Goal: Task Accomplishment & Management: Complete application form

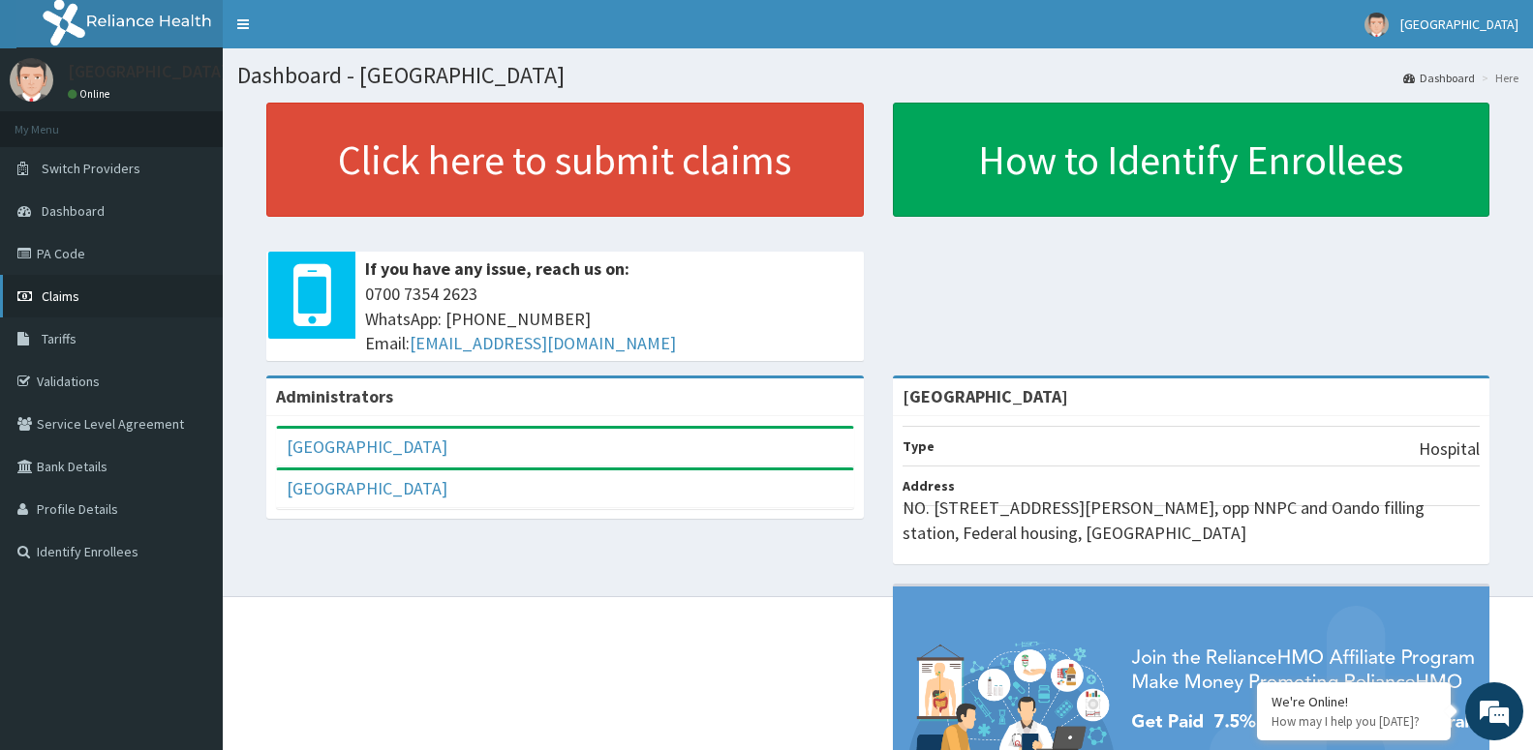
click at [125, 295] on link "Claims" at bounding box center [111, 296] width 223 height 43
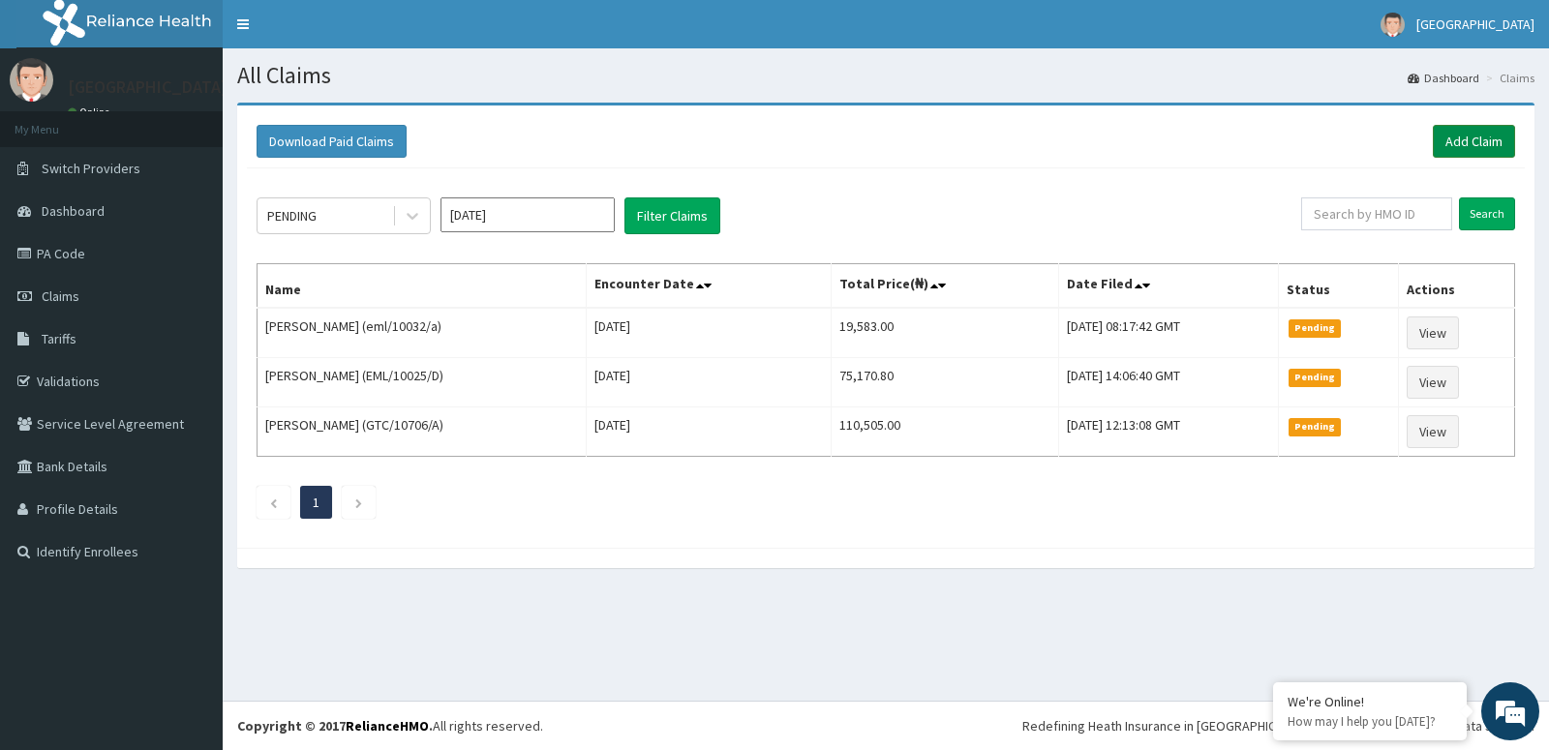
click at [1482, 139] on link "Add Claim" at bounding box center [1474, 141] width 82 height 33
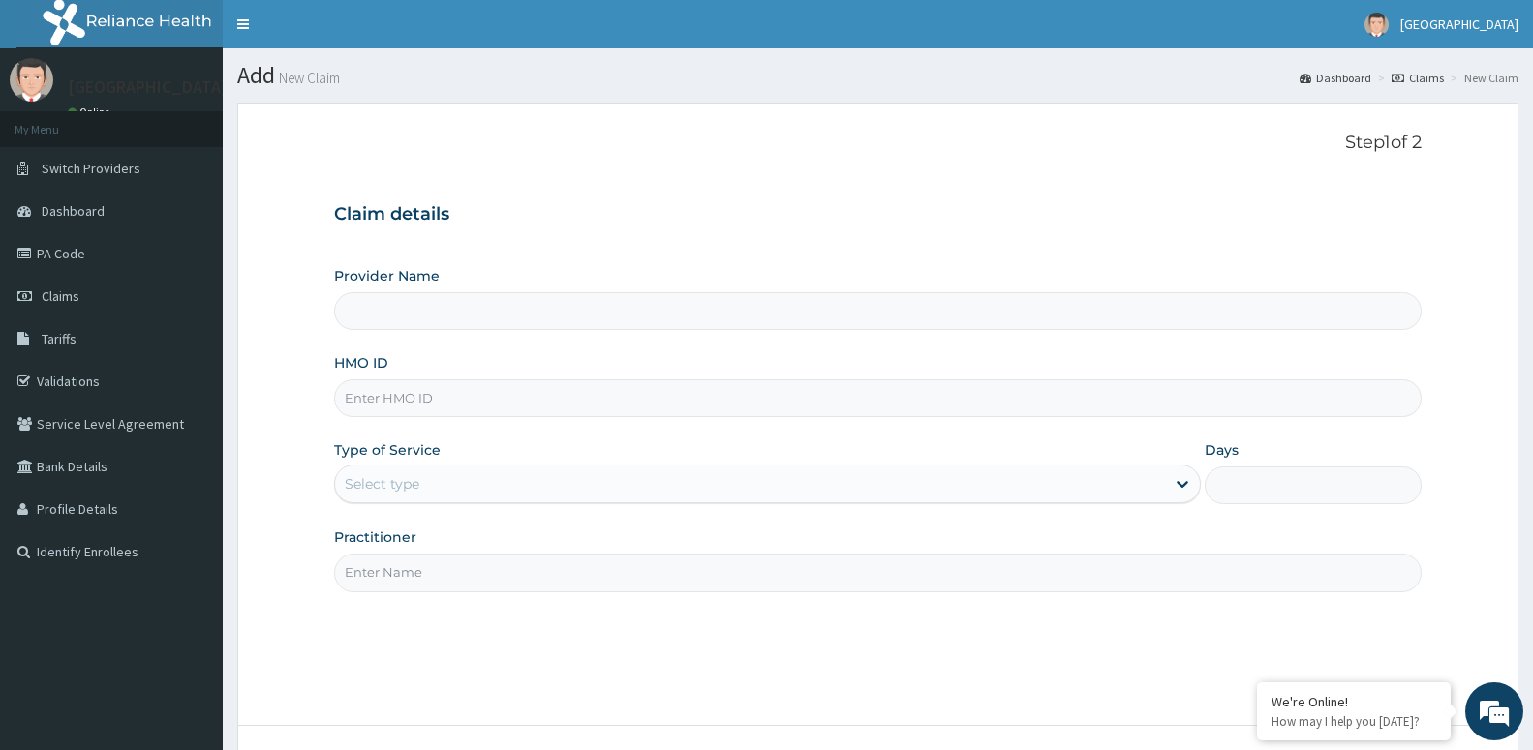
type input "[GEOGRAPHIC_DATA]"
click at [521, 399] on input "HMO ID" at bounding box center [877, 399] width 1087 height 38
type input "eml/10039/a"
click at [953, 483] on div "Select type" at bounding box center [750, 484] width 830 height 31
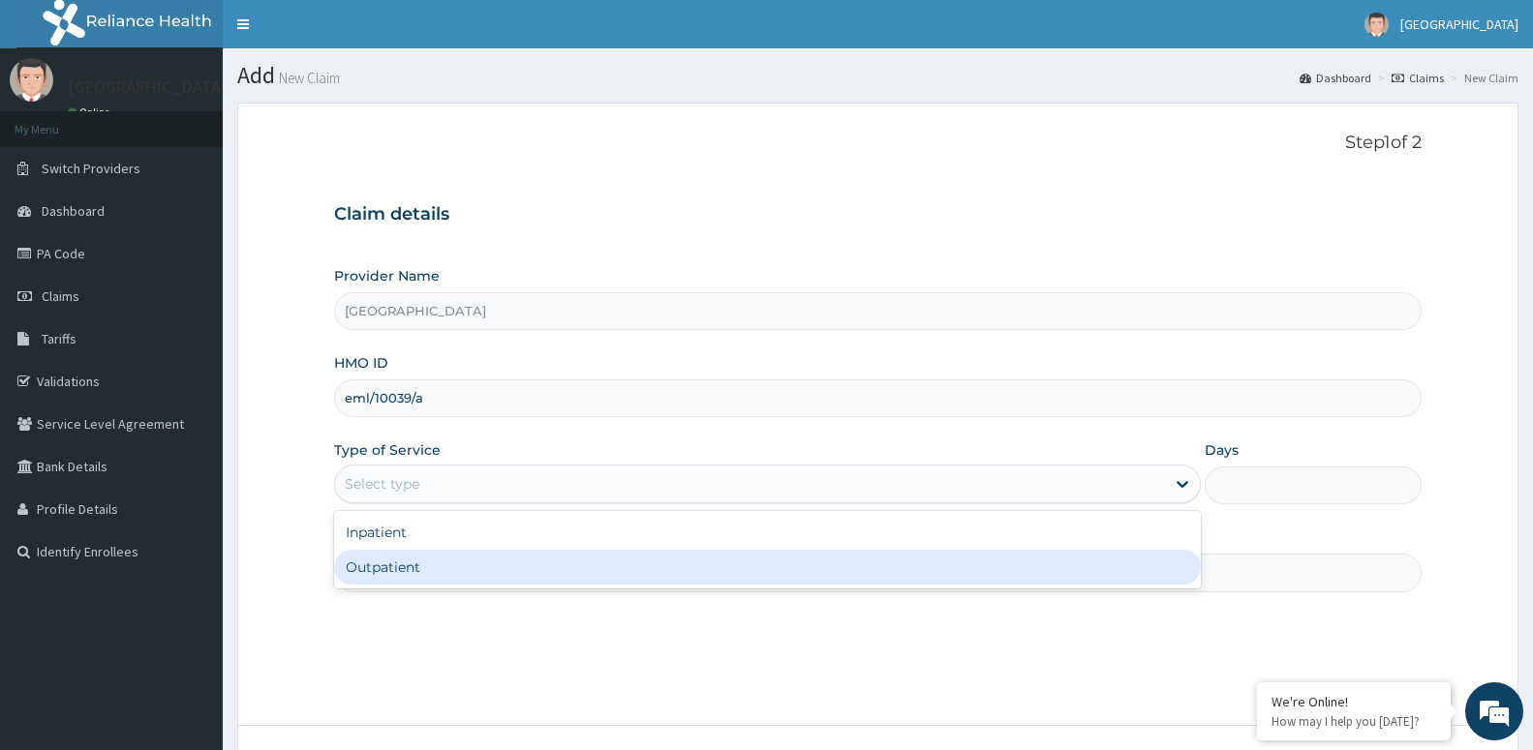
click at [907, 569] on div "Outpatient" at bounding box center [767, 567] width 867 height 35
click at [907, 569] on input "Practitioner" at bounding box center [877, 573] width 1087 height 38
type input "1"
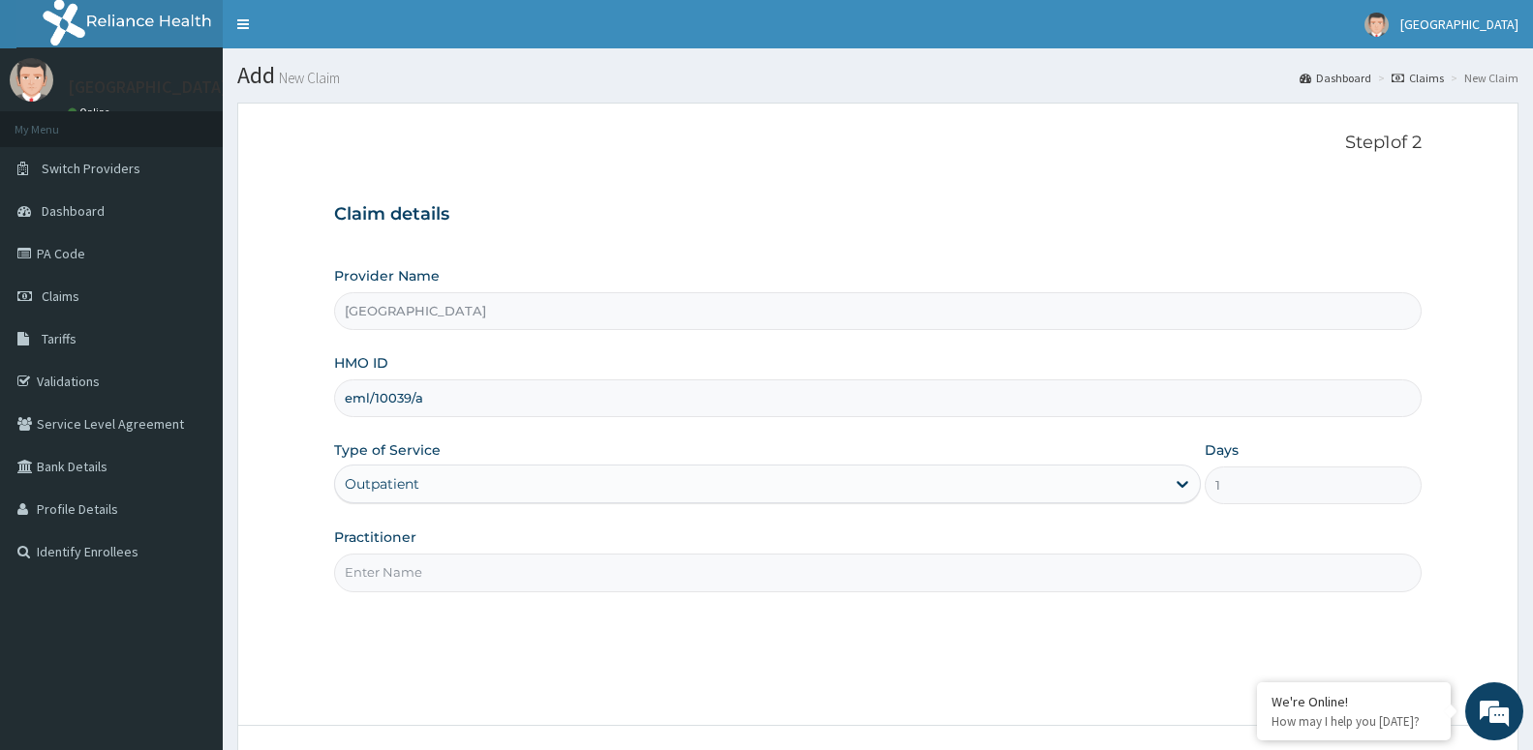
click at [977, 577] on input "Practitioner" at bounding box center [877, 573] width 1087 height 38
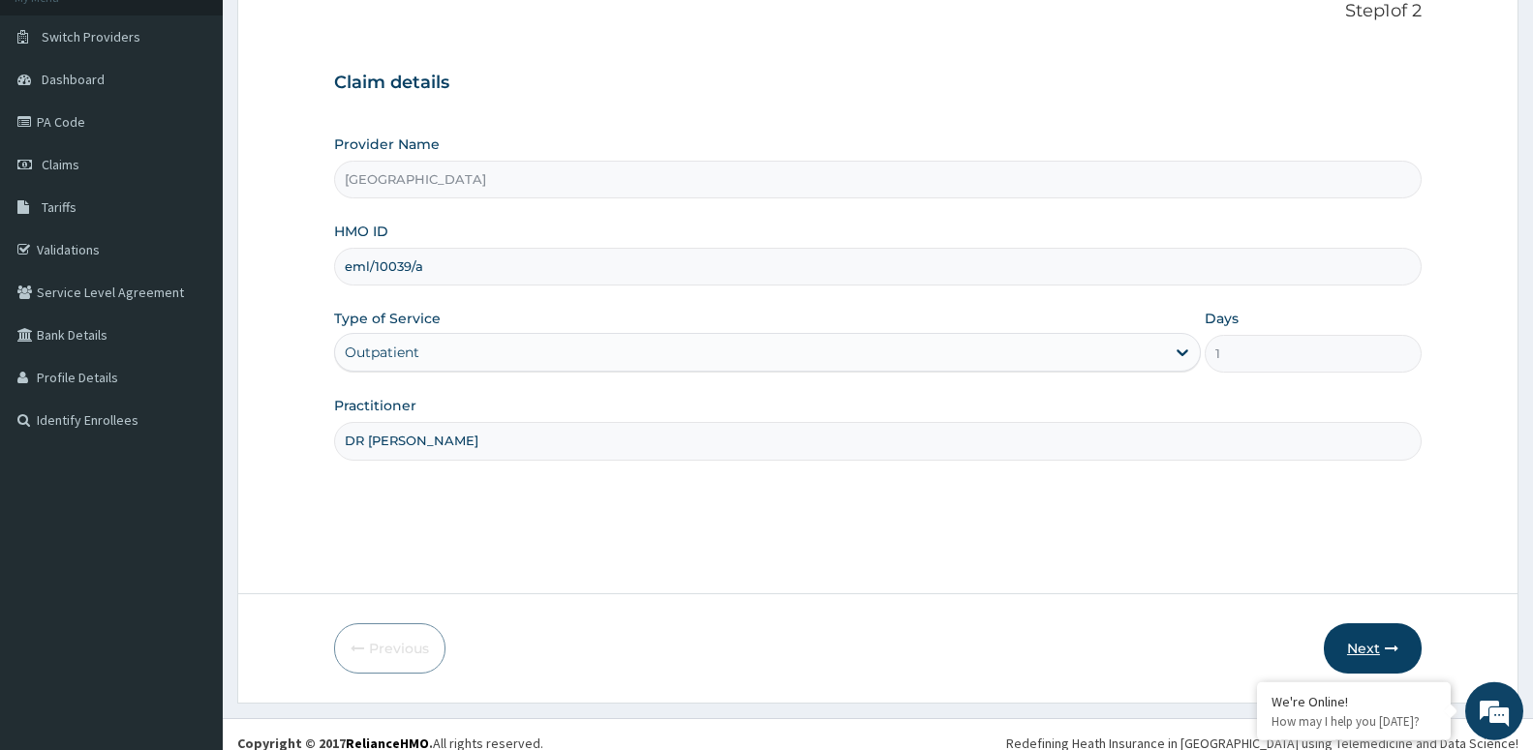
scroll to position [133, 0]
type input "DR IGBARIN"
click at [1373, 638] on button "Next" at bounding box center [1373, 648] width 98 height 50
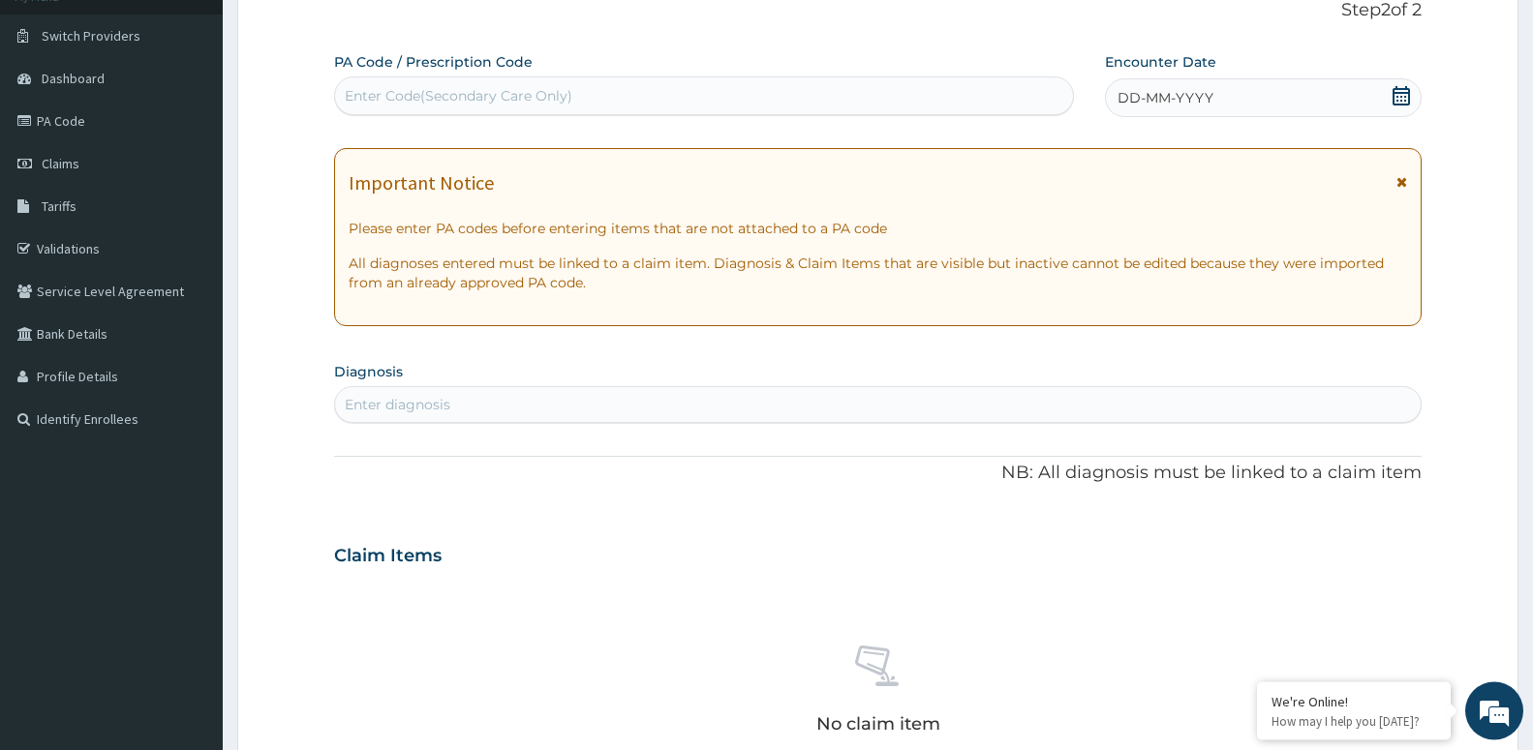
click at [1393, 98] on icon at bounding box center [1400, 95] width 17 height 19
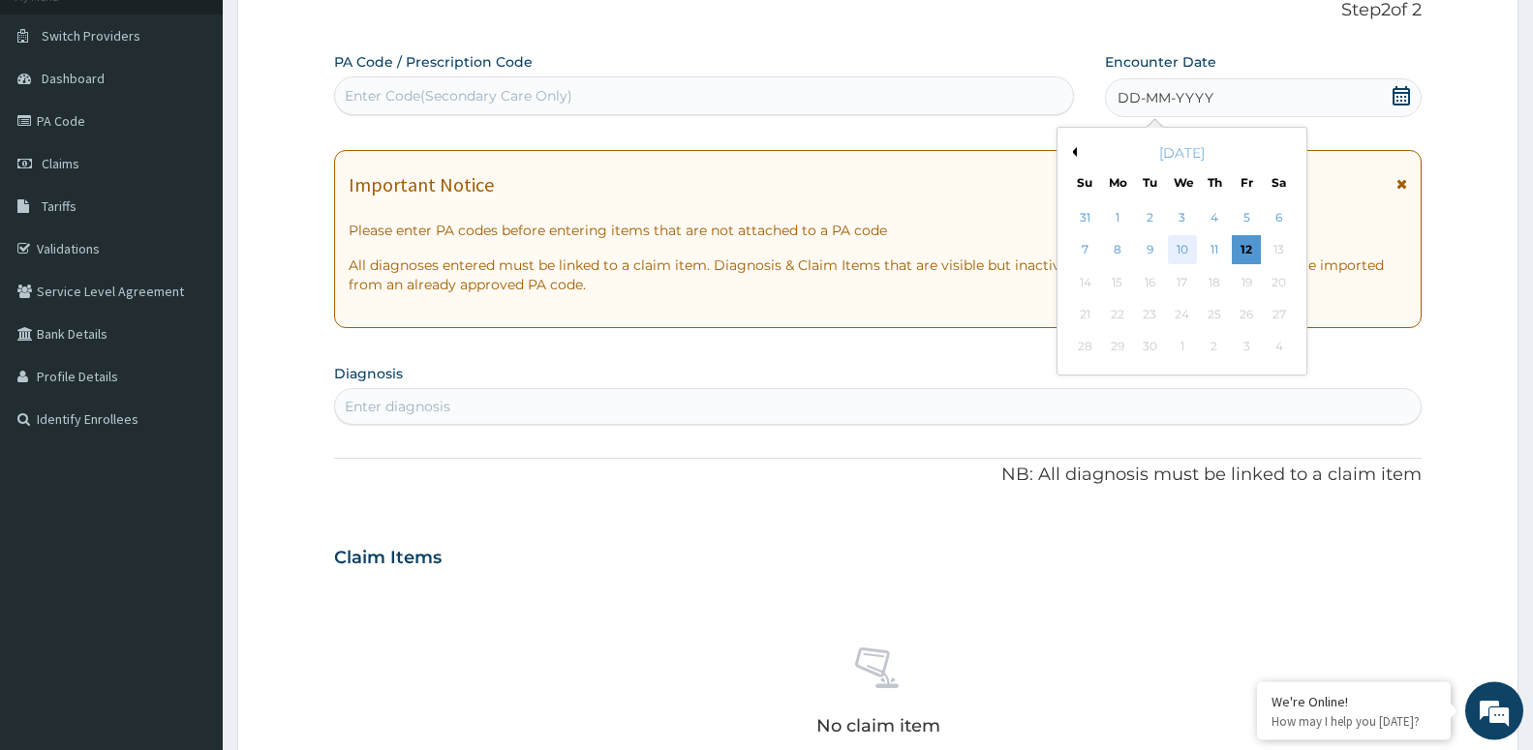
click at [1180, 254] on div "10" at bounding box center [1181, 250] width 29 height 29
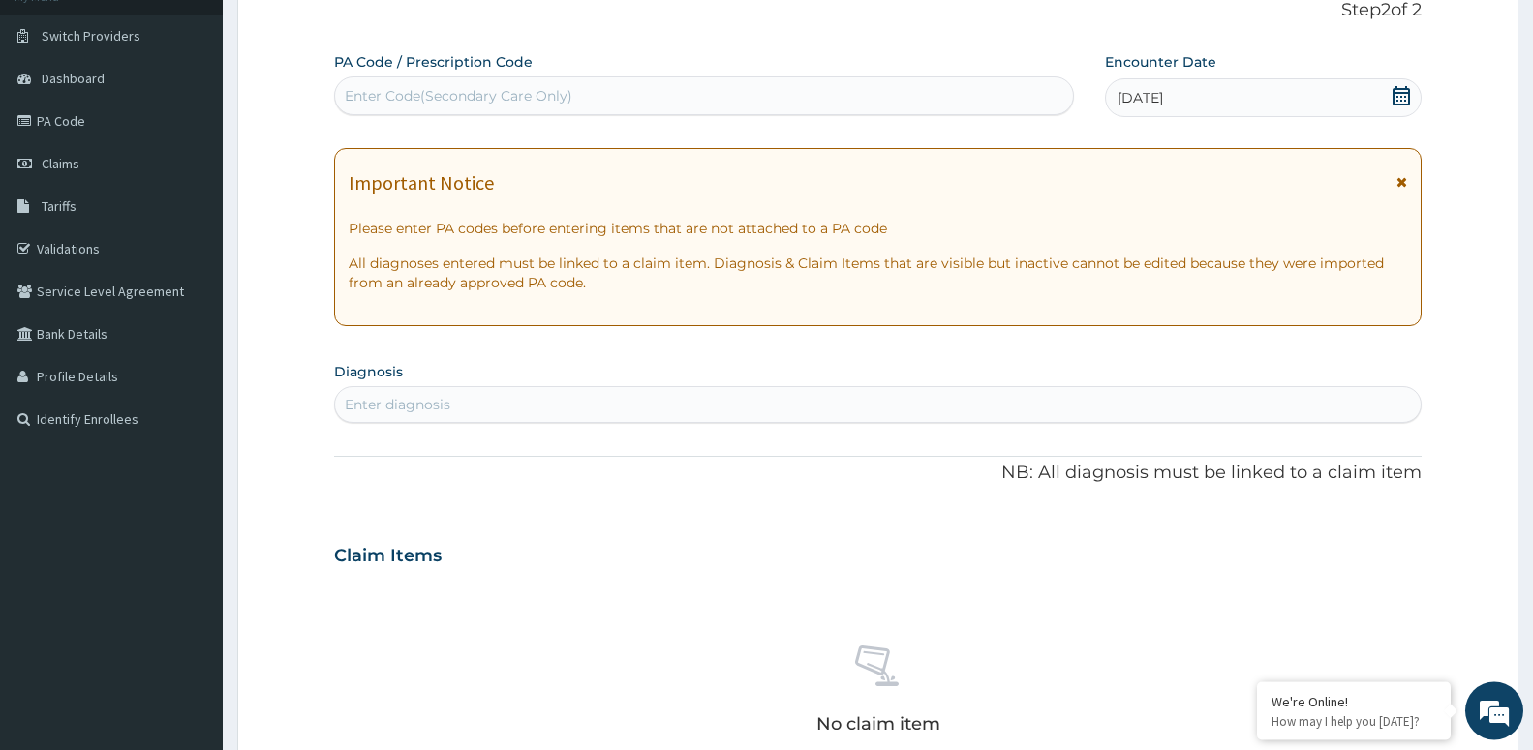
click at [1180, 254] on p "All diagnoses entered must be linked to a claim item. Diagnosis & Claim Items t…" at bounding box center [878, 273] width 1058 height 39
click at [1471, 326] on form "Step 2 of 2 PA Code / Prescription Code Enter Code(Secondary Care Only) Encount…" at bounding box center [877, 582] width 1281 height 1224
click at [580, 404] on div "Enter diagnosis" at bounding box center [877, 404] width 1085 height 31
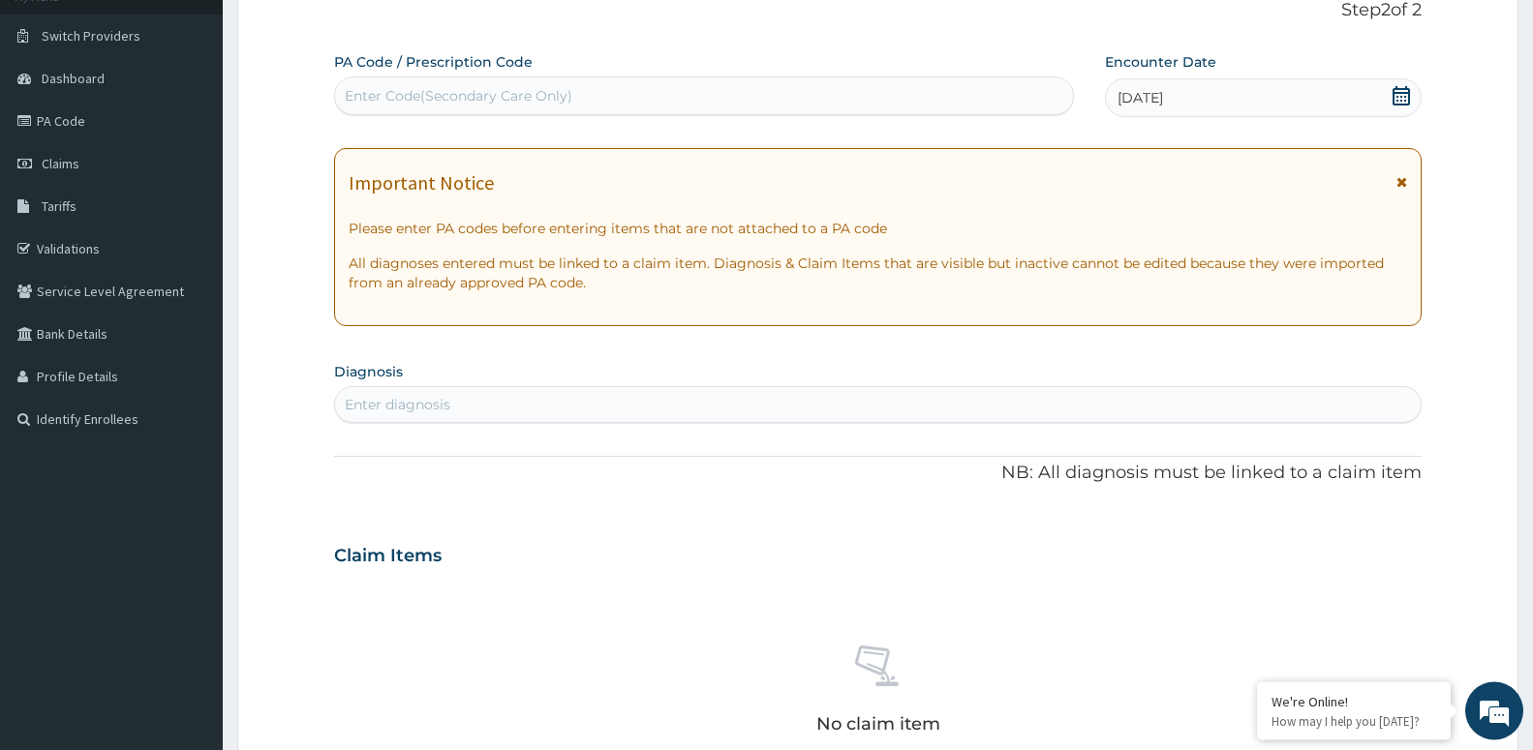
click at [580, 404] on div "Enter diagnosis" at bounding box center [877, 404] width 1085 height 31
type input "MALARIA"
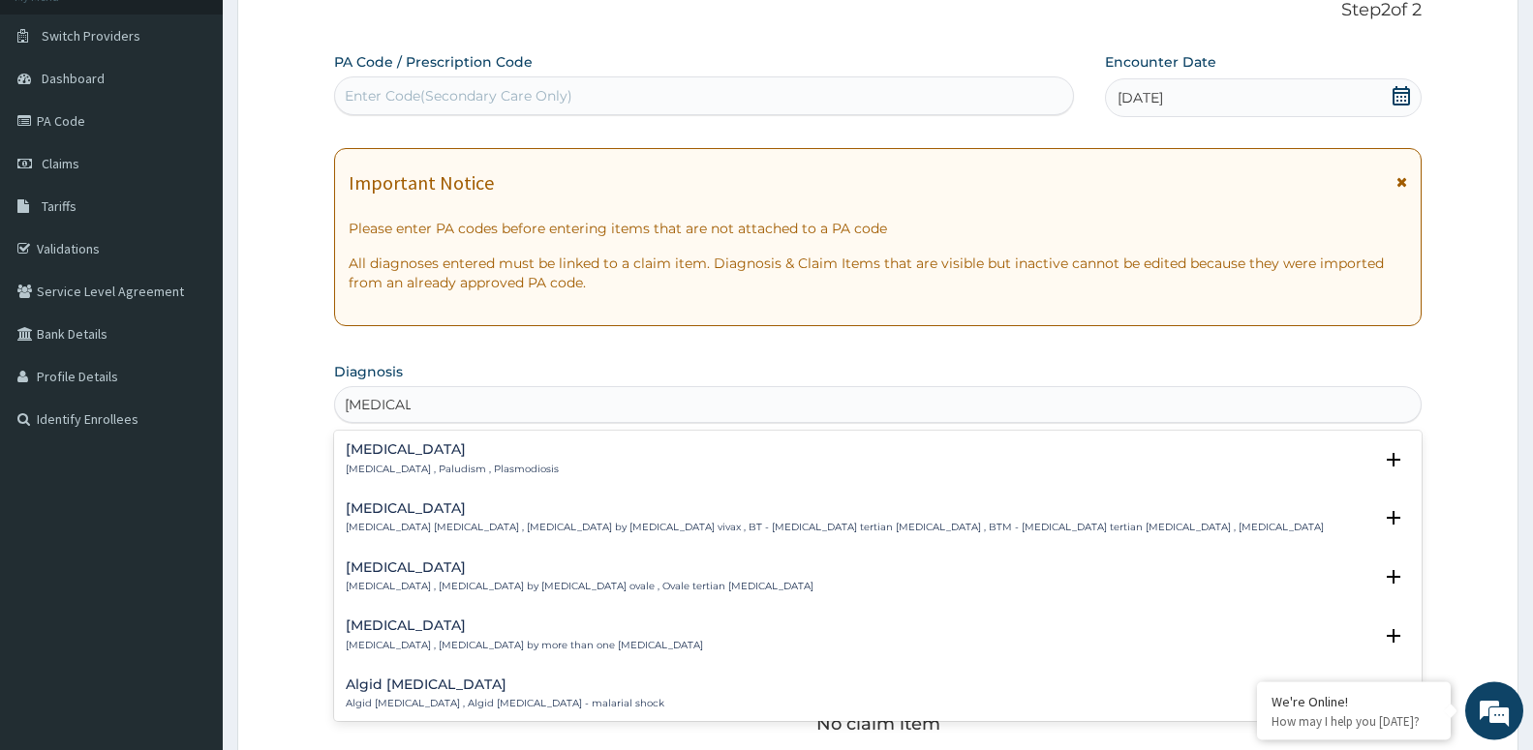
click at [511, 472] on div "Malaria Malaria , Paludism , Plasmodiosis" at bounding box center [878, 459] width 1064 height 34
click at [422, 464] on p "Malaria , Paludism , Plasmodiosis" at bounding box center [452, 470] width 213 height 14
click at [380, 457] on h4 "Malaria" at bounding box center [452, 449] width 213 height 15
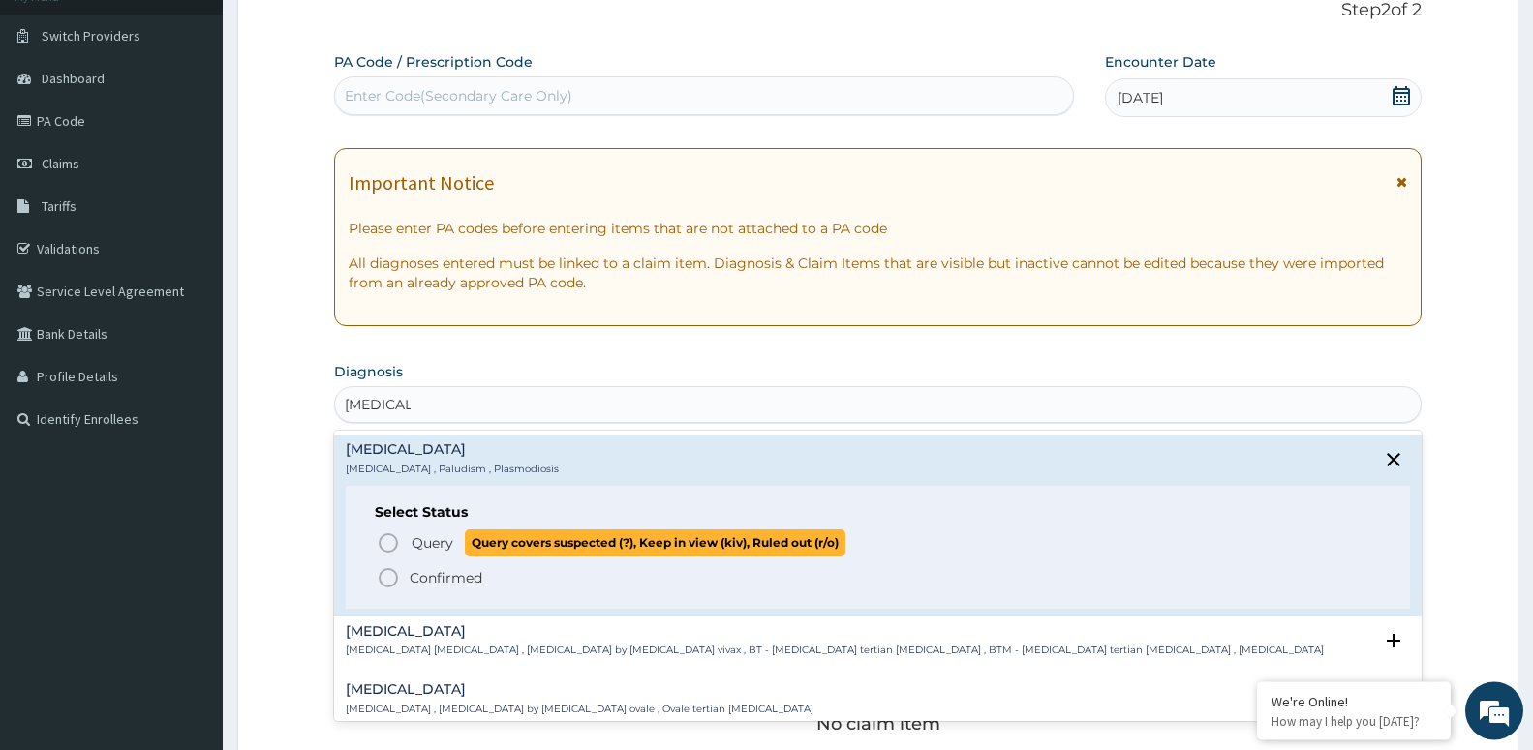
click at [474, 550] on span "Query covers suspected (?), Keep in view (kiv), Ruled out (r/o)" at bounding box center [655, 543] width 381 height 26
click at [474, 550] on div "Claim Items" at bounding box center [877, 552] width 1087 height 50
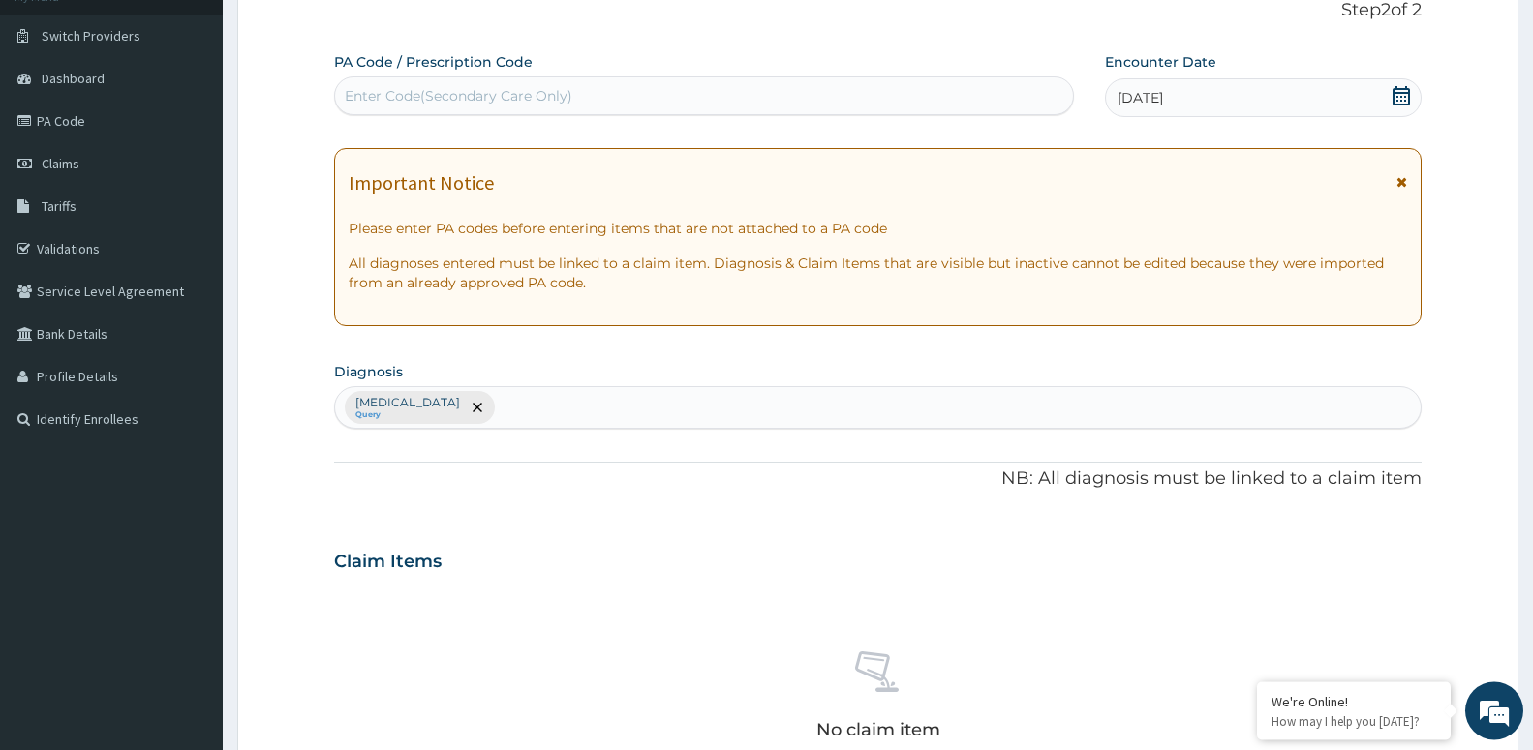
click at [524, 403] on div "Malaria Query" at bounding box center [877, 407] width 1085 height 41
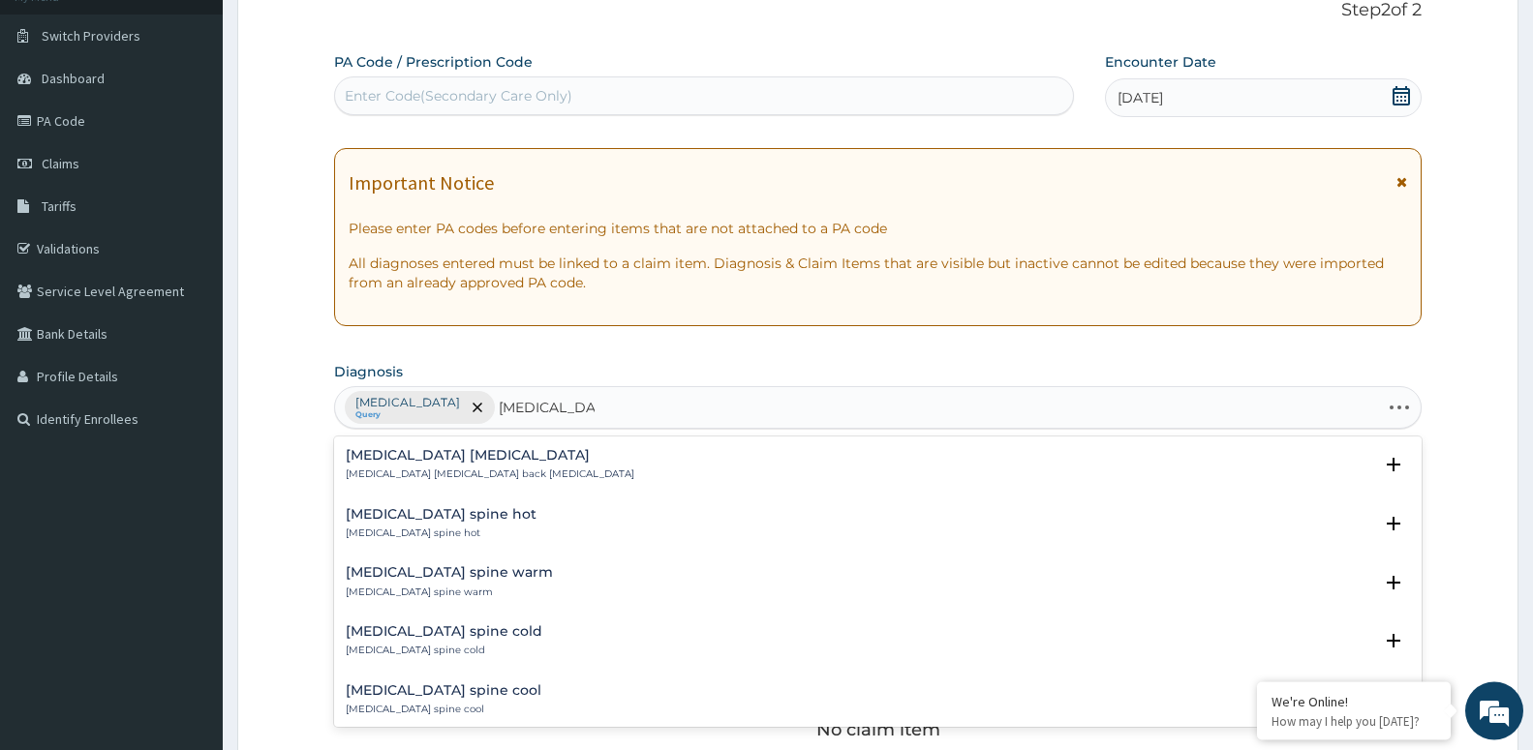
type input "LUMBAR SPON"
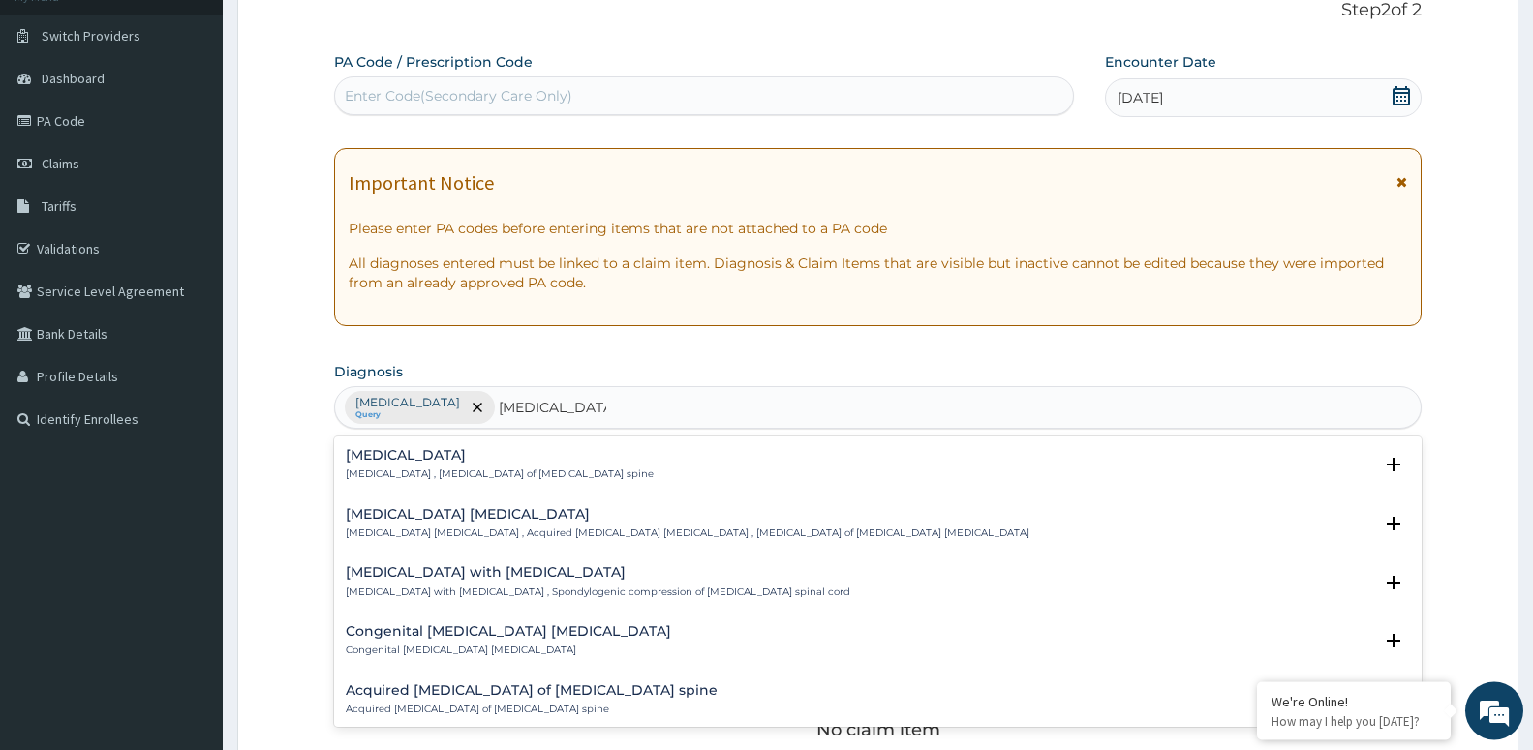
click at [422, 458] on h4 "Lumbar spondylosis" at bounding box center [500, 455] width 308 height 15
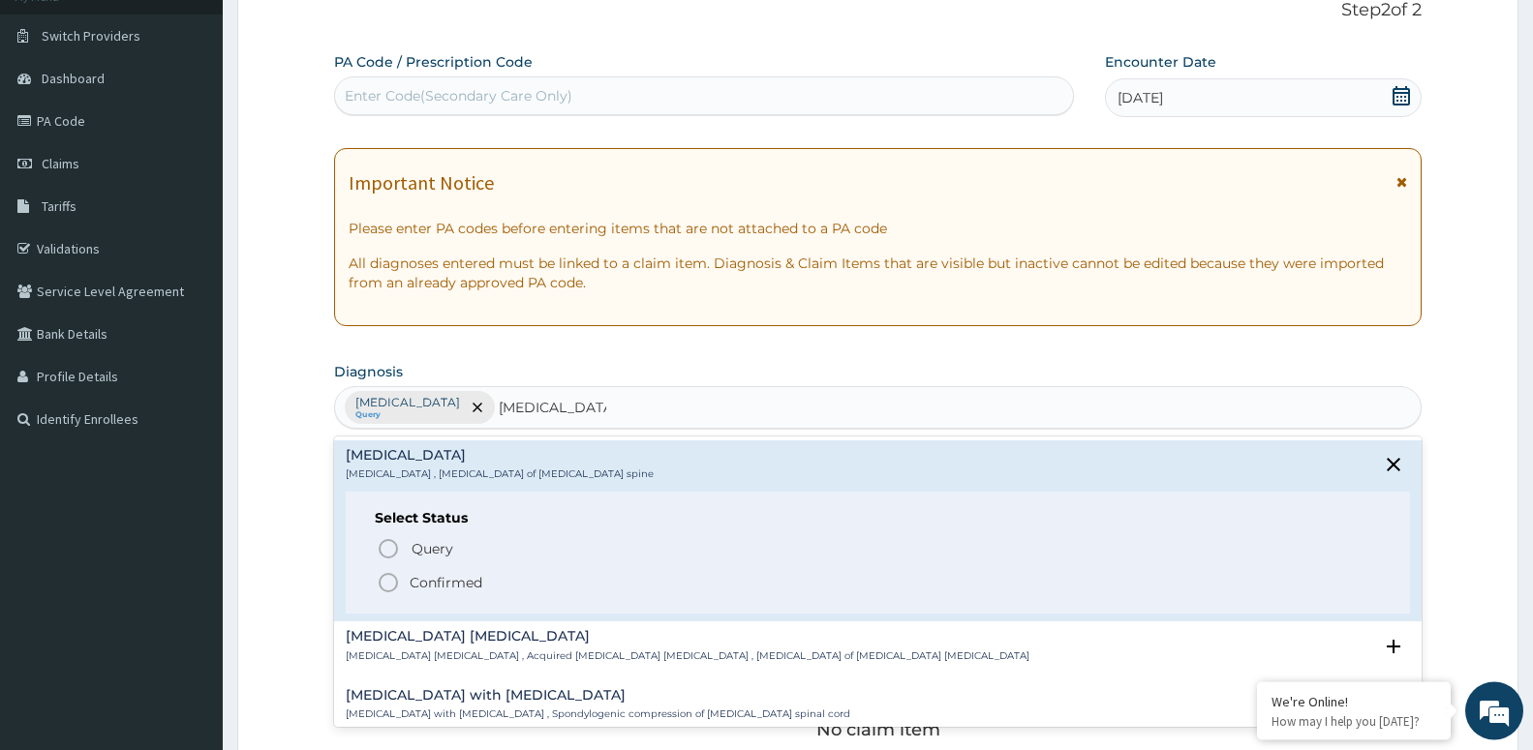
click at [455, 582] on p "Confirmed" at bounding box center [446, 582] width 73 height 19
click at [455, 582] on div "Claim Items" at bounding box center [877, 558] width 1087 height 50
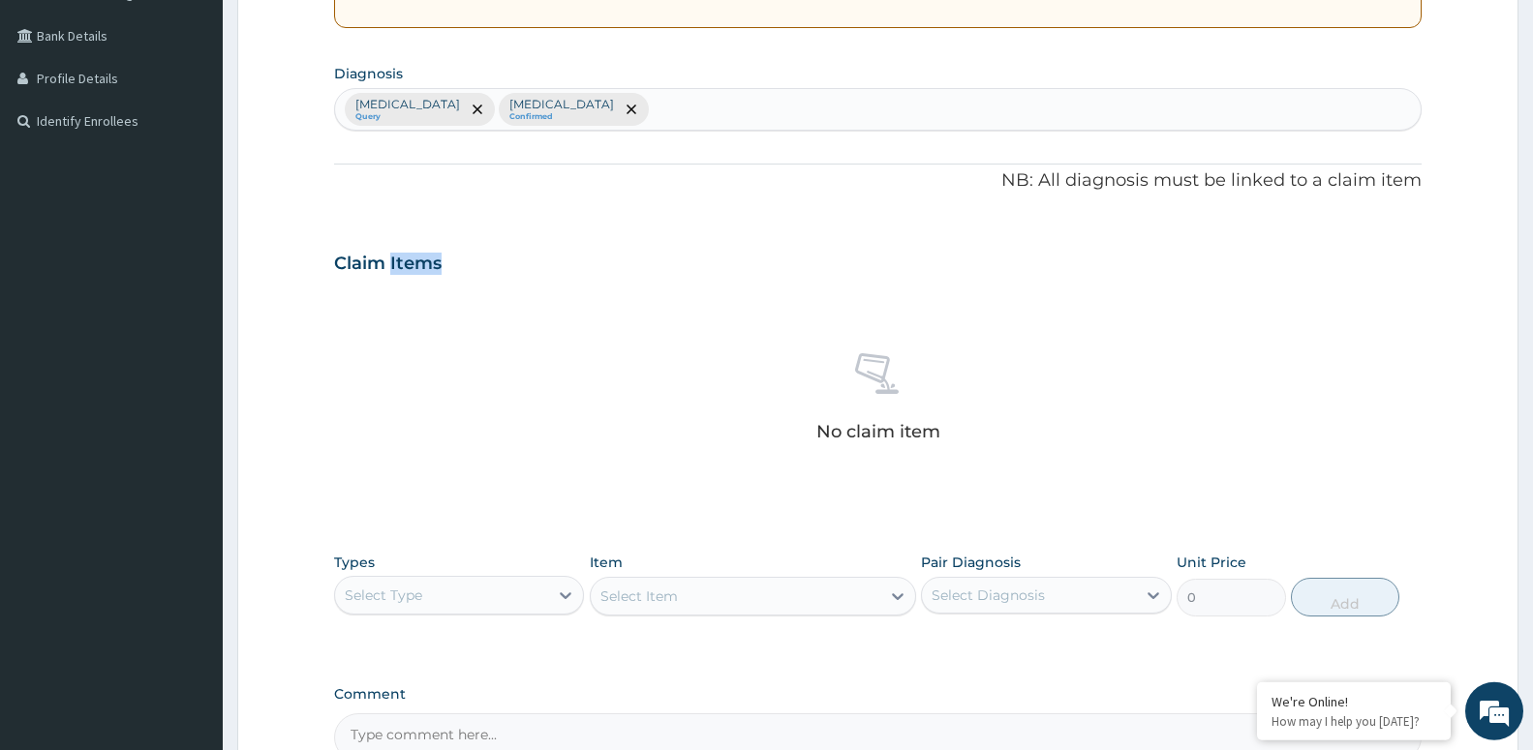
scroll to position [437, 0]
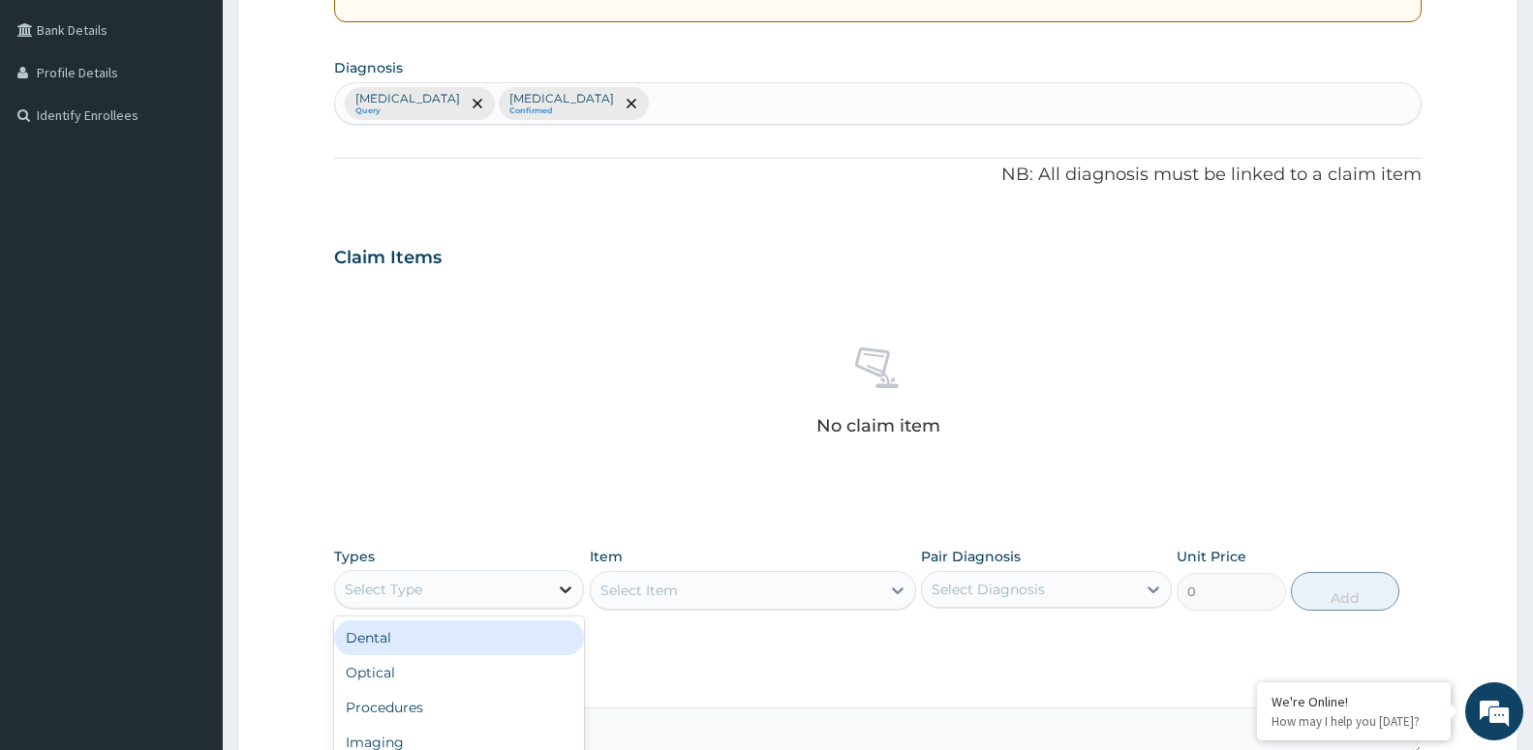
click at [564, 589] on icon at bounding box center [567, 590] width 12 height 7
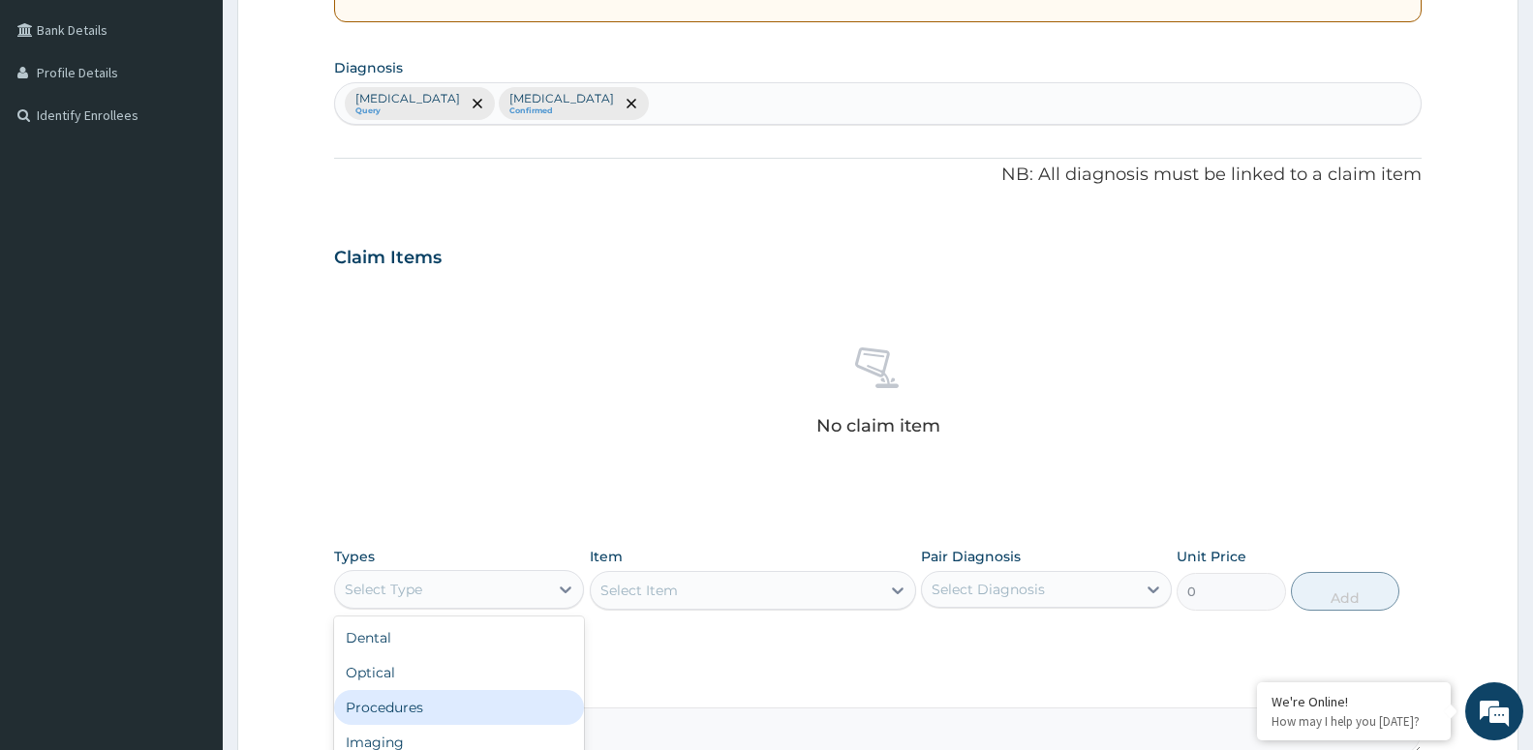
click at [472, 707] on div "Procedures" at bounding box center [459, 707] width 250 height 35
click at [776, 593] on div "Select Item" at bounding box center [753, 590] width 326 height 39
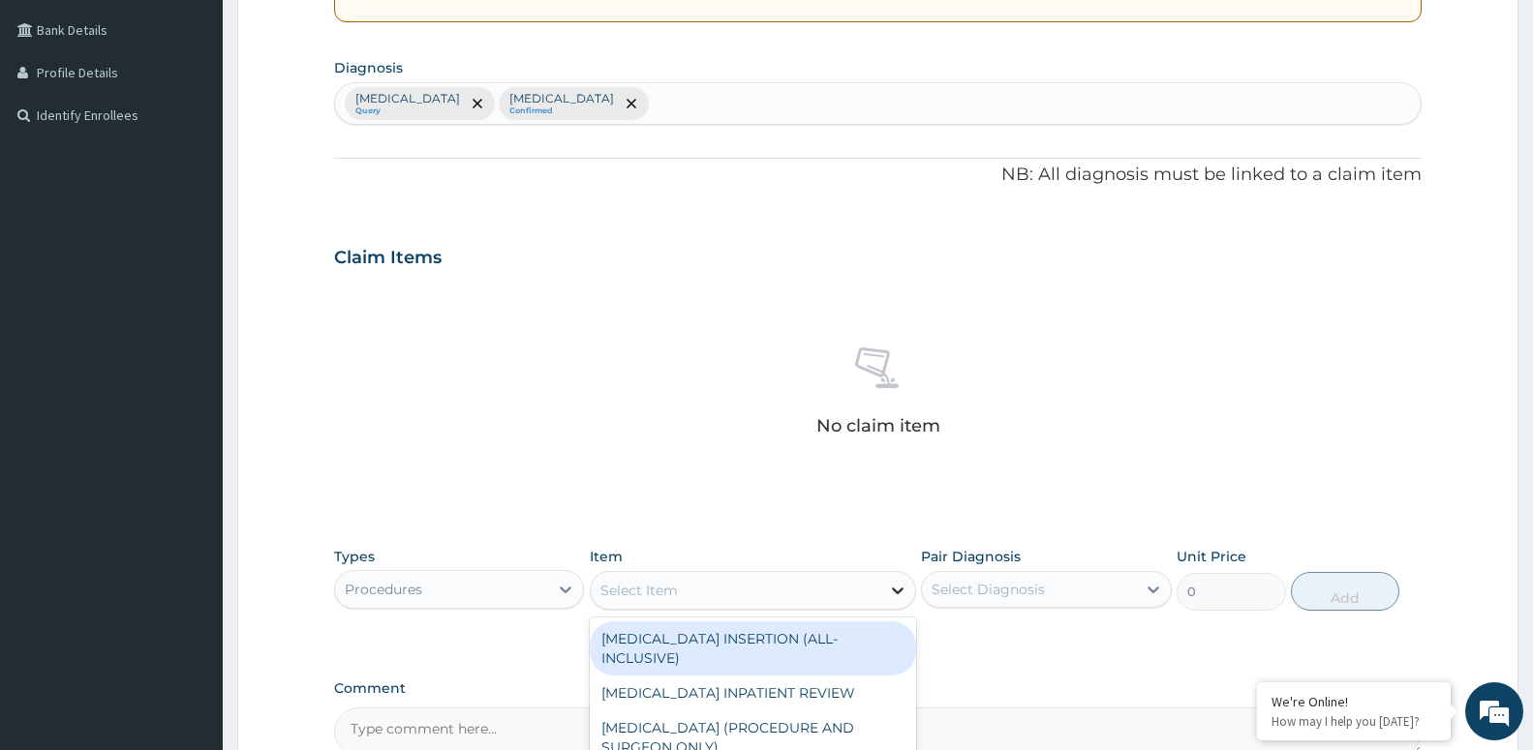
click at [899, 587] on icon at bounding box center [897, 590] width 19 height 19
type input "CONSU"
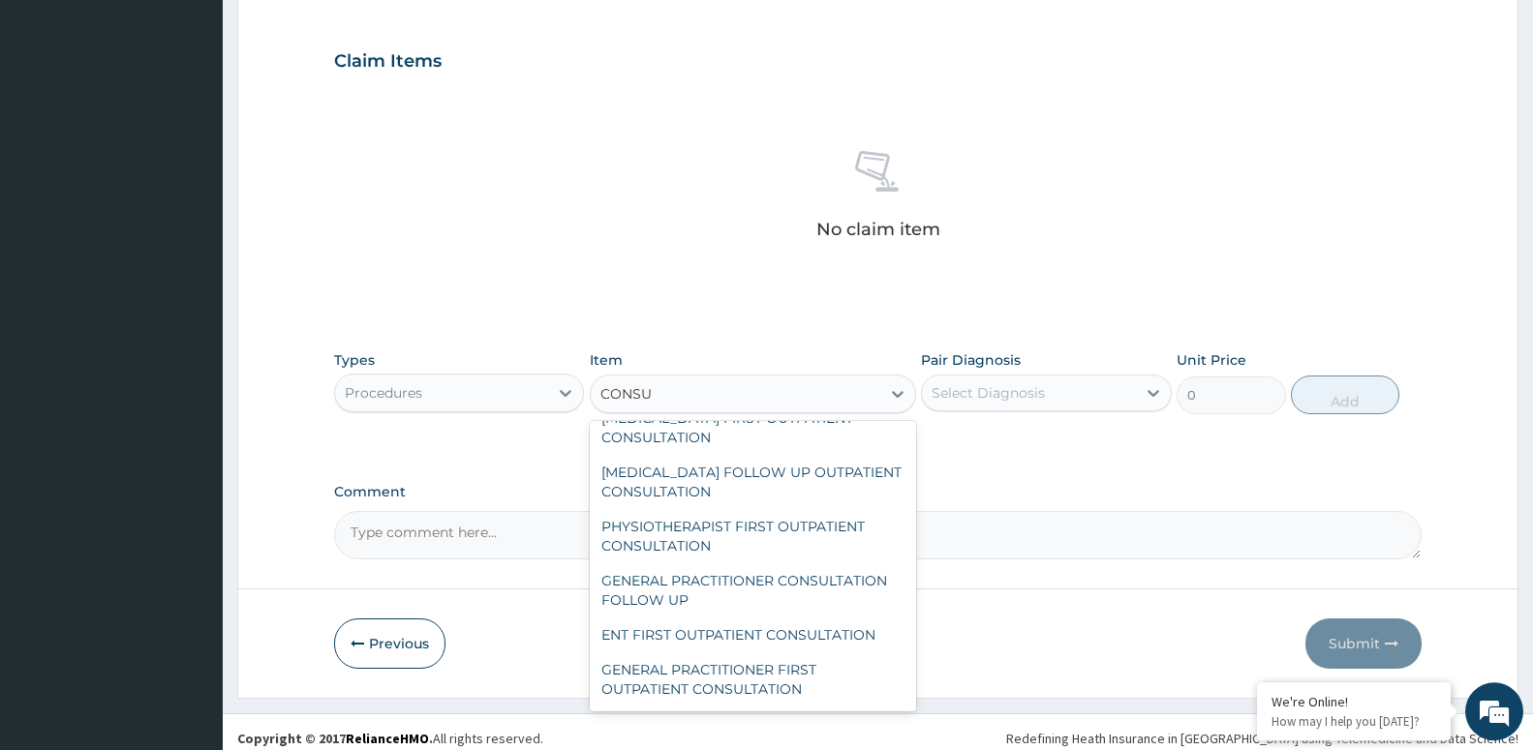
scroll to position [680, 0]
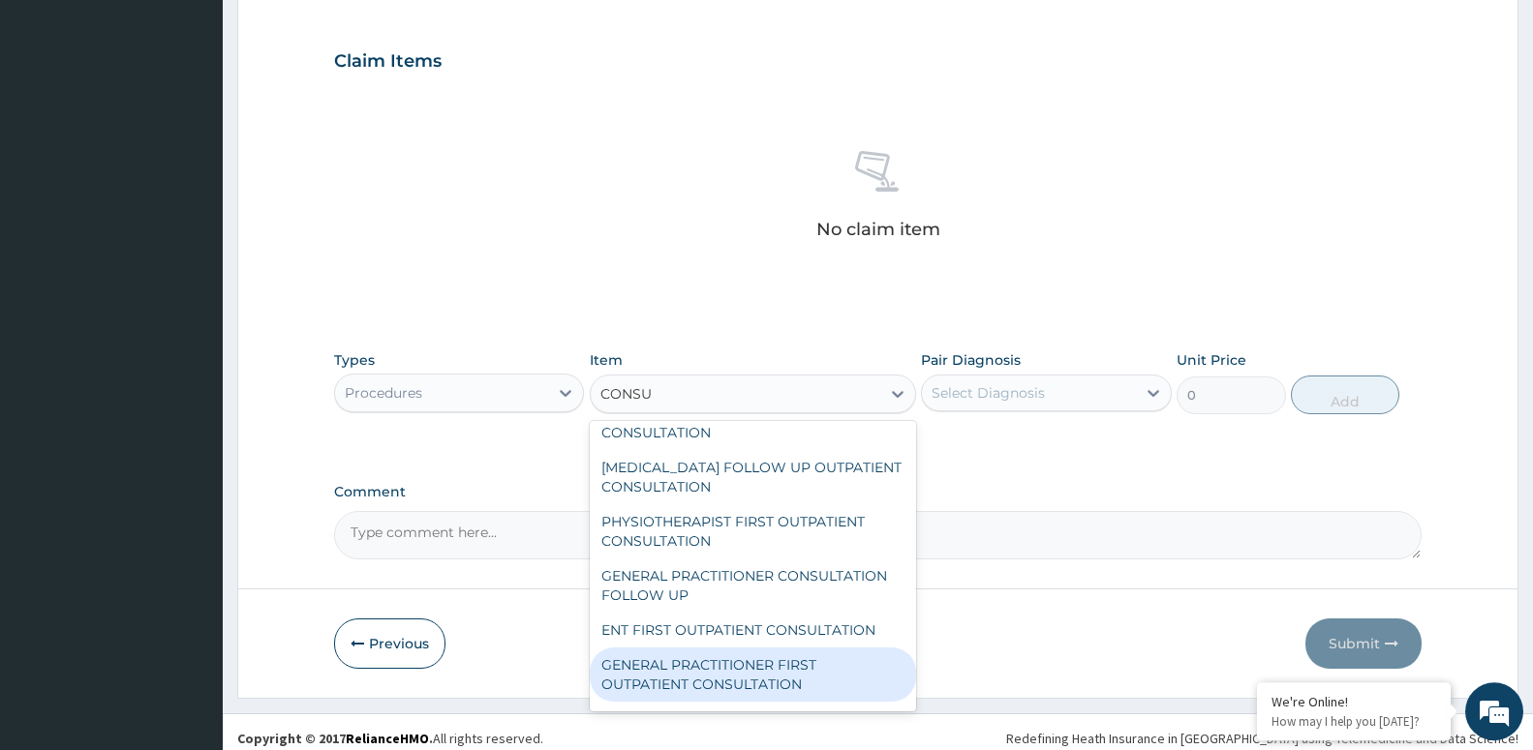
click at [814, 674] on div "GENERAL PRACTITIONER FIRST OUTPATIENT CONSULTATION" at bounding box center [753, 675] width 326 height 54
type input "3750"
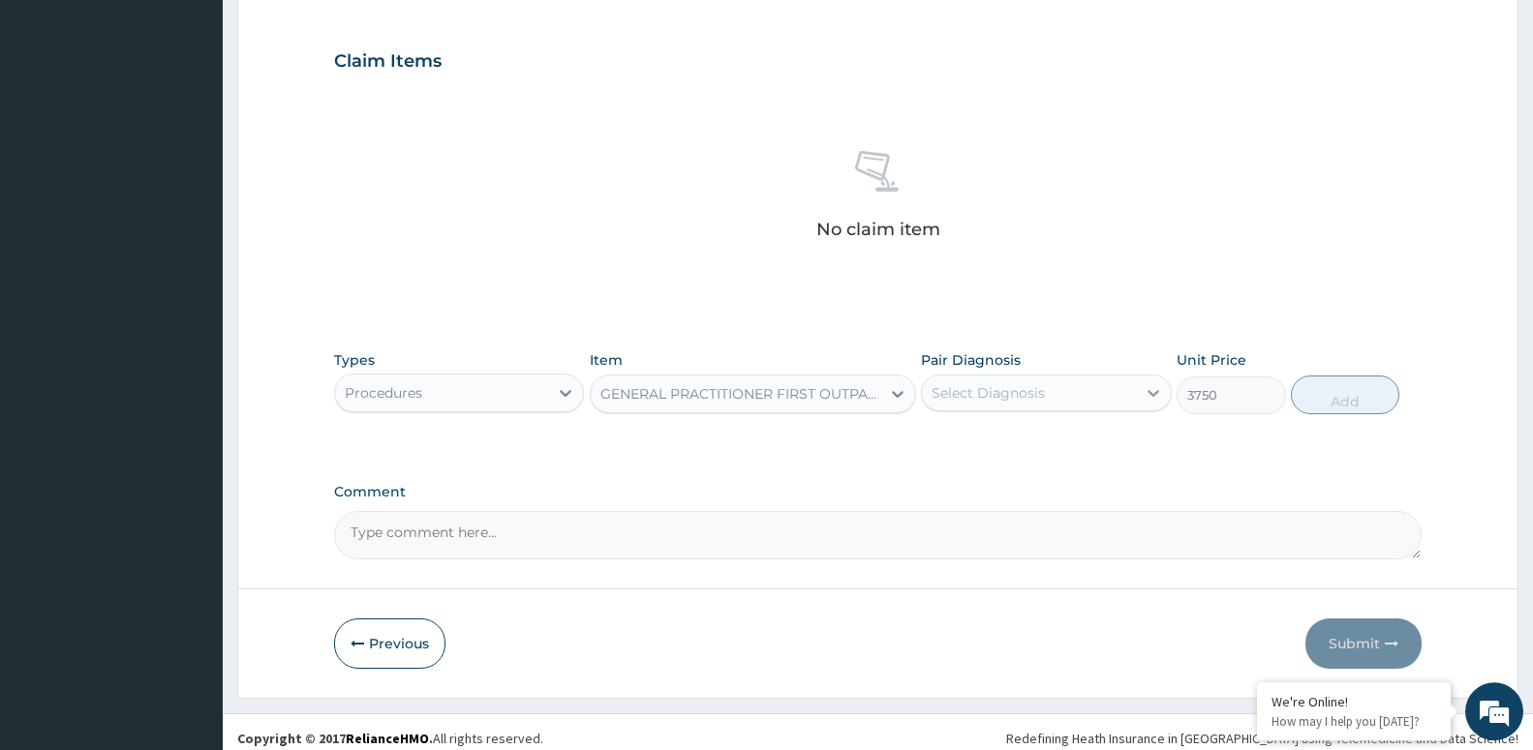
click at [1152, 398] on icon at bounding box center [1152, 392] width 19 height 19
click at [1142, 391] on div at bounding box center [1153, 393] width 35 height 35
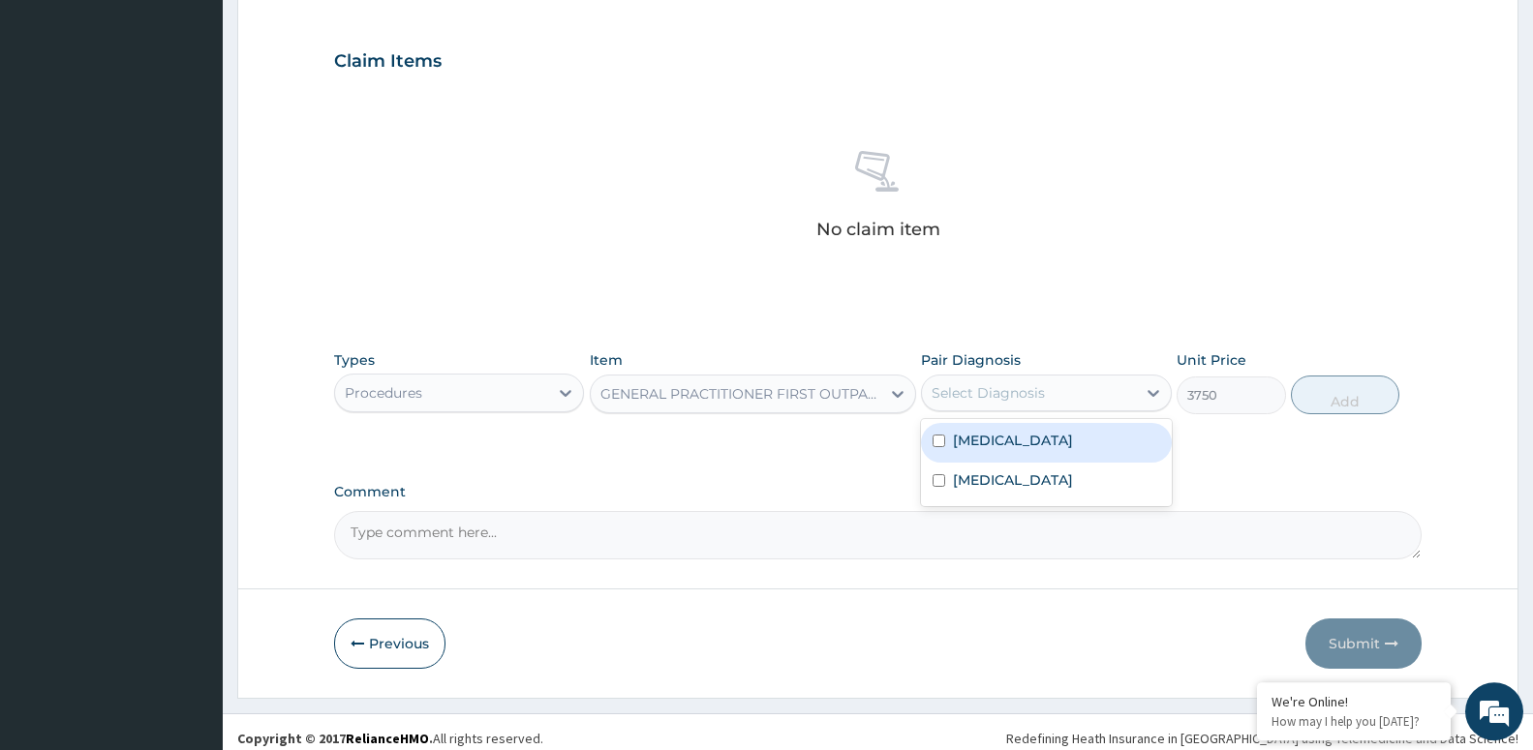
click at [943, 444] on input "checkbox" at bounding box center [938, 441] width 13 height 13
checkbox input "true"
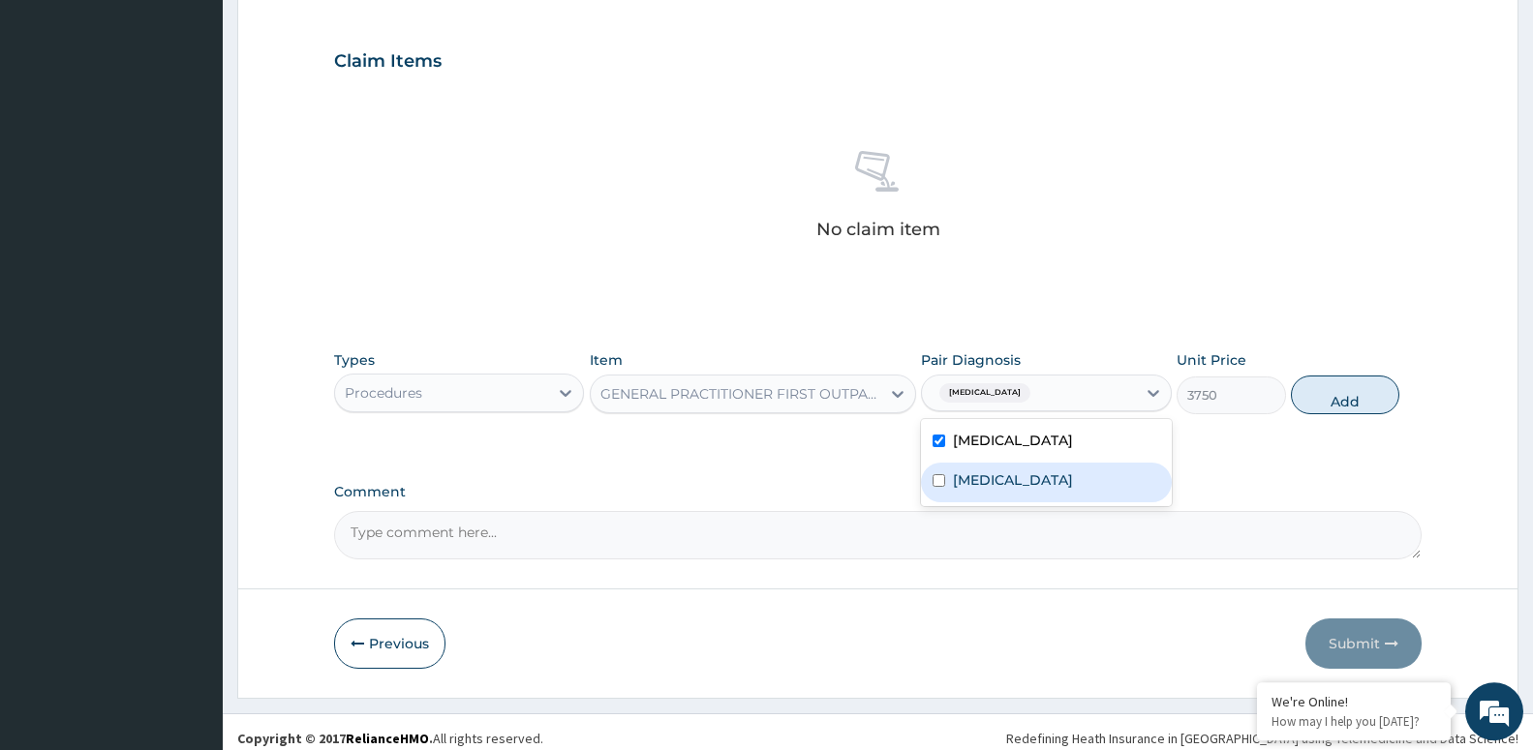
click at [947, 481] on div "Lumbar spondylosis" at bounding box center [1046, 483] width 250 height 40
click at [943, 485] on input "checkbox" at bounding box center [938, 480] width 13 height 13
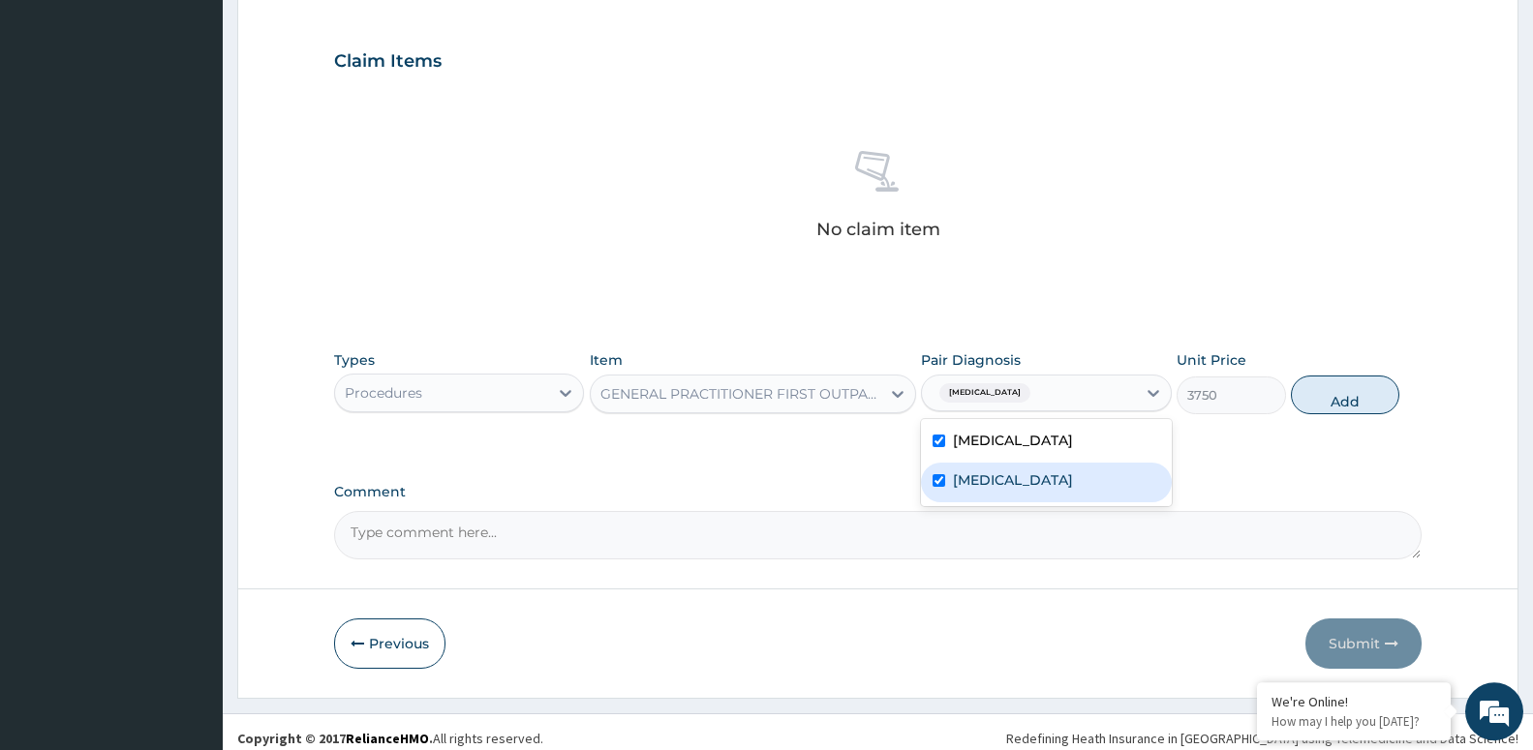
checkbox input "true"
click at [1341, 393] on button "Add" at bounding box center [1345, 395] width 108 height 39
type input "0"
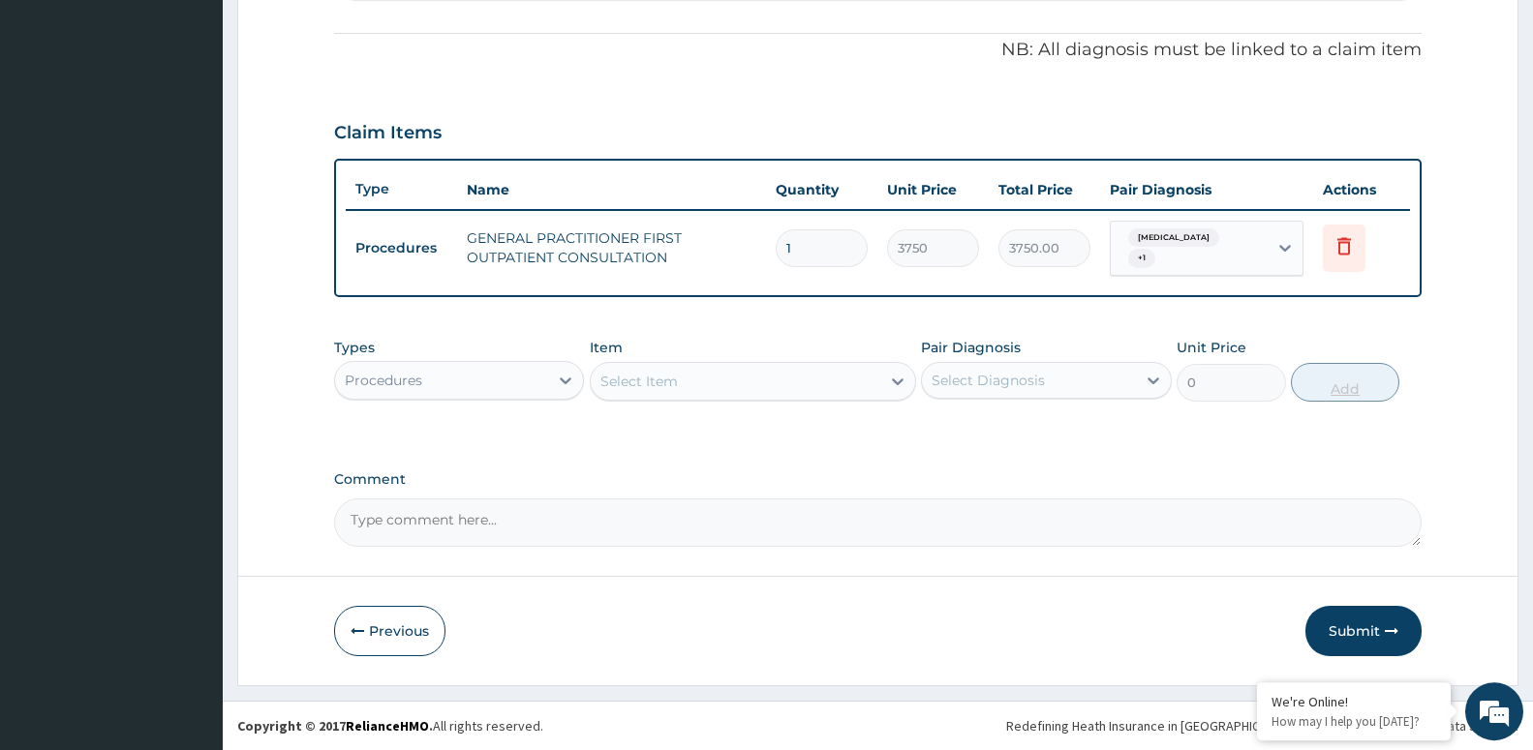
scroll to position [554, 0]
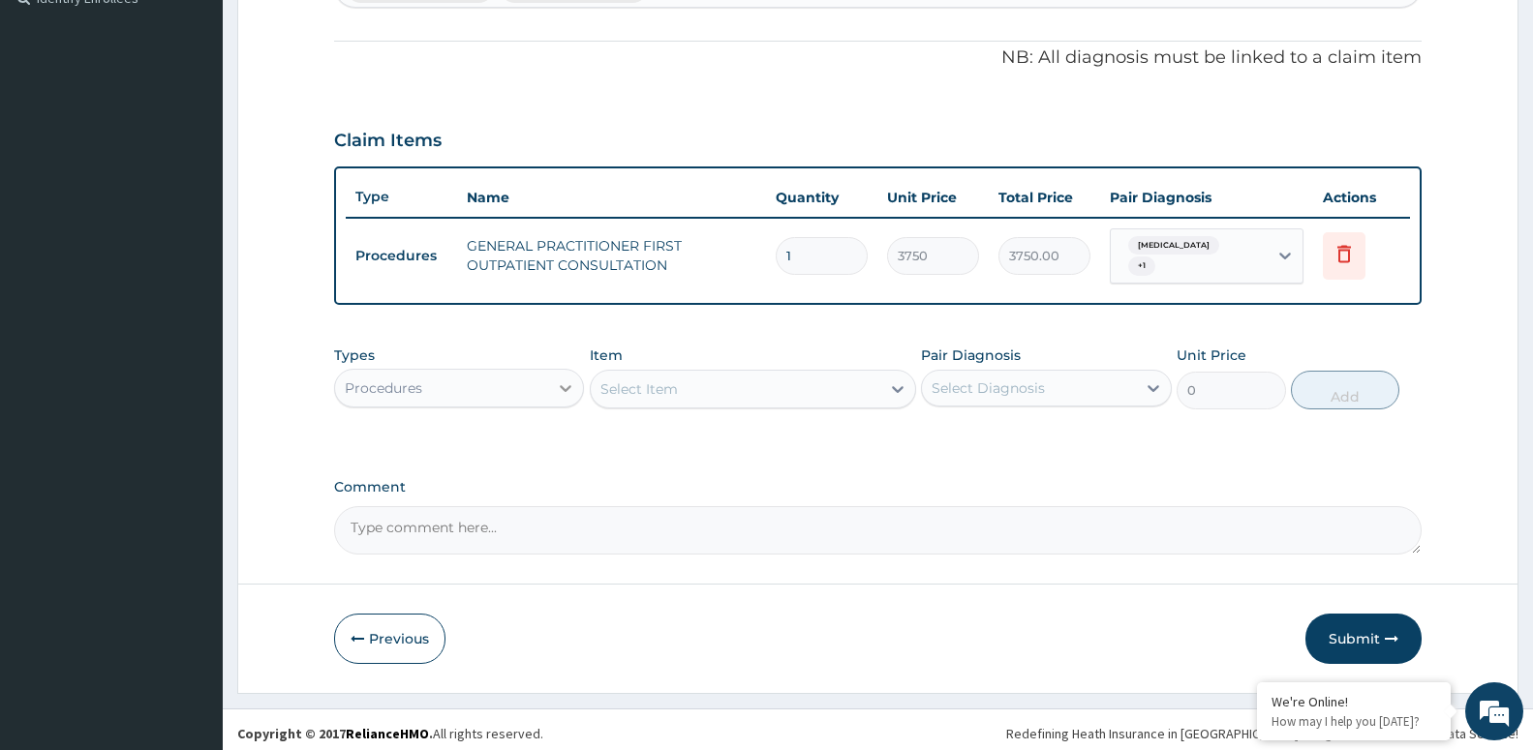
click at [562, 385] on icon at bounding box center [567, 388] width 12 height 7
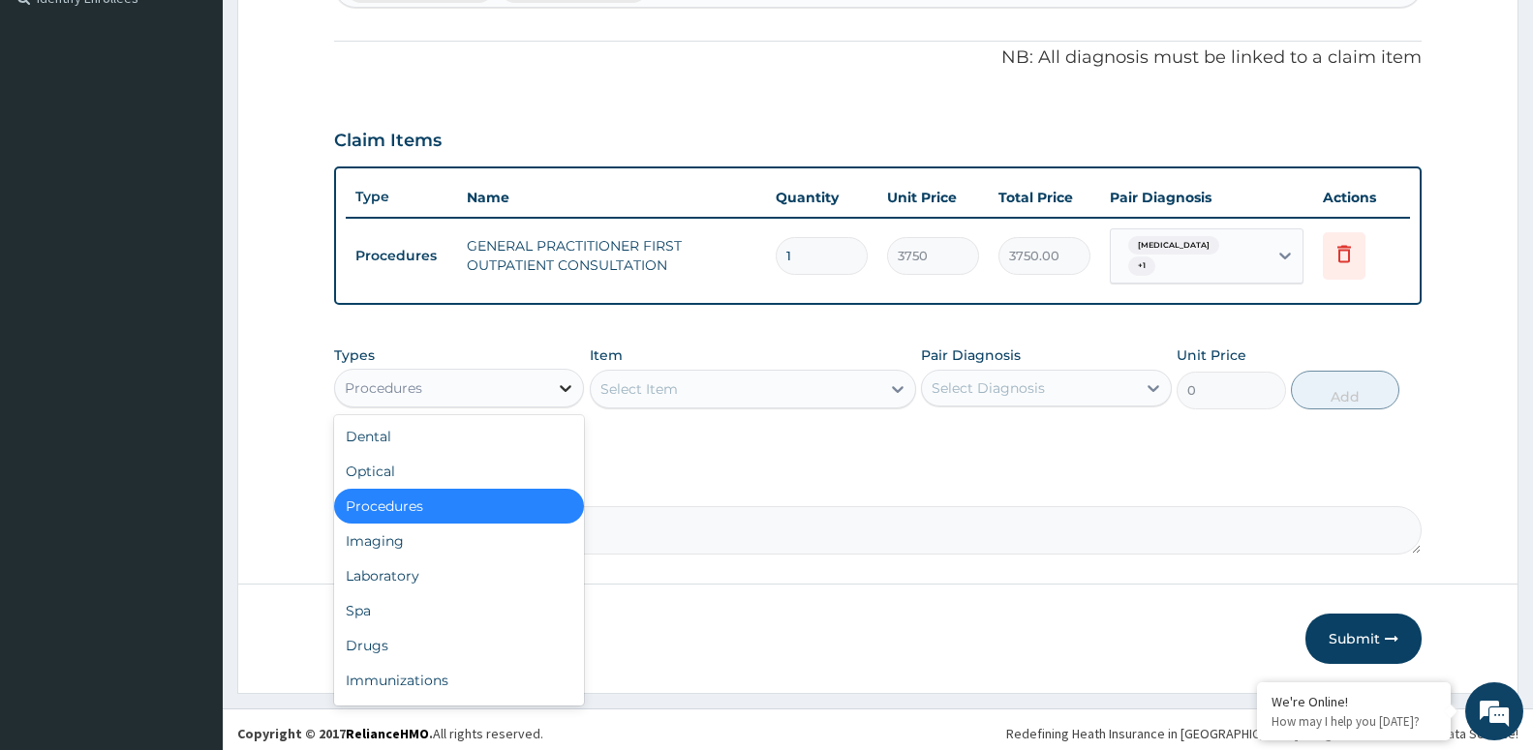
click at [562, 385] on icon at bounding box center [567, 388] width 12 height 7
click at [504, 644] on div "Drugs" at bounding box center [459, 645] width 250 height 35
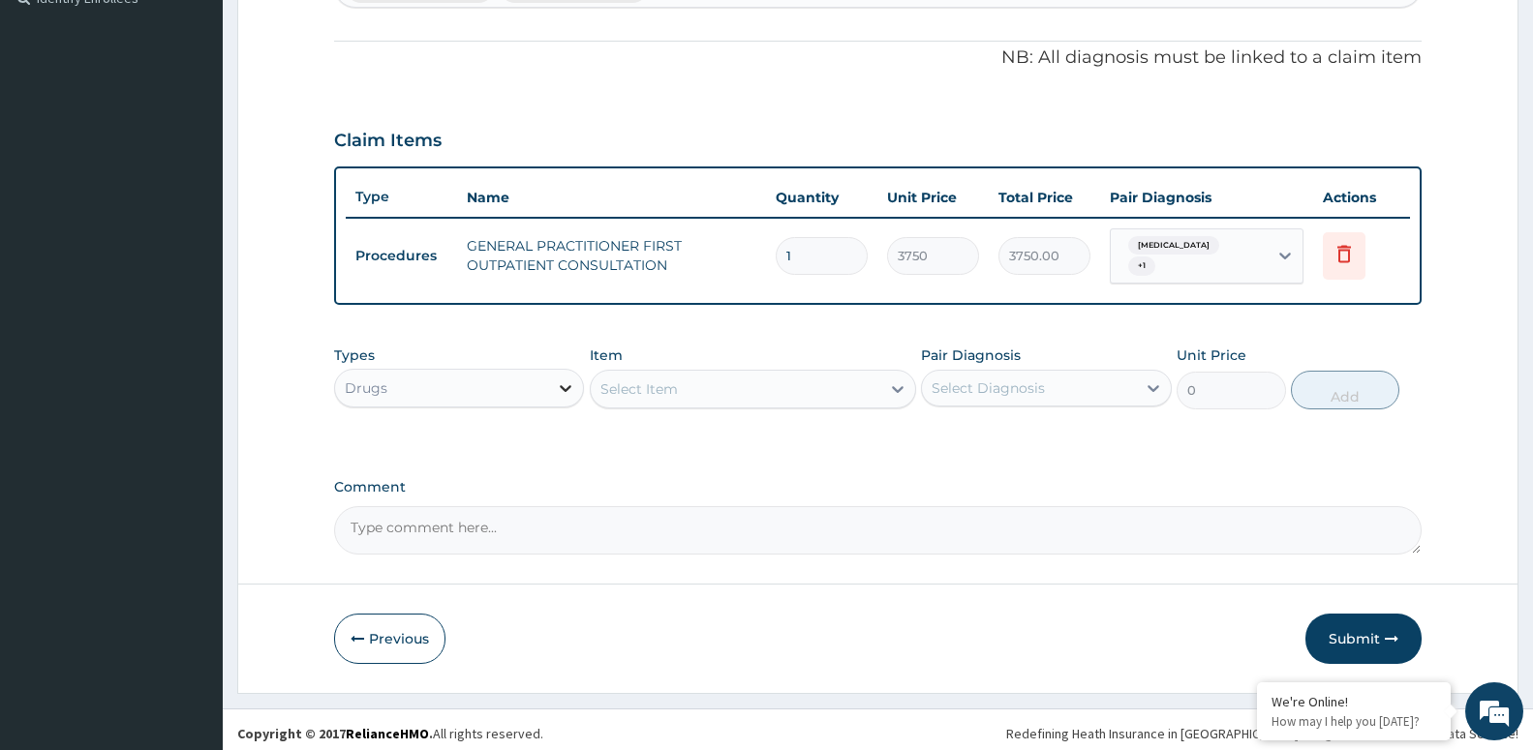
click at [555, 375] on div at bounding box center [565, 388] width 35 height 35
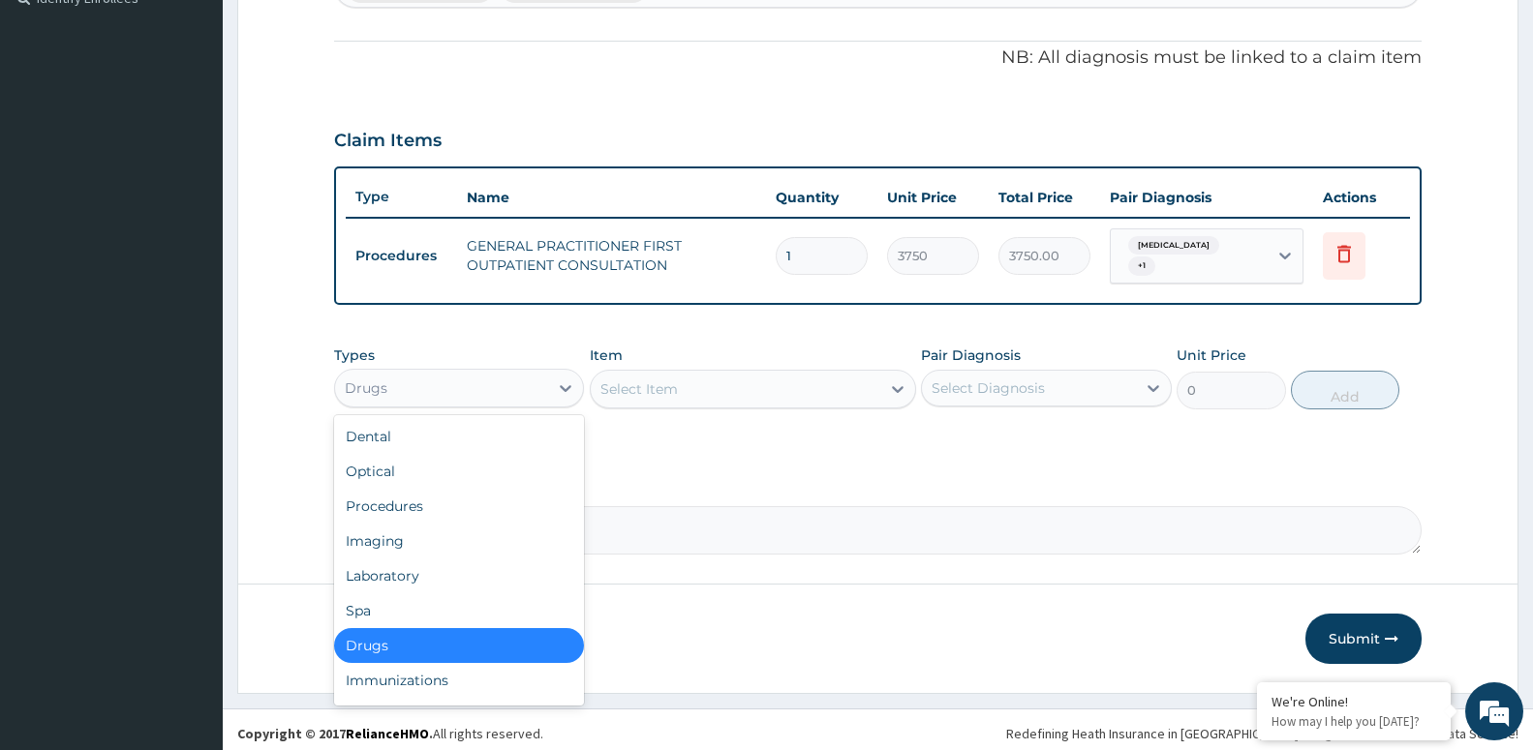
click at [716, 374] on div "Select Item" at bounding box center [735, 389] width 289 height 31
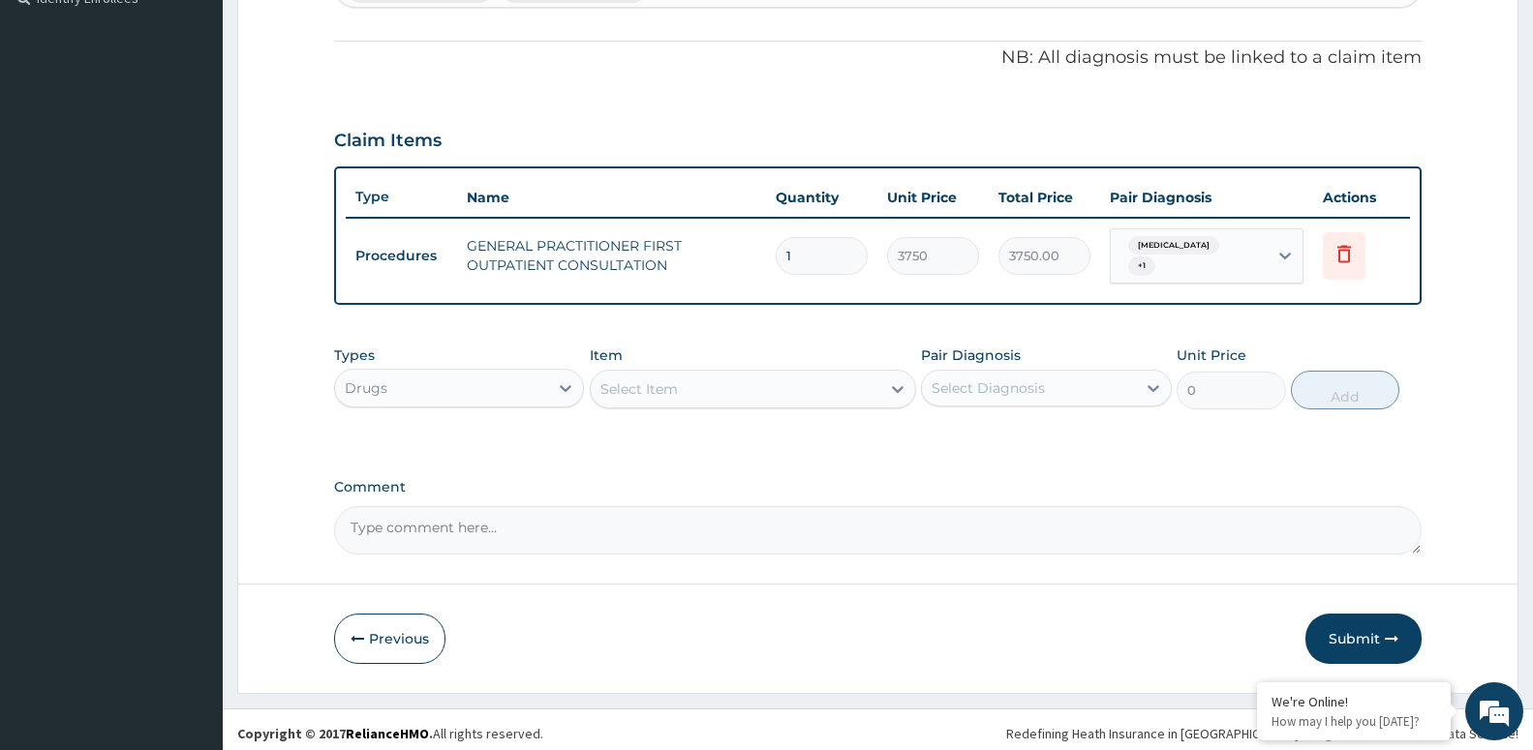
click at [714, 381] on div "Select Item" at bounding box center [735, 389] width 289 height 31
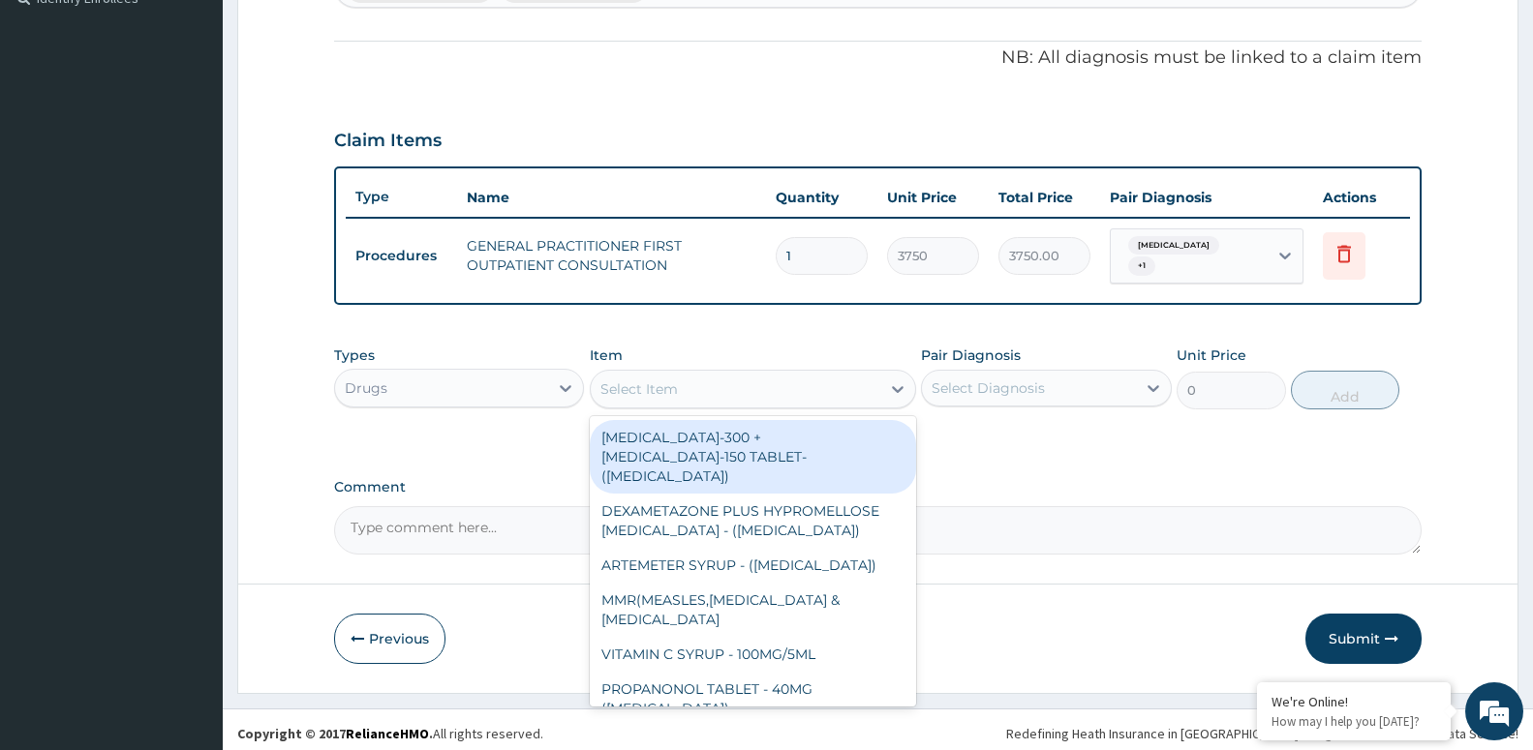
click at [714, 383] on div "Select Item" at bounding box center [735, 389] width 289 height 31
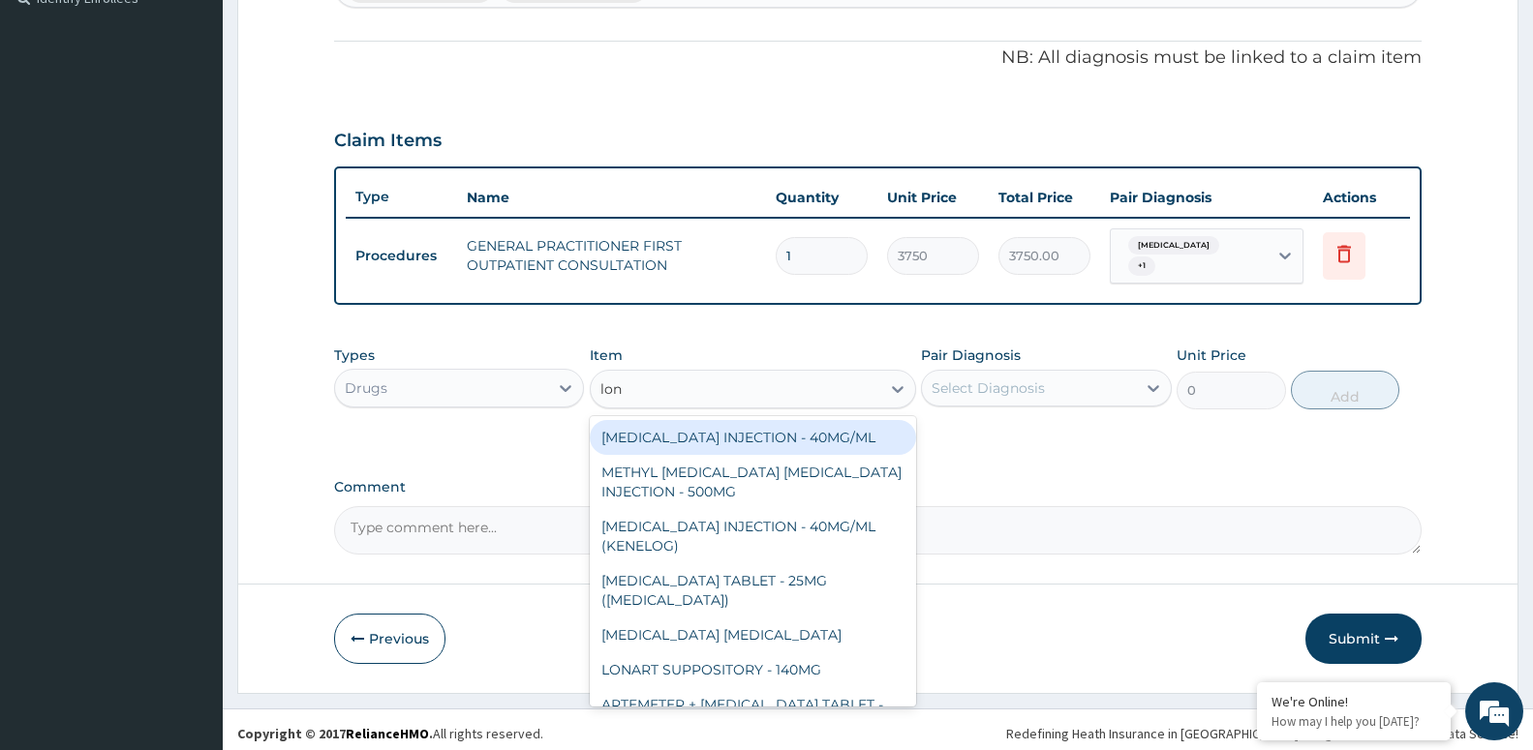
type input "lona"
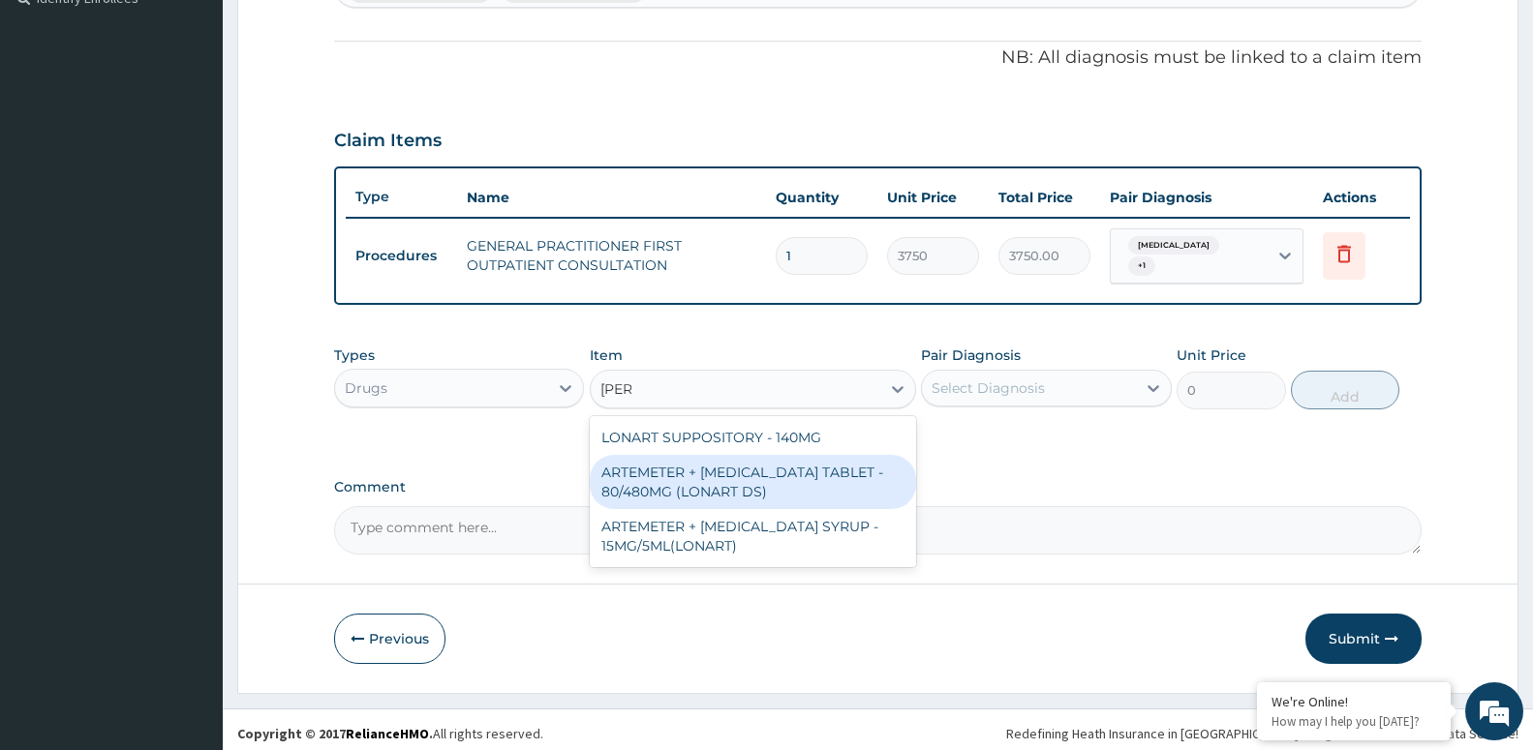
click at [771, 467] on div "ARTEMETER + LUMEFANTRINE TABLET - 80/480MG (LONART DS)" at bounding box center [753, 482] width 326 height 54
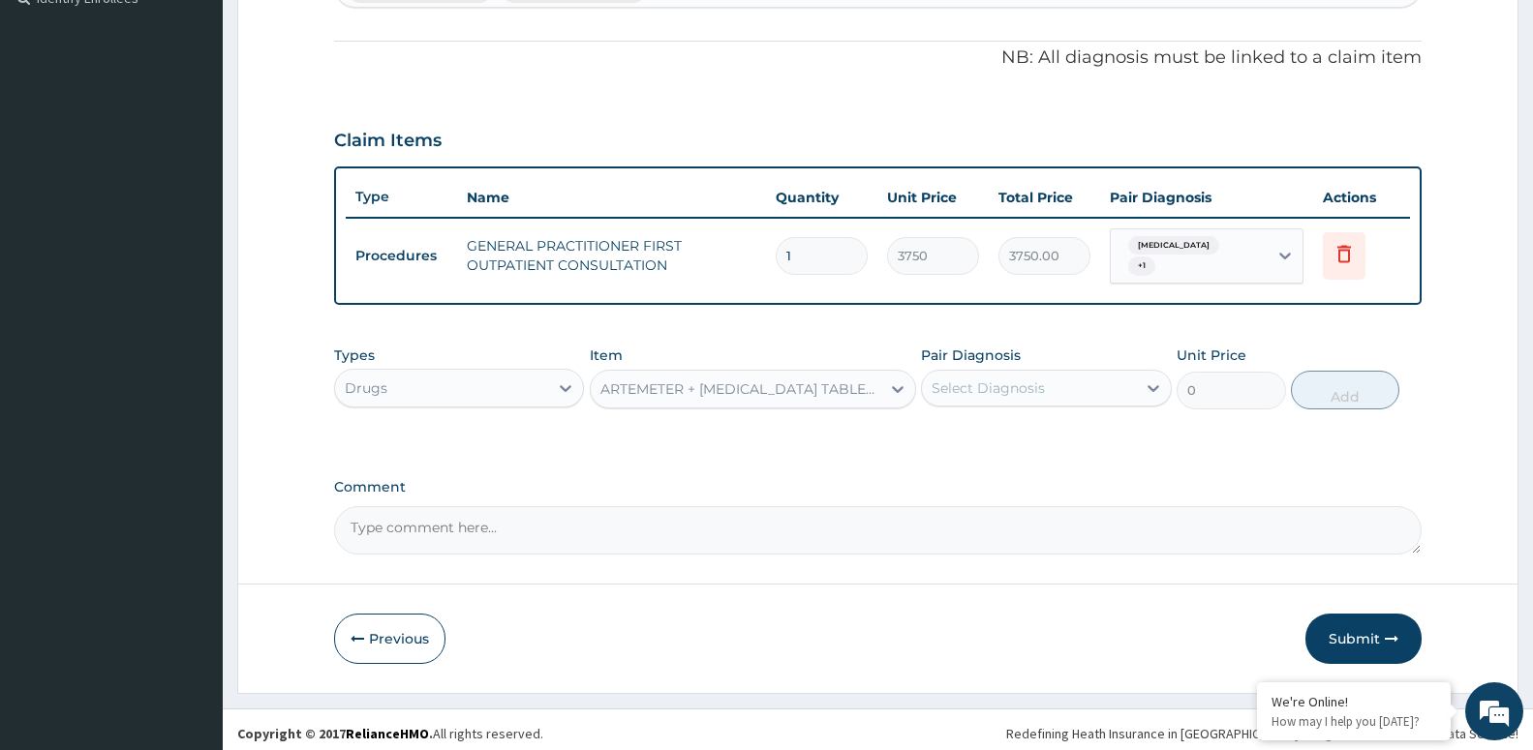
type input "588"
click at [1035, 382] on div "Select Diagnosis" at bounding box center [987, 388] width 113 height 19
click at [1004, 384] on div "Select Diagnosis" at bounding box center [987, 388] width 113 height 19
click at [1020, 437] on div "Malaria" at bounding box center [1046, 438] width 250 height 40
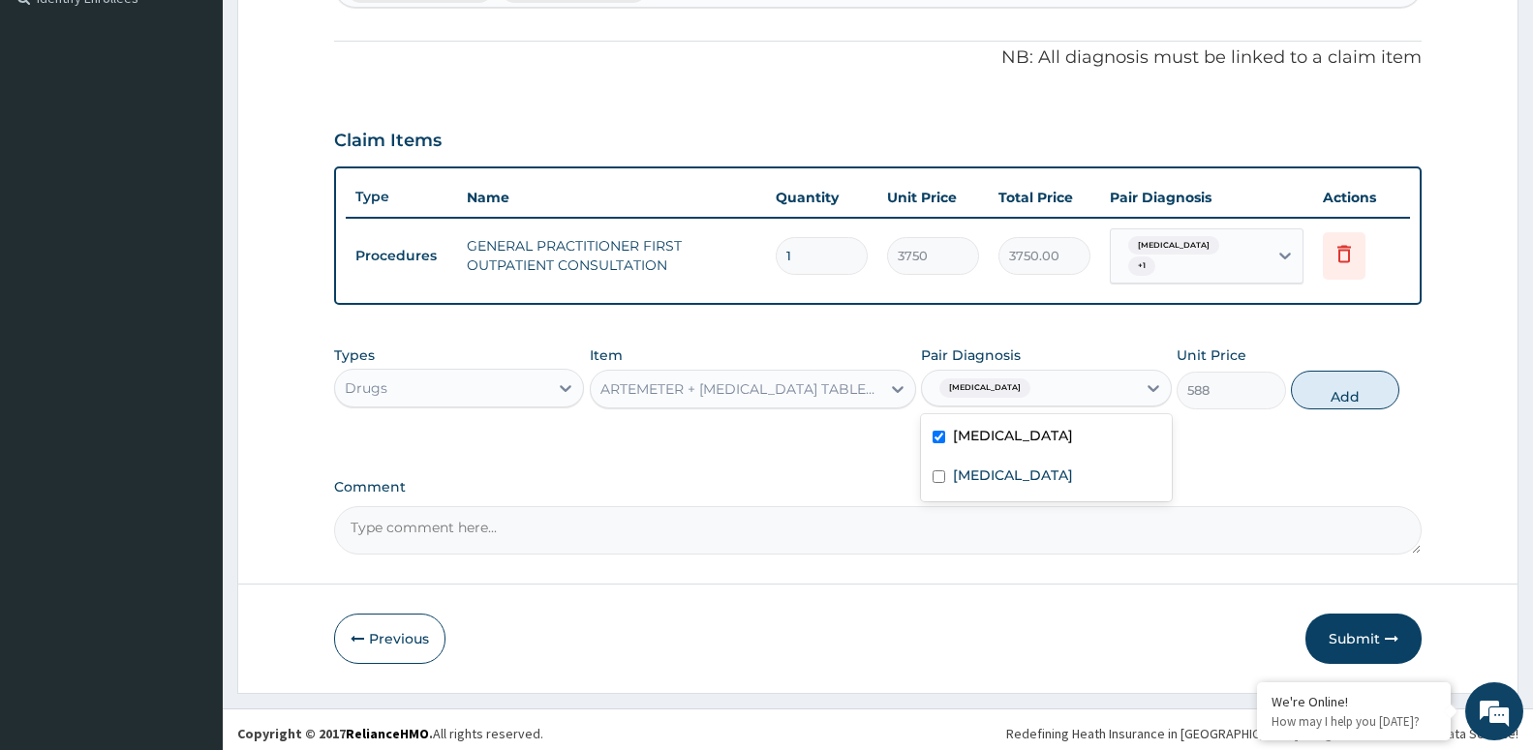
checkbox input "true"
click at [1335, 376] on button "Add" at bounding box center [1345, 390] width 108 height 39
type input "0"
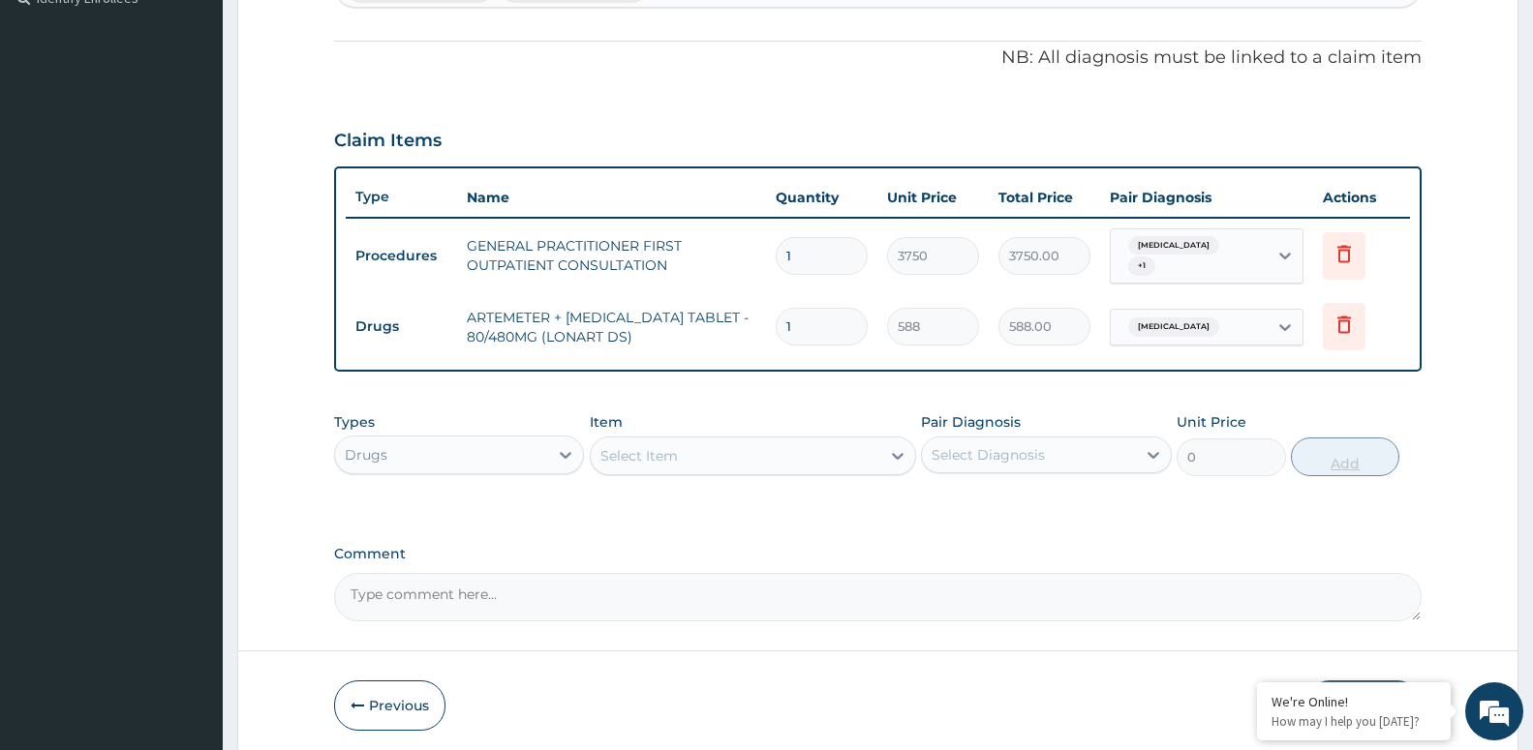
type input "0.00"
type input "6"
type input "3528.00"
type input "6"
click at [752, 448] on div "Select Item" at bounding box center [735, 456] width 289 height 31
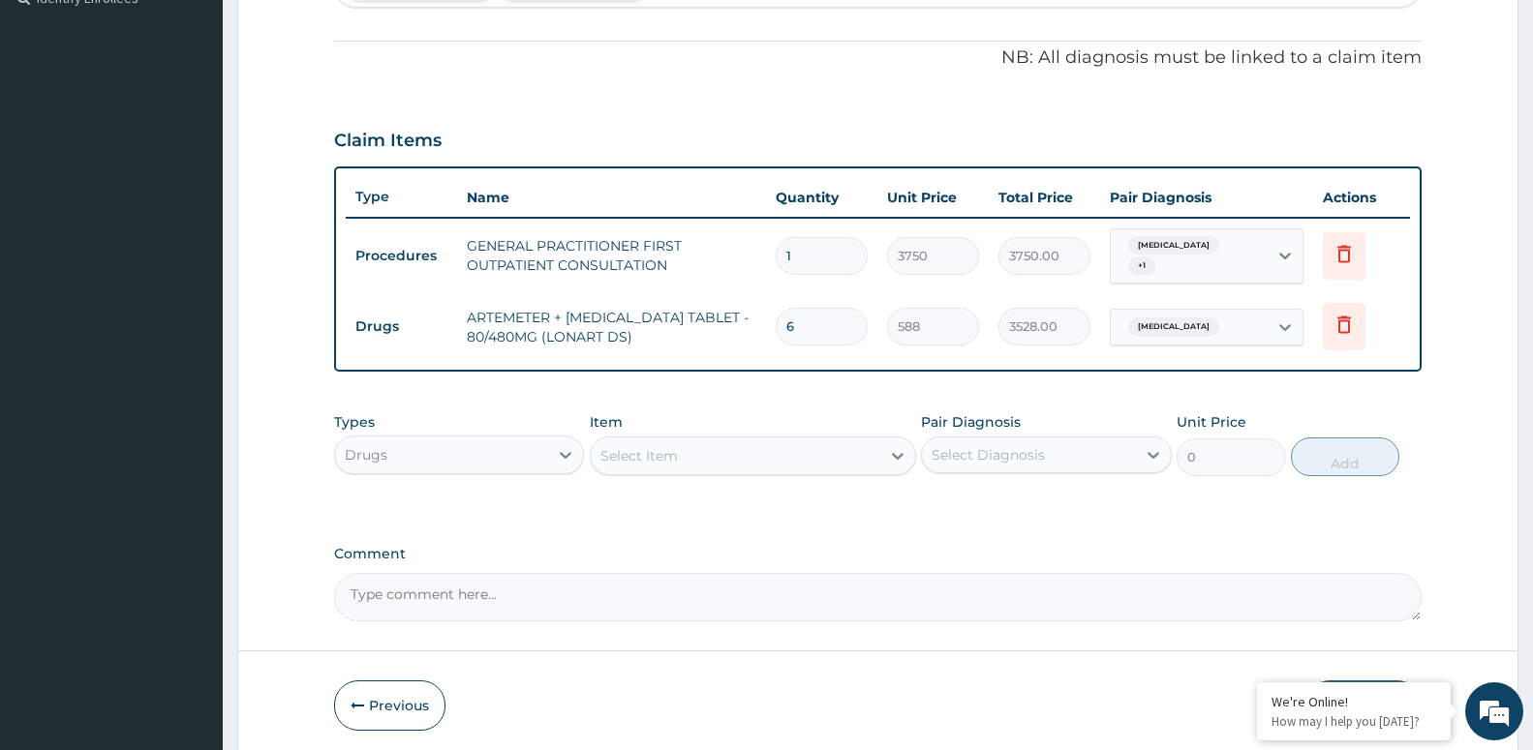
click at [780, 449] on div "Select Item" at bounding box center [735, 456] width 289 height 31
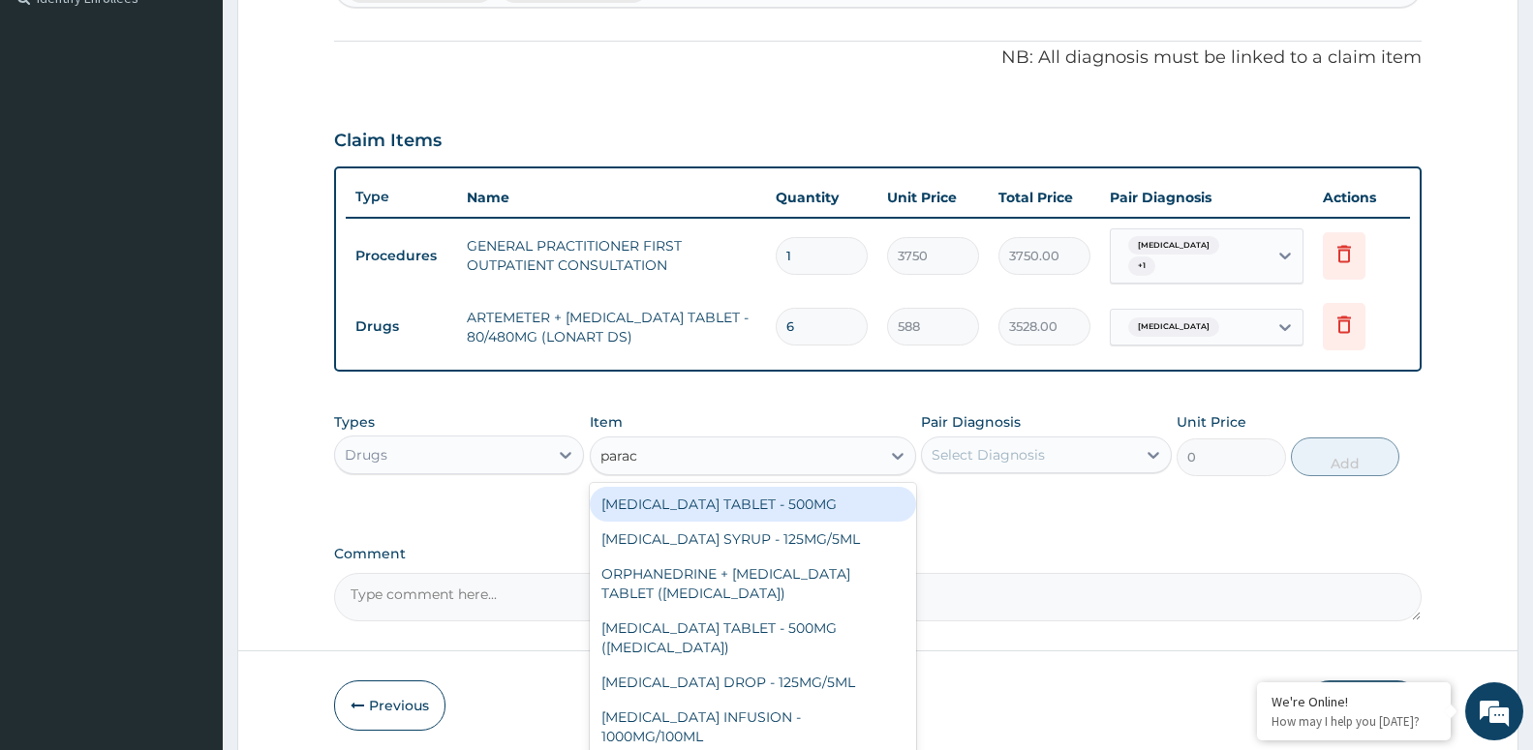
type input "parace"
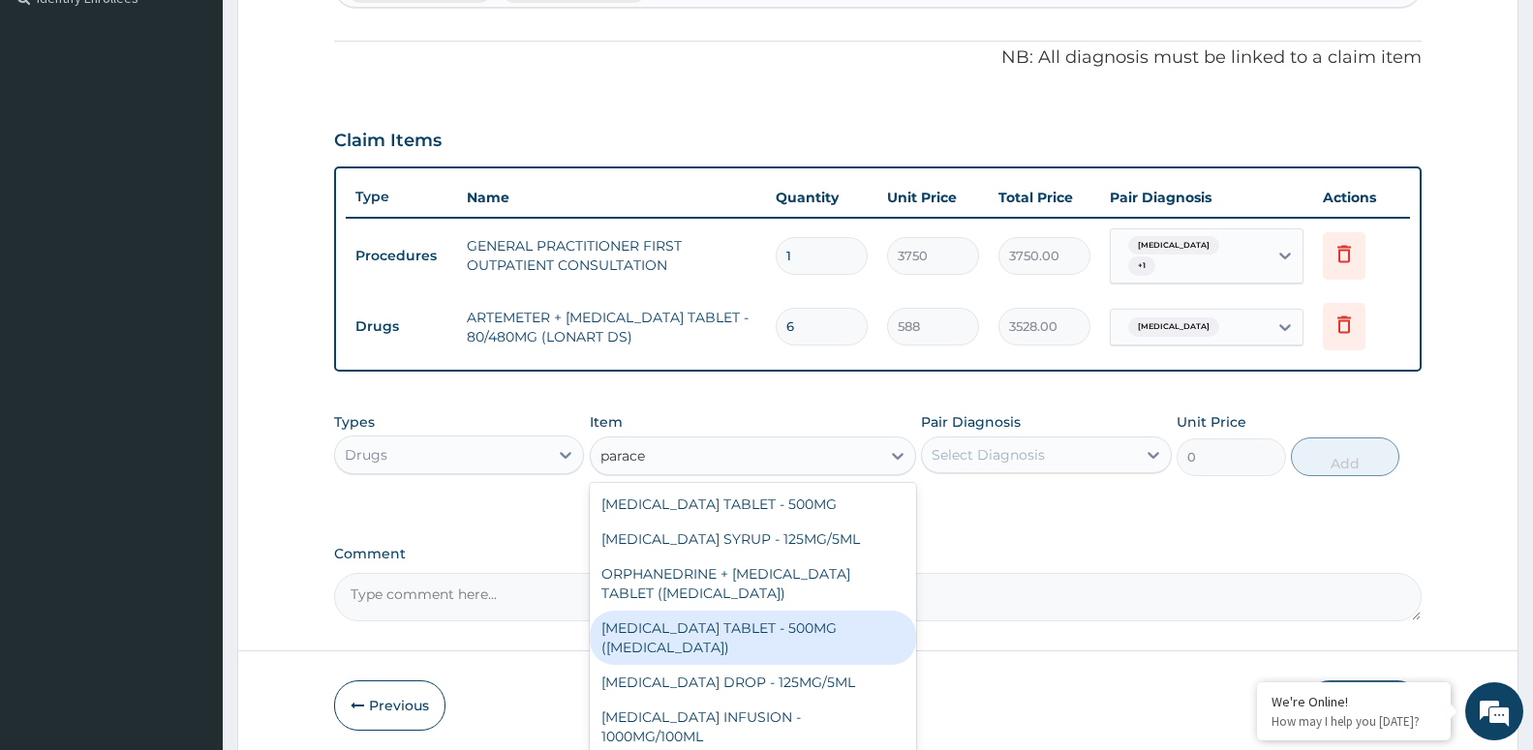
click at [865, 628] on div "PARACETAMOL TABLET - 500MG (PANADOL)" at bounding box center [753, 638] width 326 height 54
type input "42"
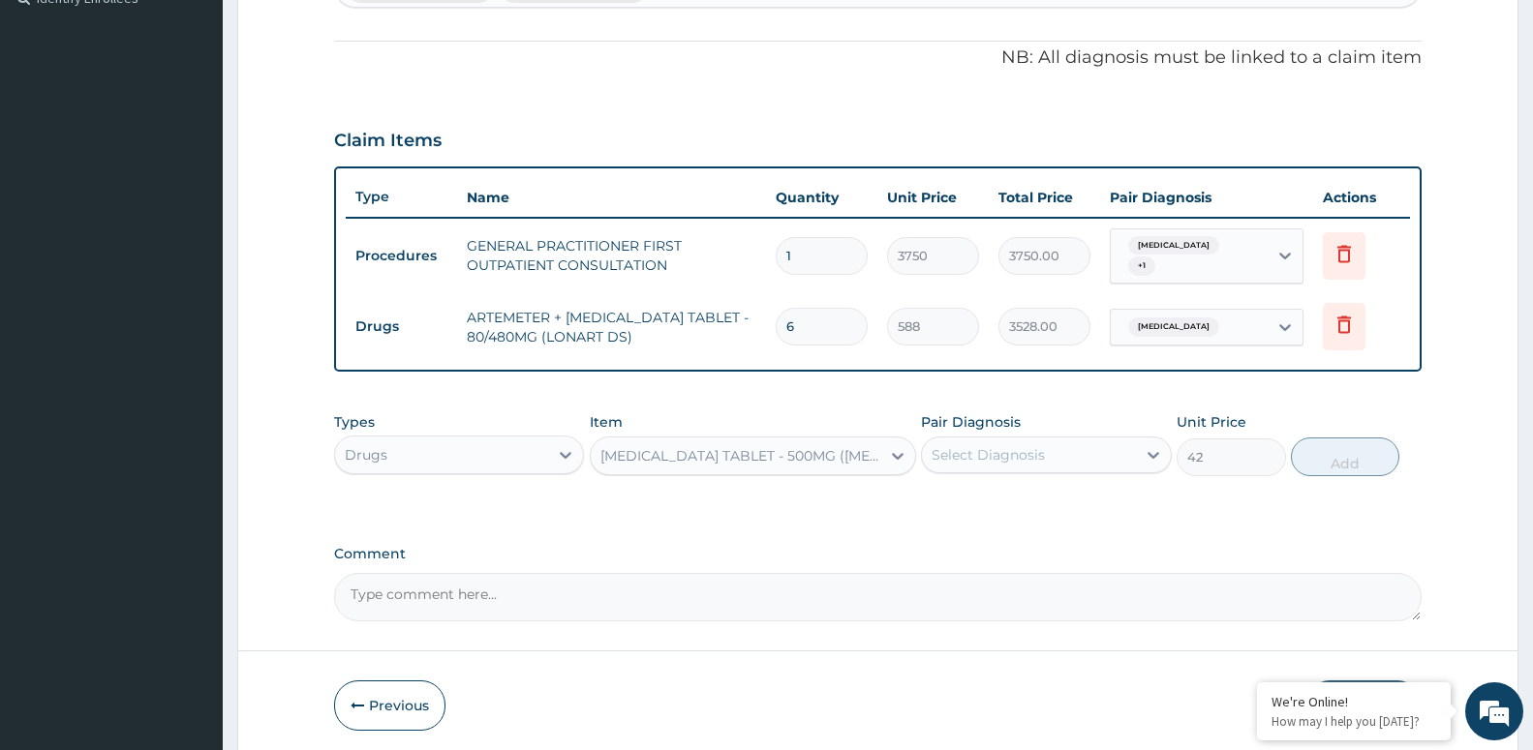
click at [1115, 445] on div "Select Diagnosis" at bounding box center [1028, 455] width 213 height 31
click at [1057, 487] on div "Malaria" at bounding box center [1046, 505] width 250 height 40
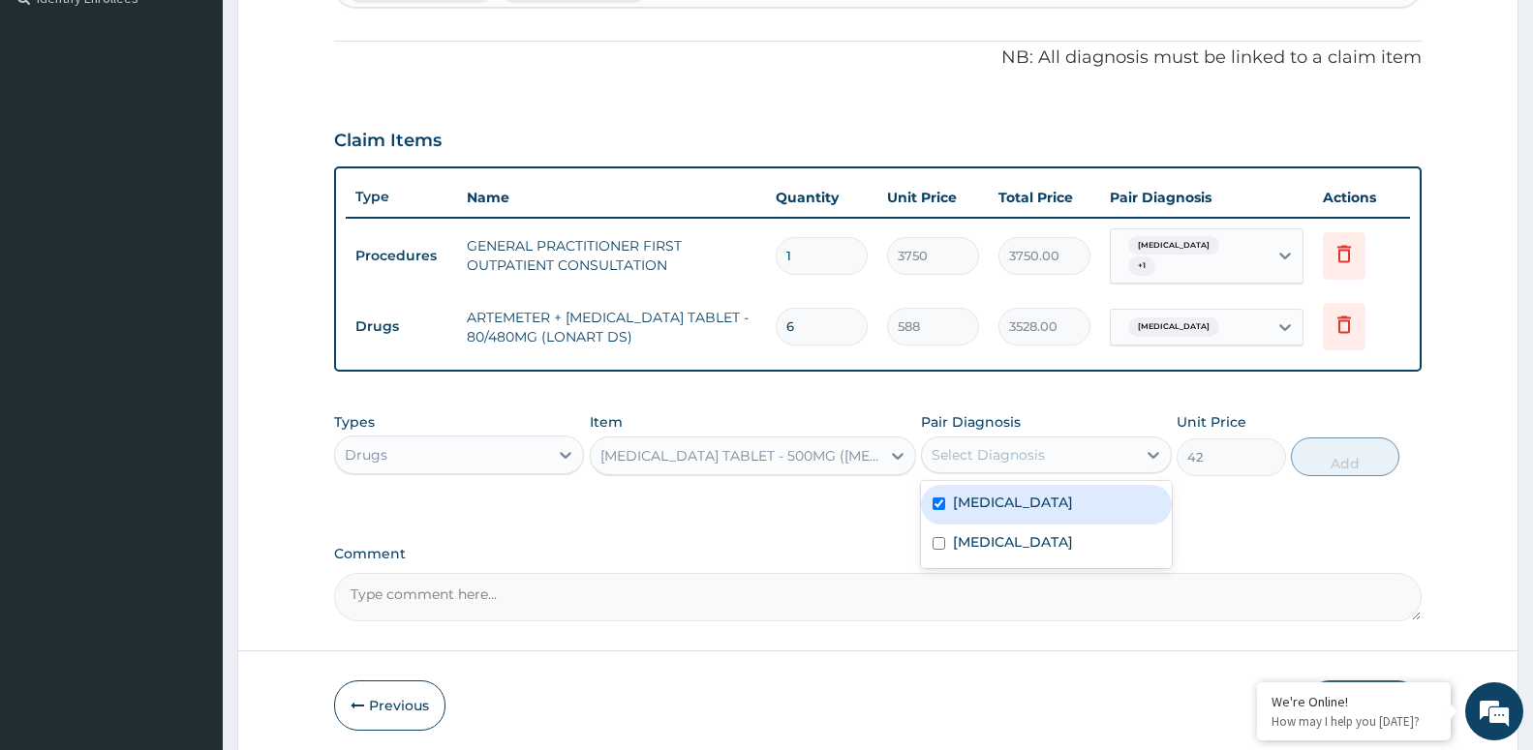
checkbox input "true"
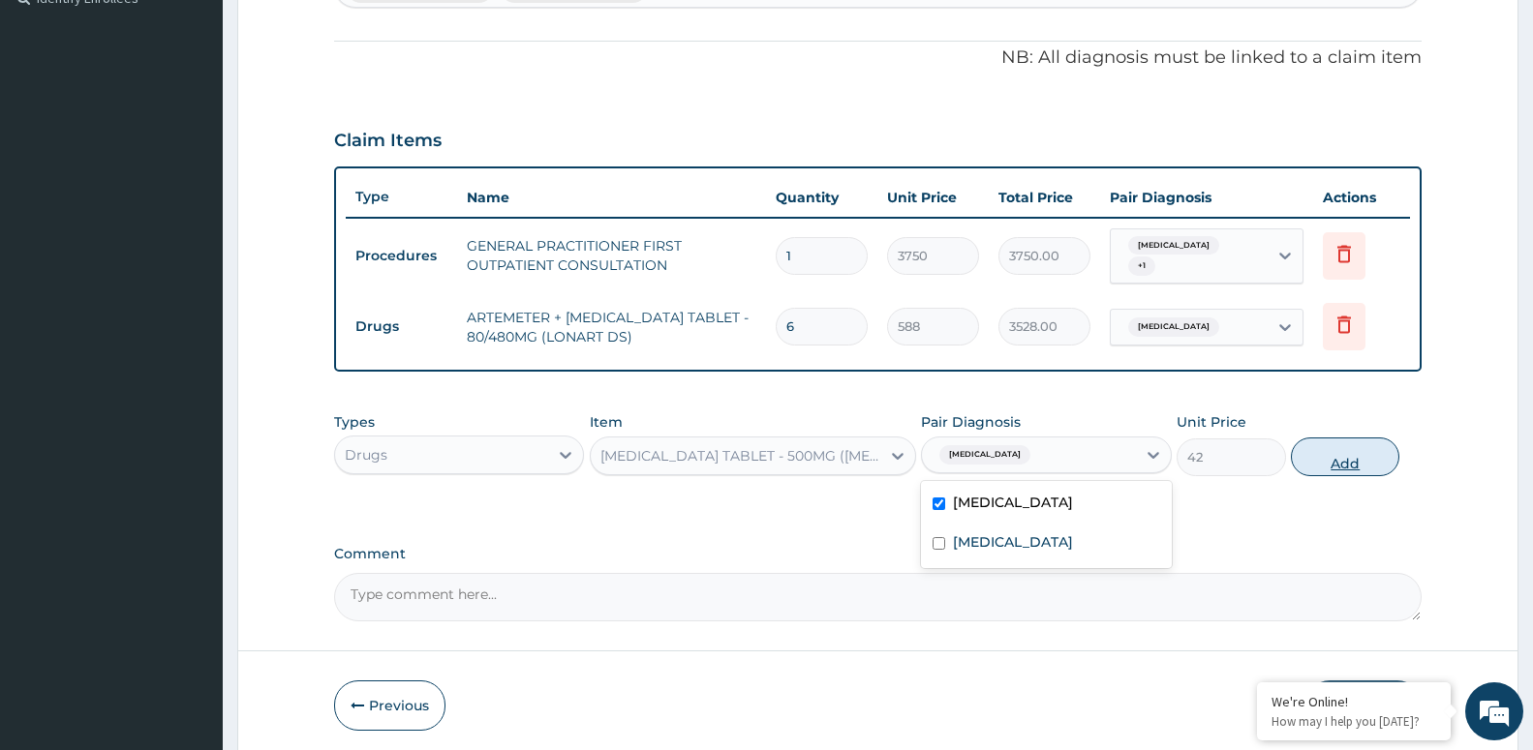
click at [1325, 438] on button "Add" at bounding box center [1345, 457] width 108 height 39
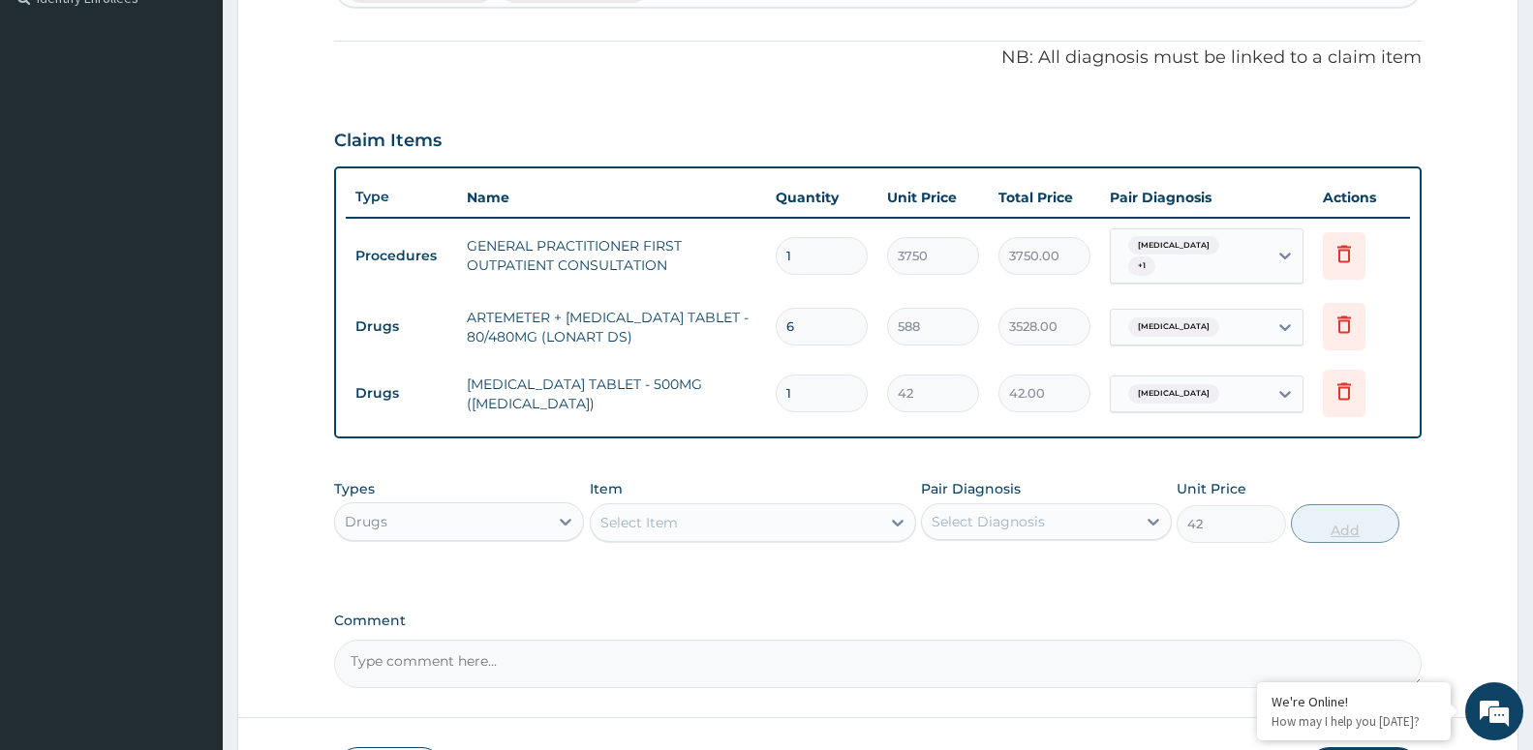
type input "0"
type input "18"
type input "756.00"
type input "18"
click at [681, 519] on div "Select Item" at bounding box center [735, 522] width 289 height 31
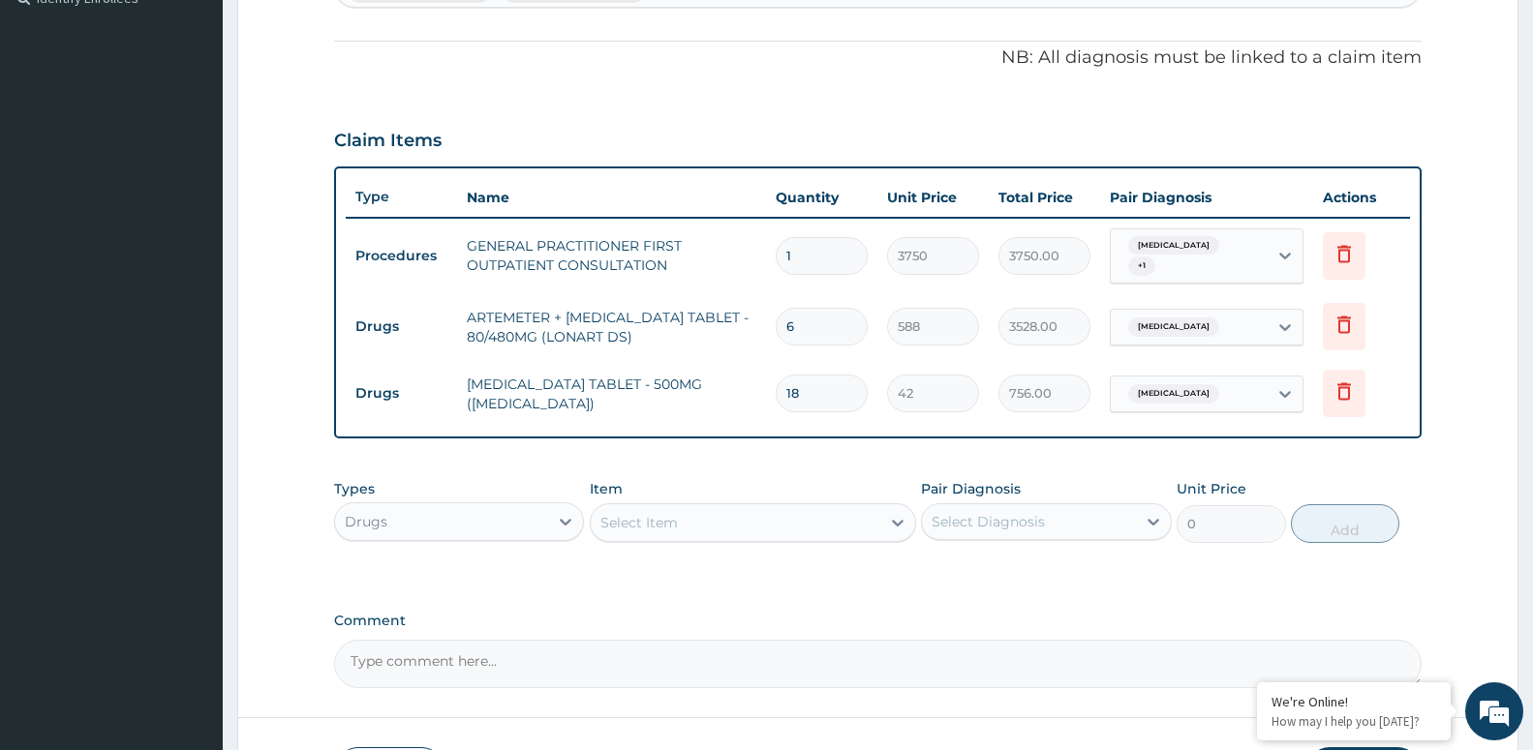
click at [681, 519] on div "Select Item" at bounding box center [735, 522] width 289 height 31
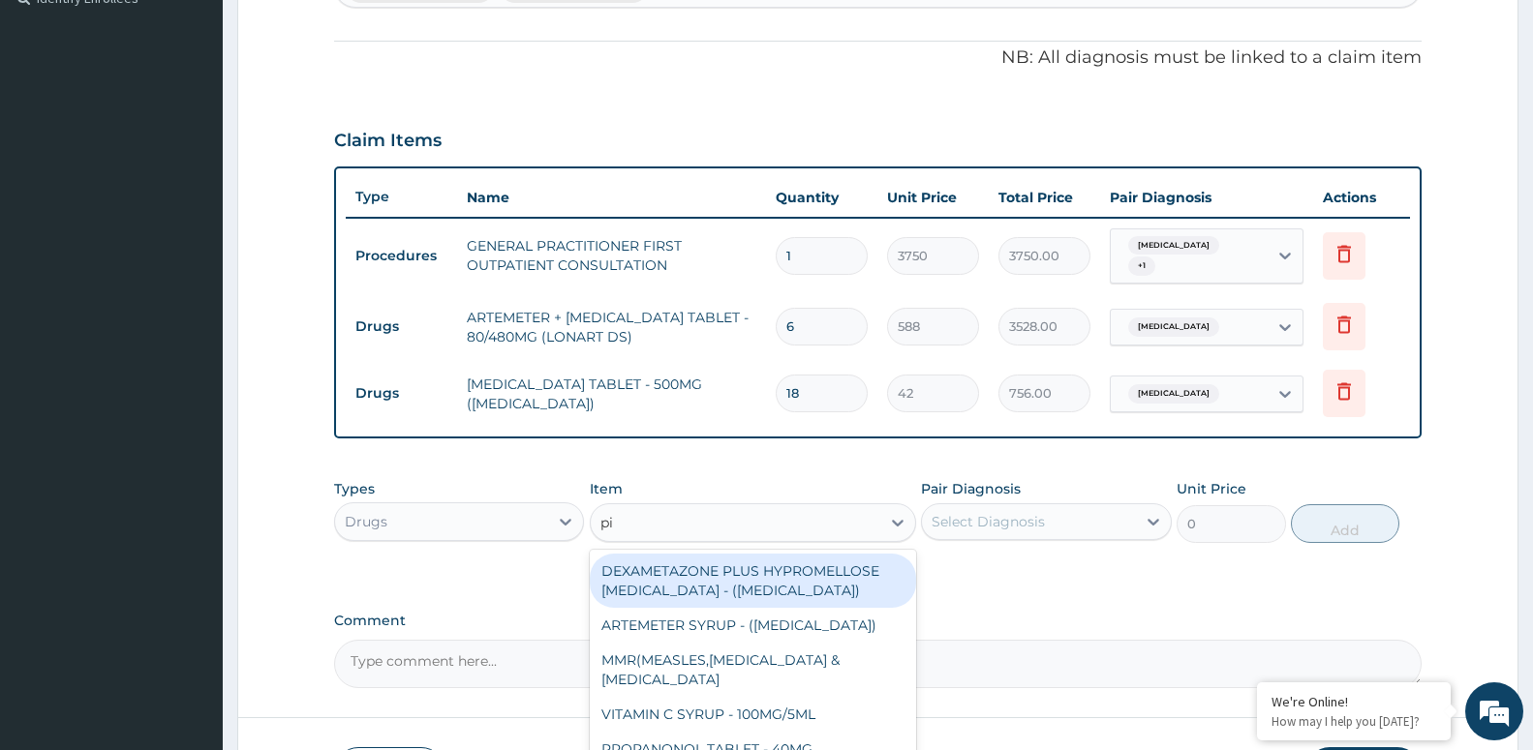
type input "piro"
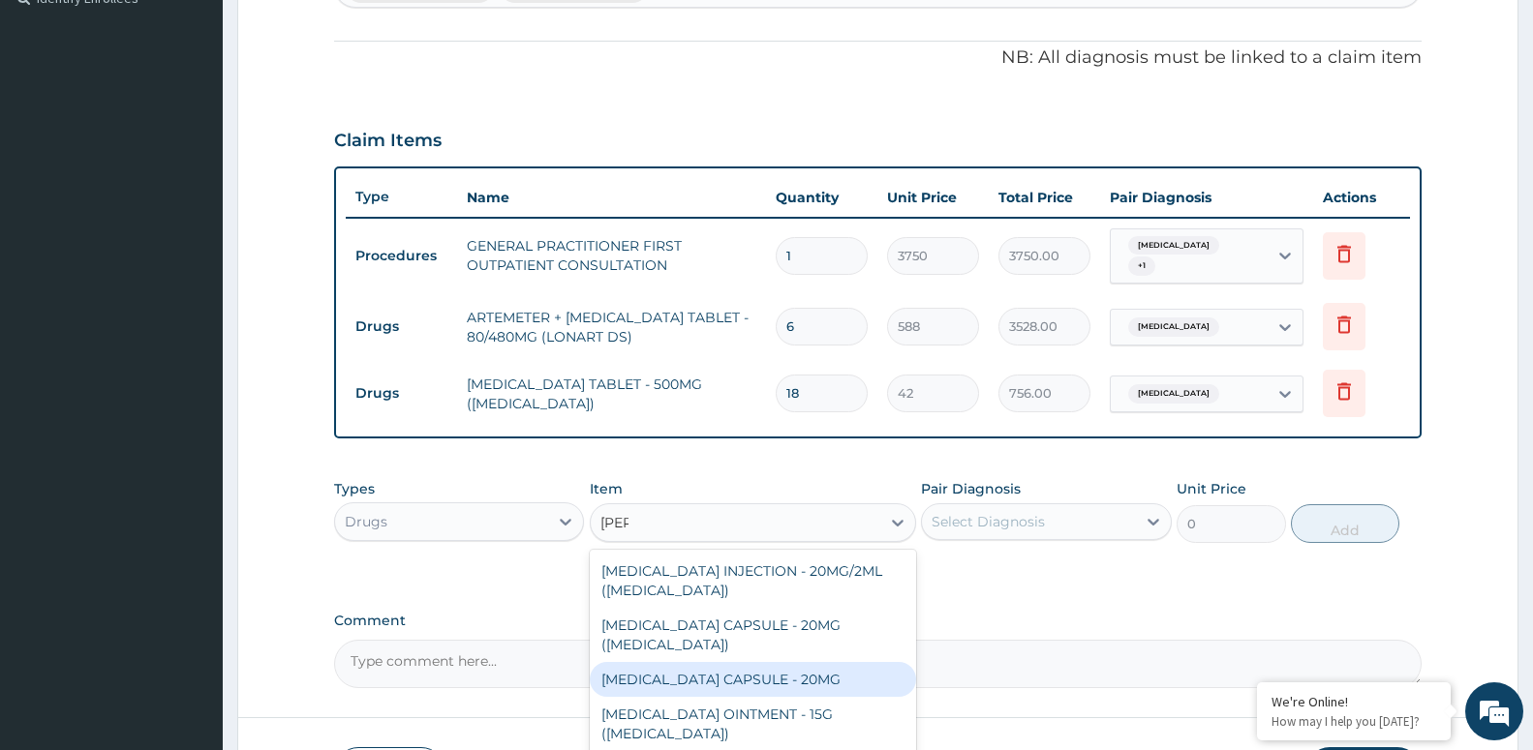
click at [773, 662] on div "PIROXICAM CAPSULE - 20MG" at bounding box center [753, 679] width 326 height 35
type input "28"
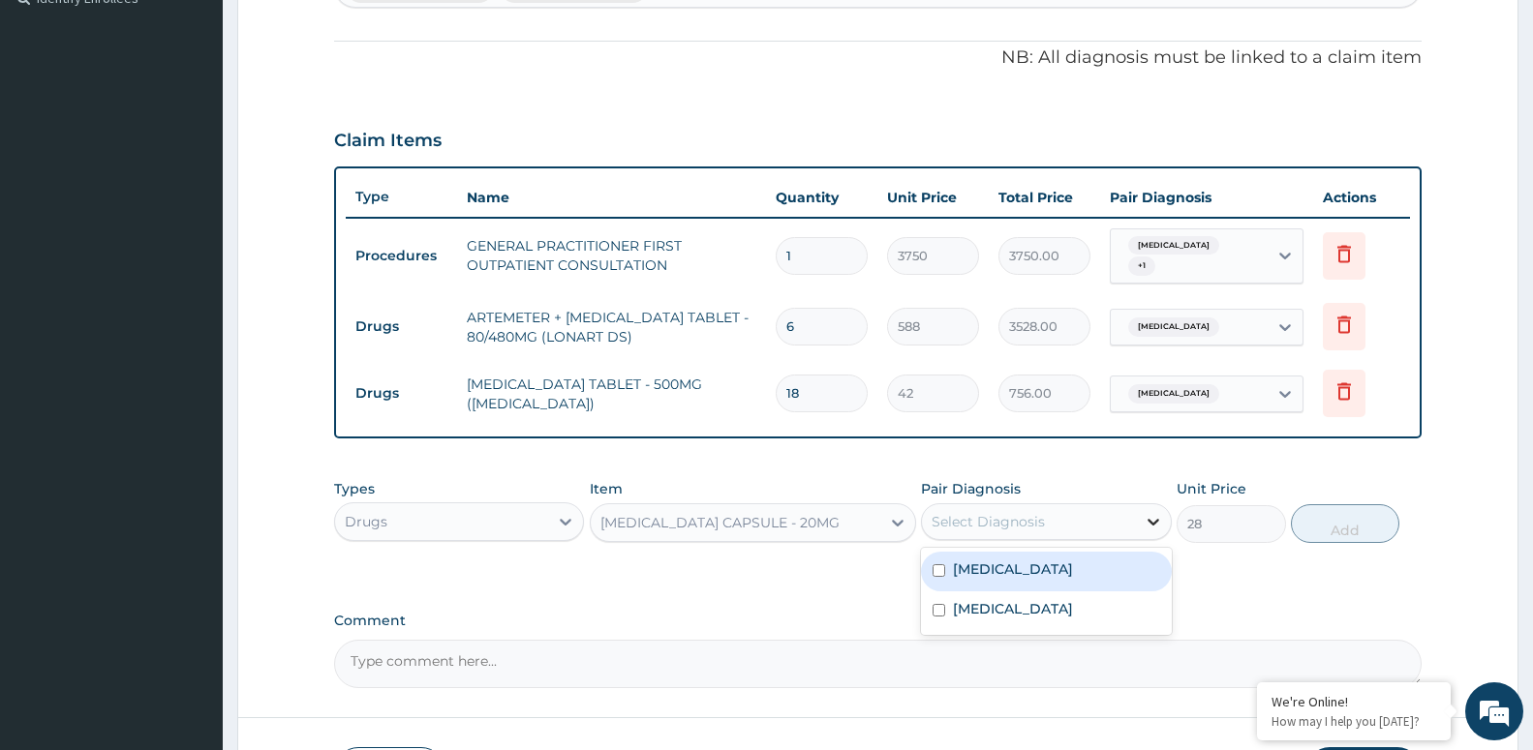
click at [1143, 520] on icon at bounding box center [1152, 521] width 19 height 19
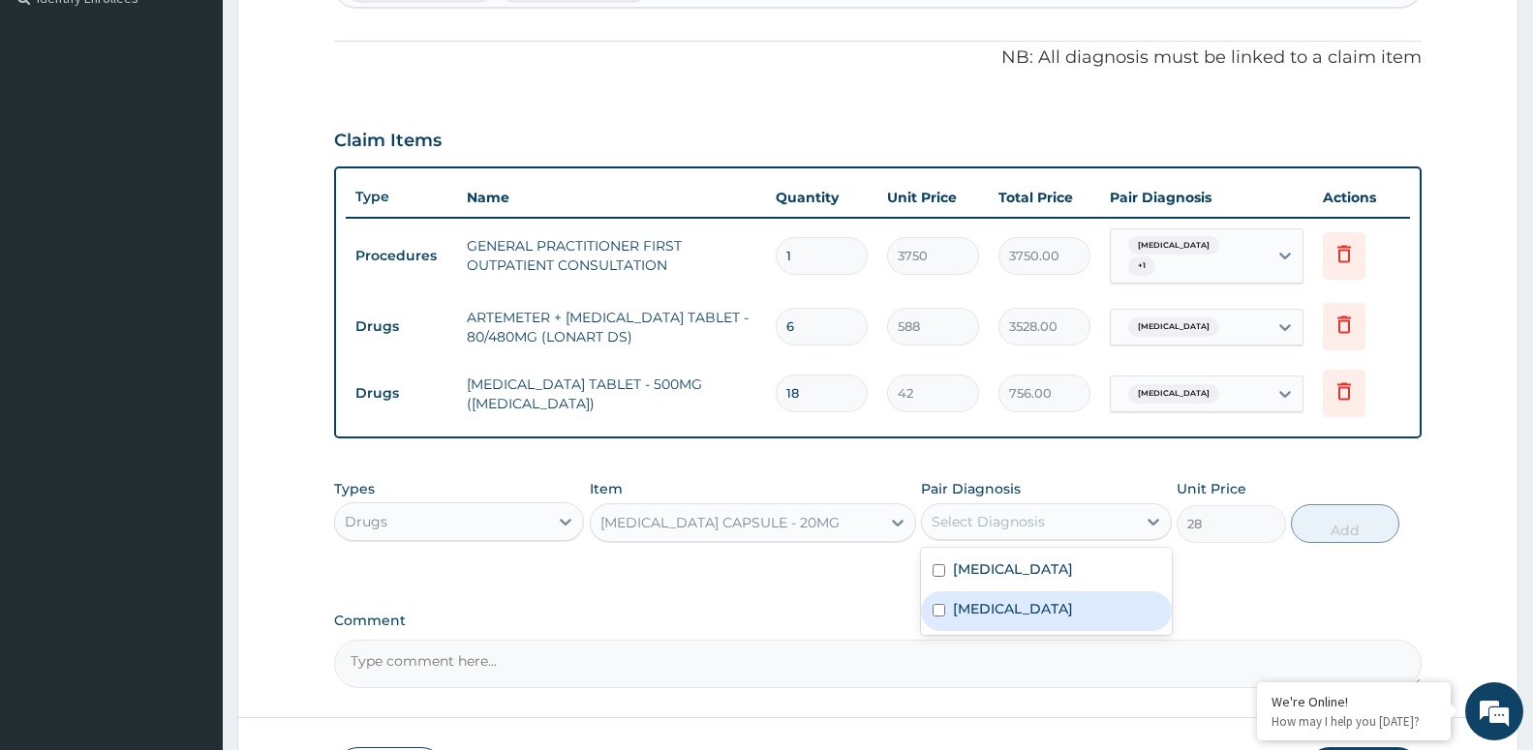
click at [1073, 599] on label "Lumbar spondylosis" at bounding box center [1013, 608] width 120 height 19
checkbox input "true"
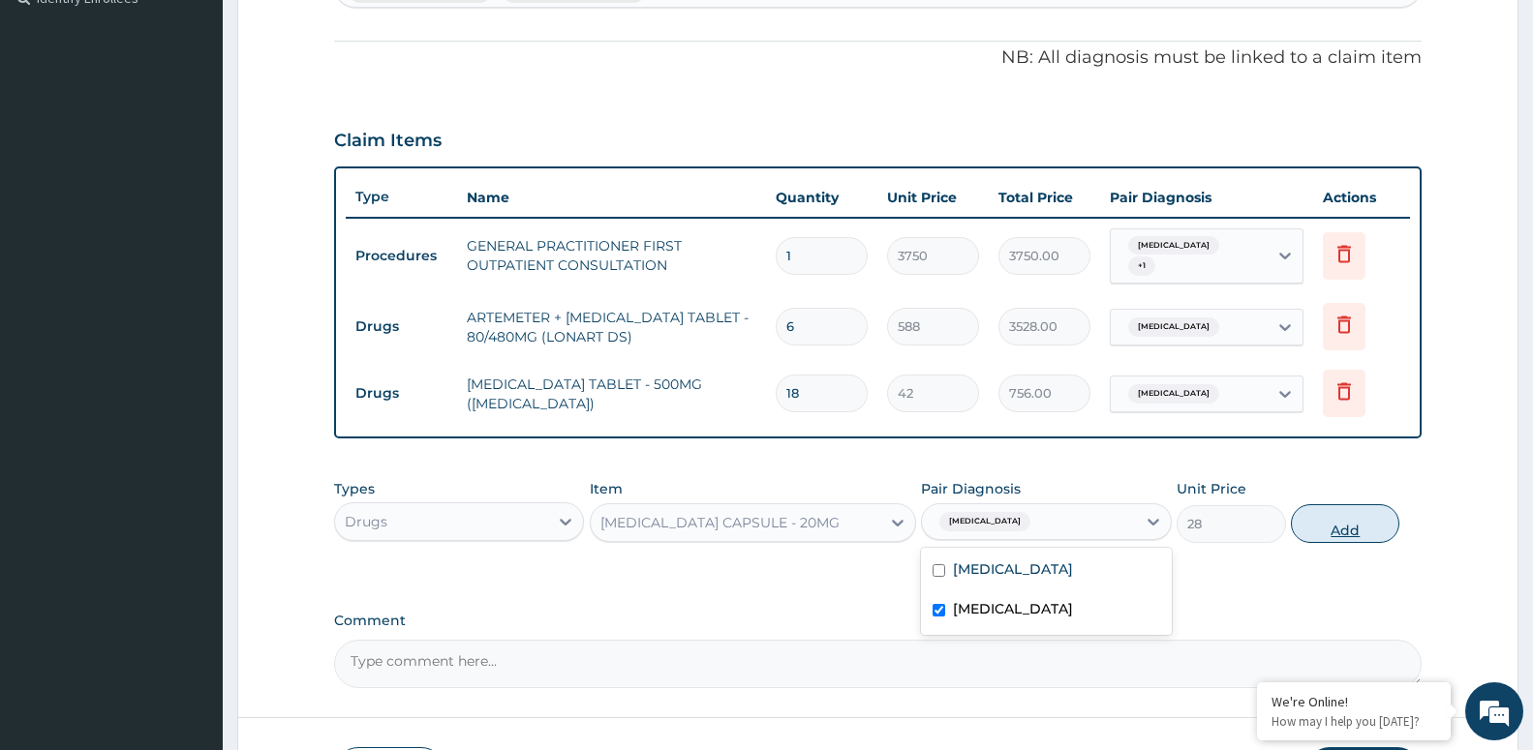
click at [1338, 520] on button "Add" at bounding box center [1345, 523] width 108 height 39
type input "0"
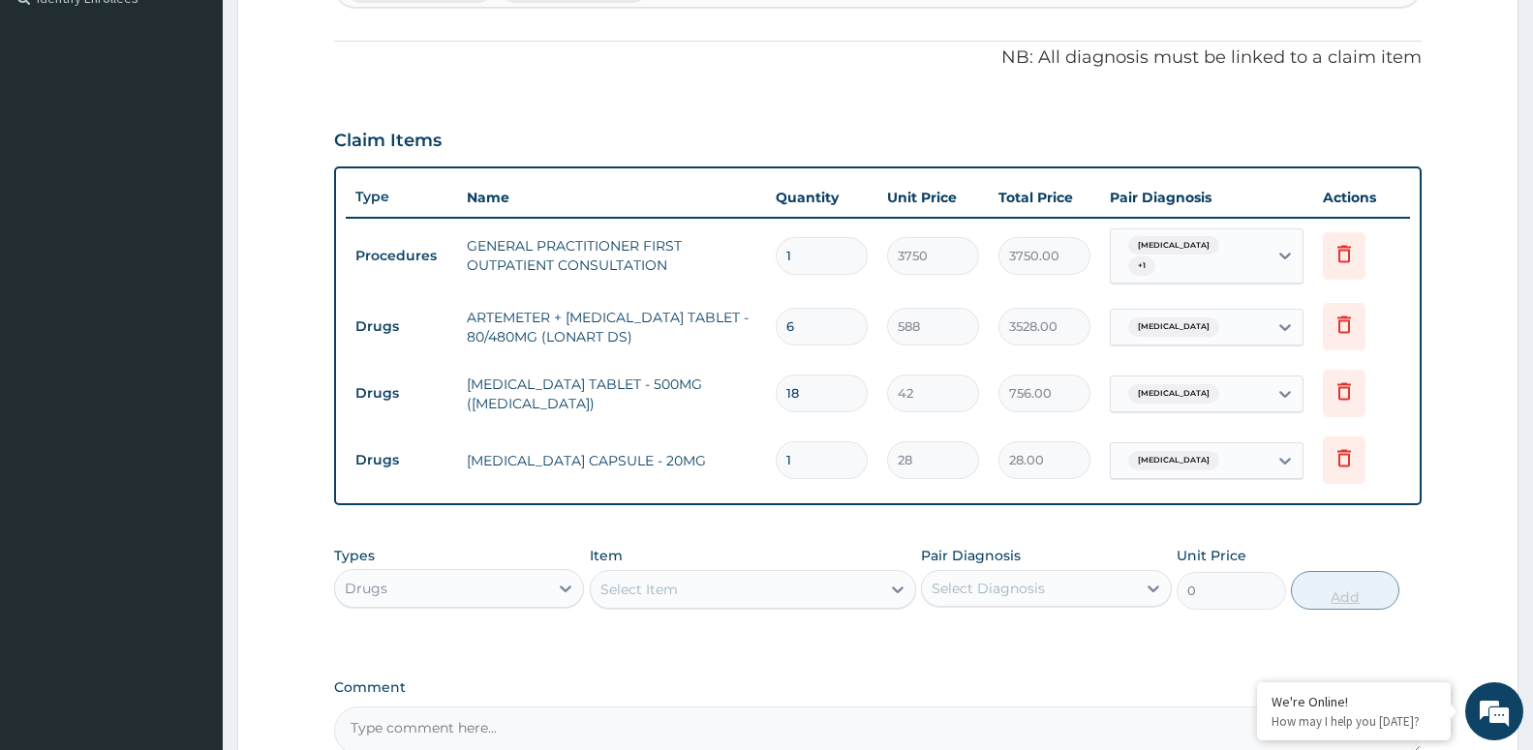
type input "10"
type input "280.00"
type input "10"
click at [696, 580] on div "Select Item" at bounding box center [735, 589] width 289 height 31
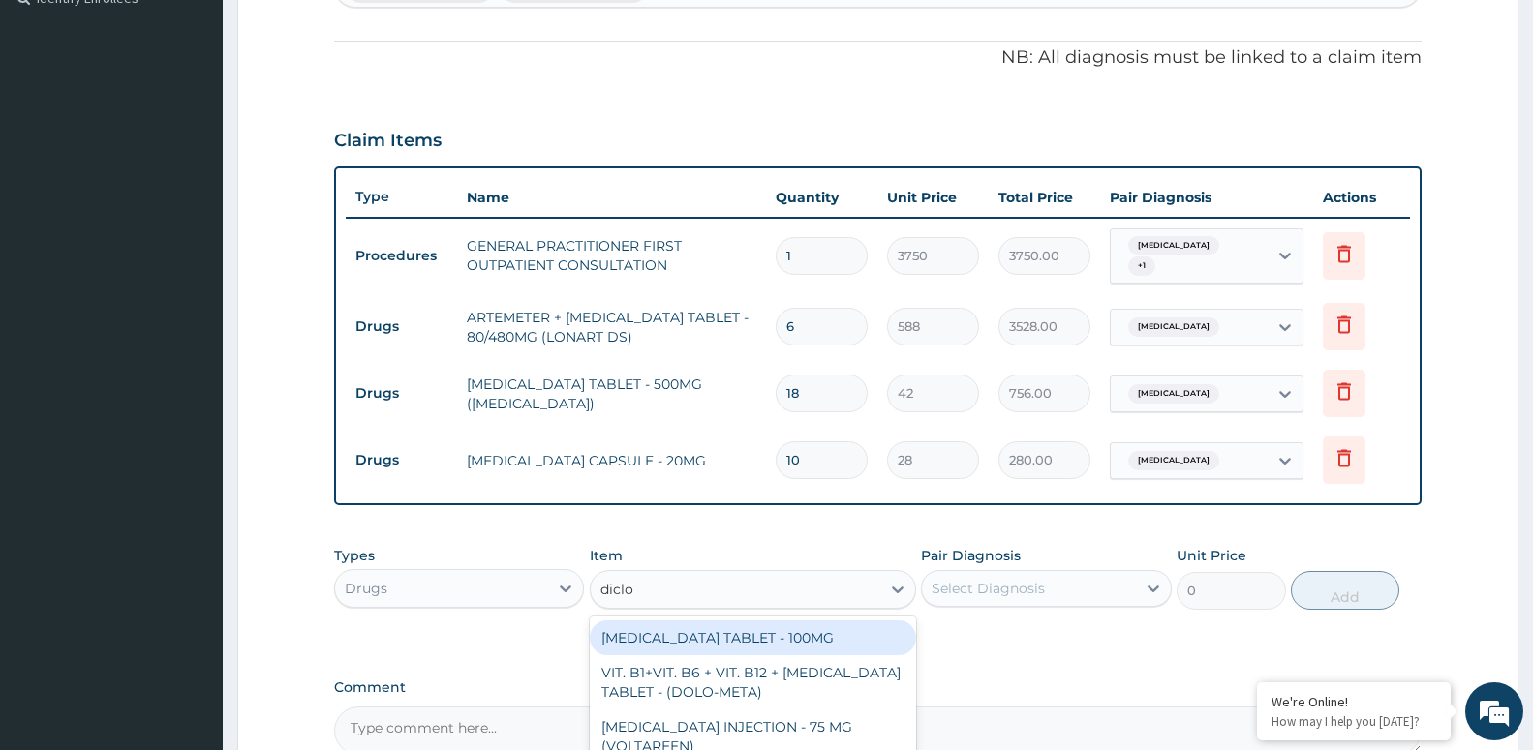
type input "diclof"
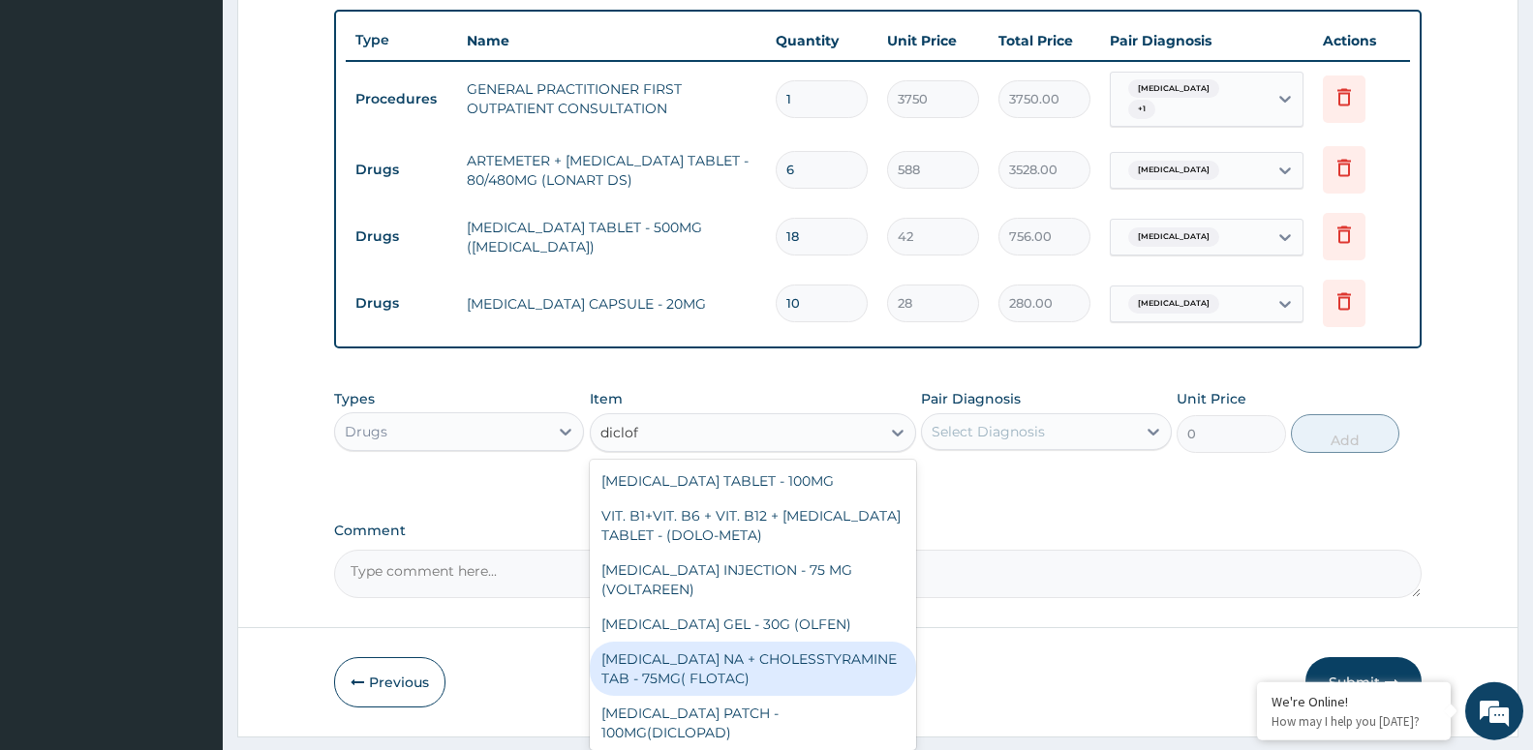
scroll to position [754, 0]
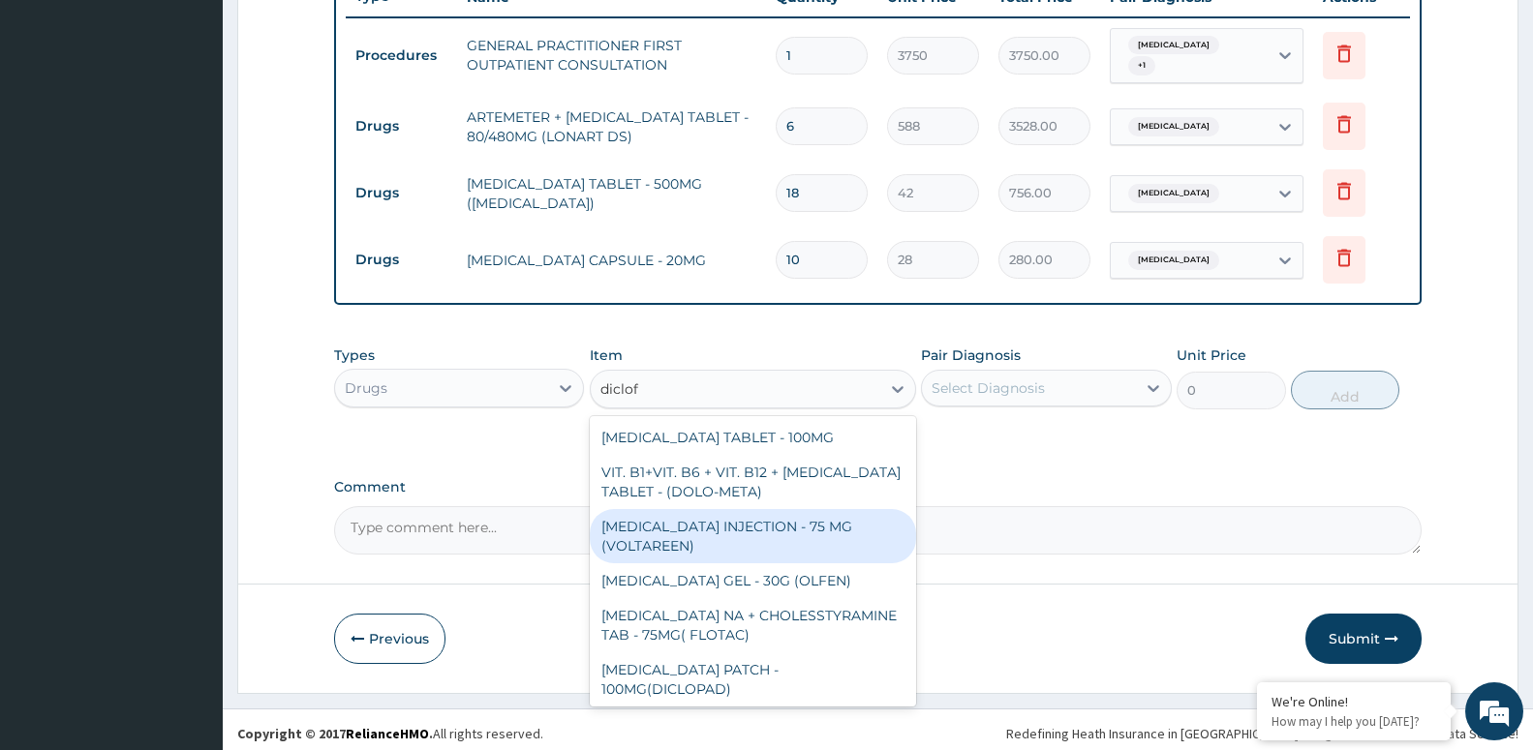
click at [722, 572] on div "DICLOFENAC GEL - 30G (OLFEN)" at bounding box center [753, 581] width 326 height 35
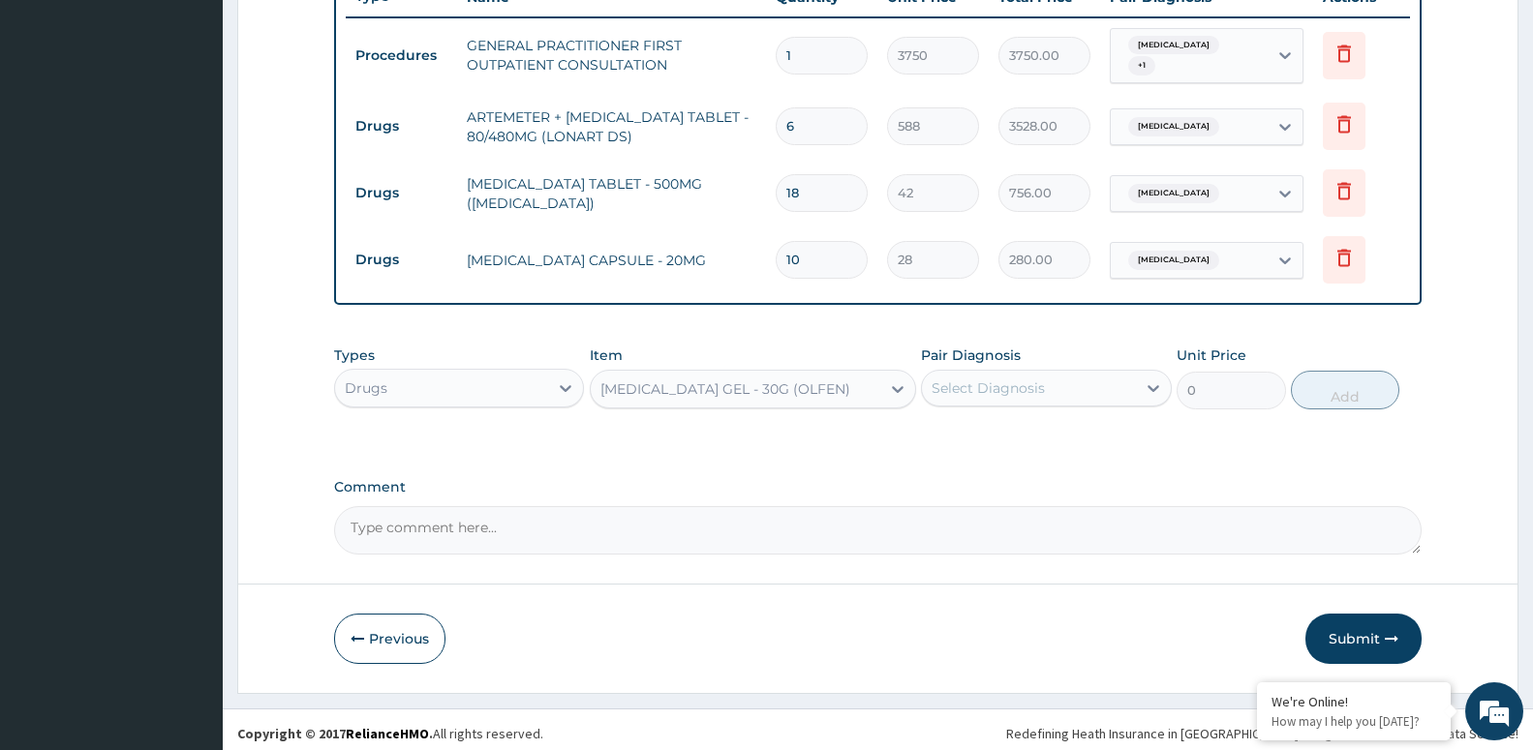
type input "1120"
click at [1113, 381] on div "Select Diagnosis" at bounding box center [1028, 388] width 213 height 31
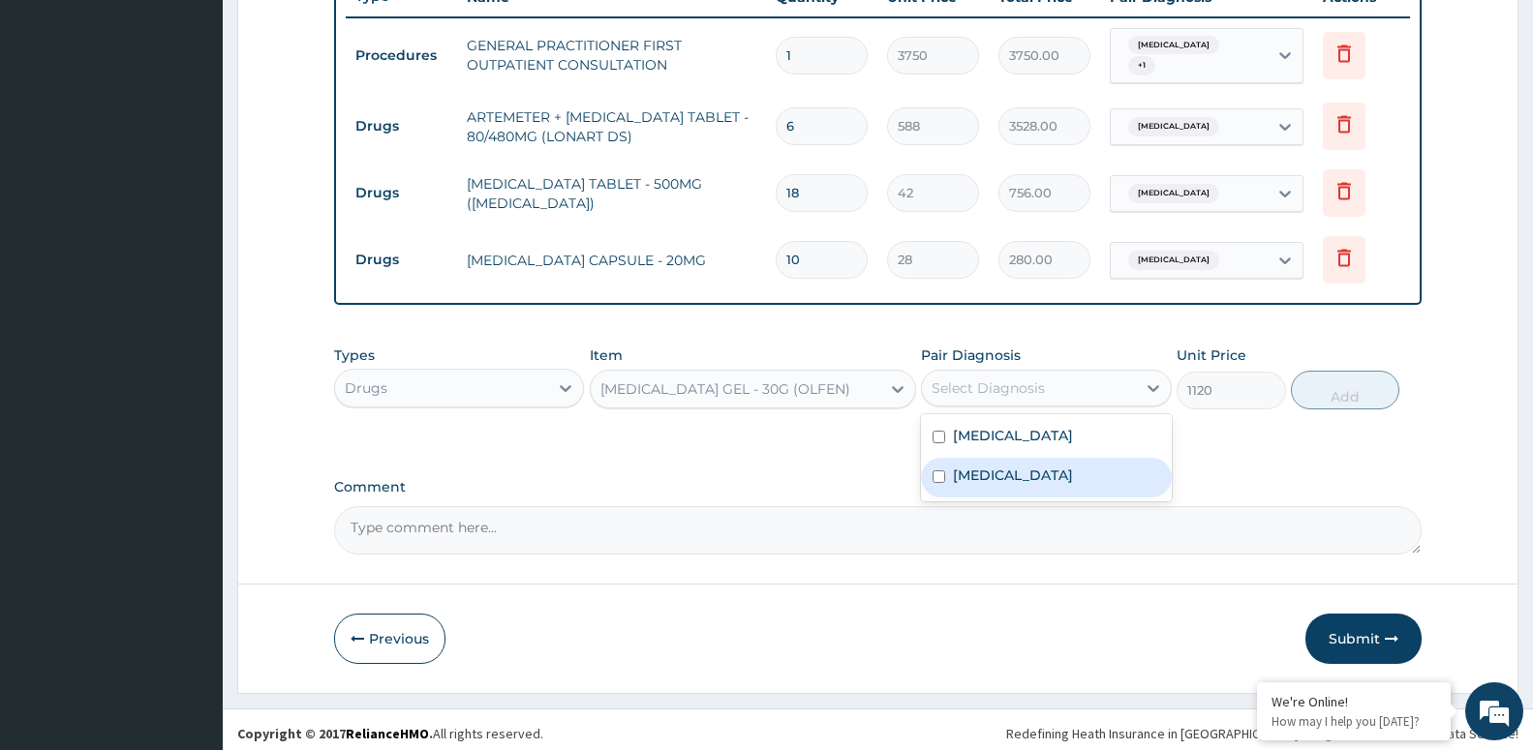
click at [1102, 464] on div "Lumbar spondylosis" at bounding box center [1046, 478] width 250 height 40
checkbox input "true"
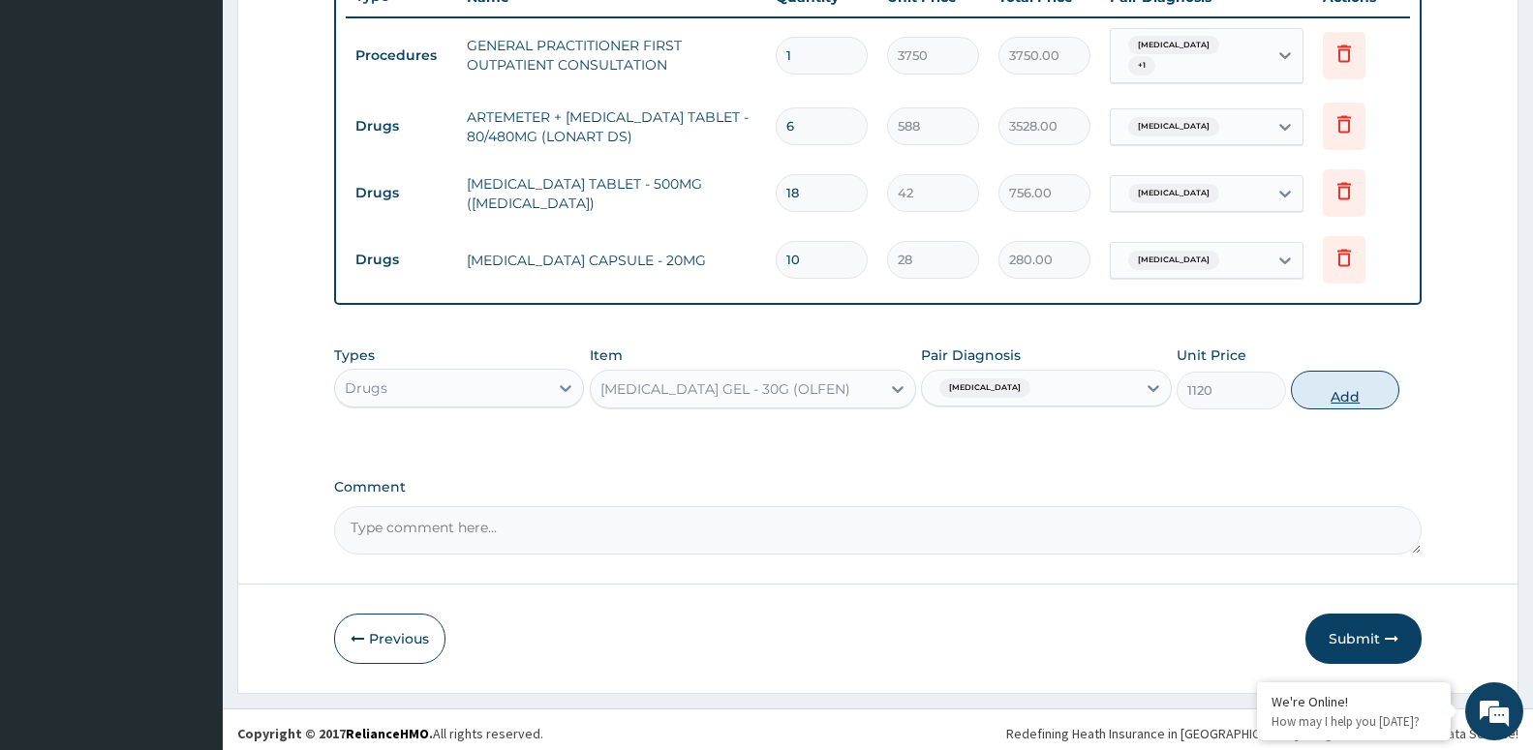
click at [1328, 386] on button "Add" at bounding box center [1345, 390] width 108 height 39
type input "0"
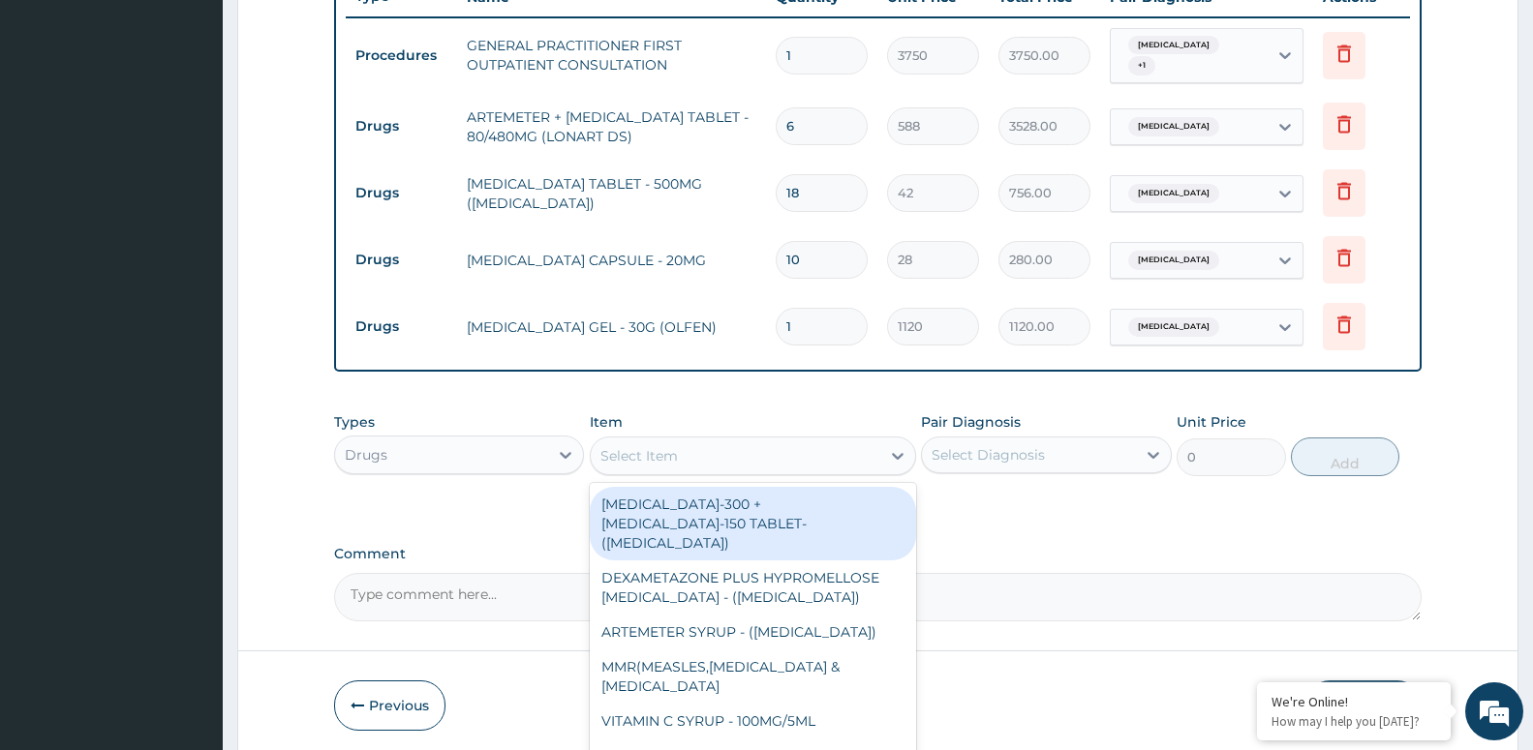
click at [643, 446] on div "Select Item" at bounding box center [638, 455] width 77 height 19
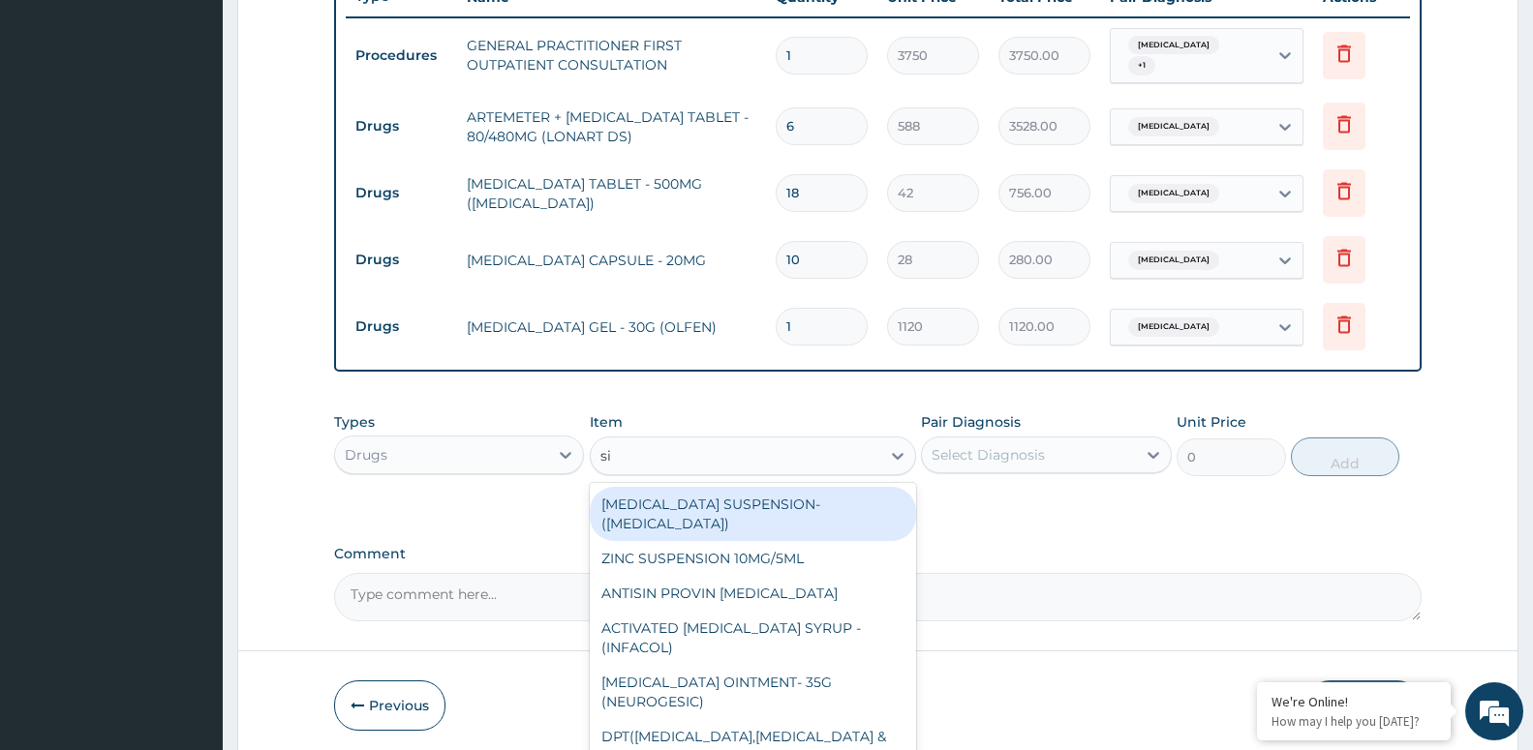
type input "sir"
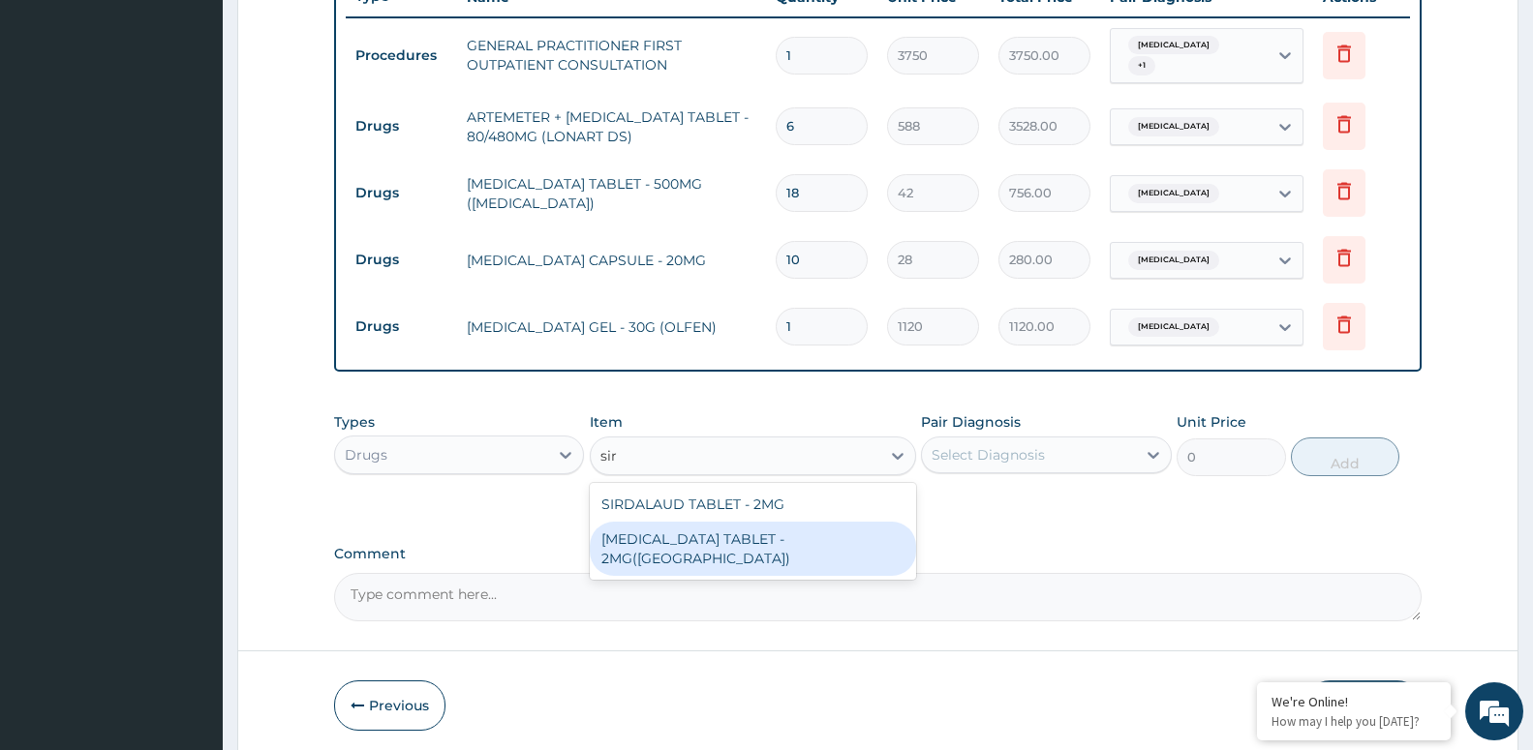
click at [681, 533] on div "TIZANIDINE TABLET - 2MG(SIRDALAUD)" at bounding box center [753, 549] width 326 height 54
type input "224"
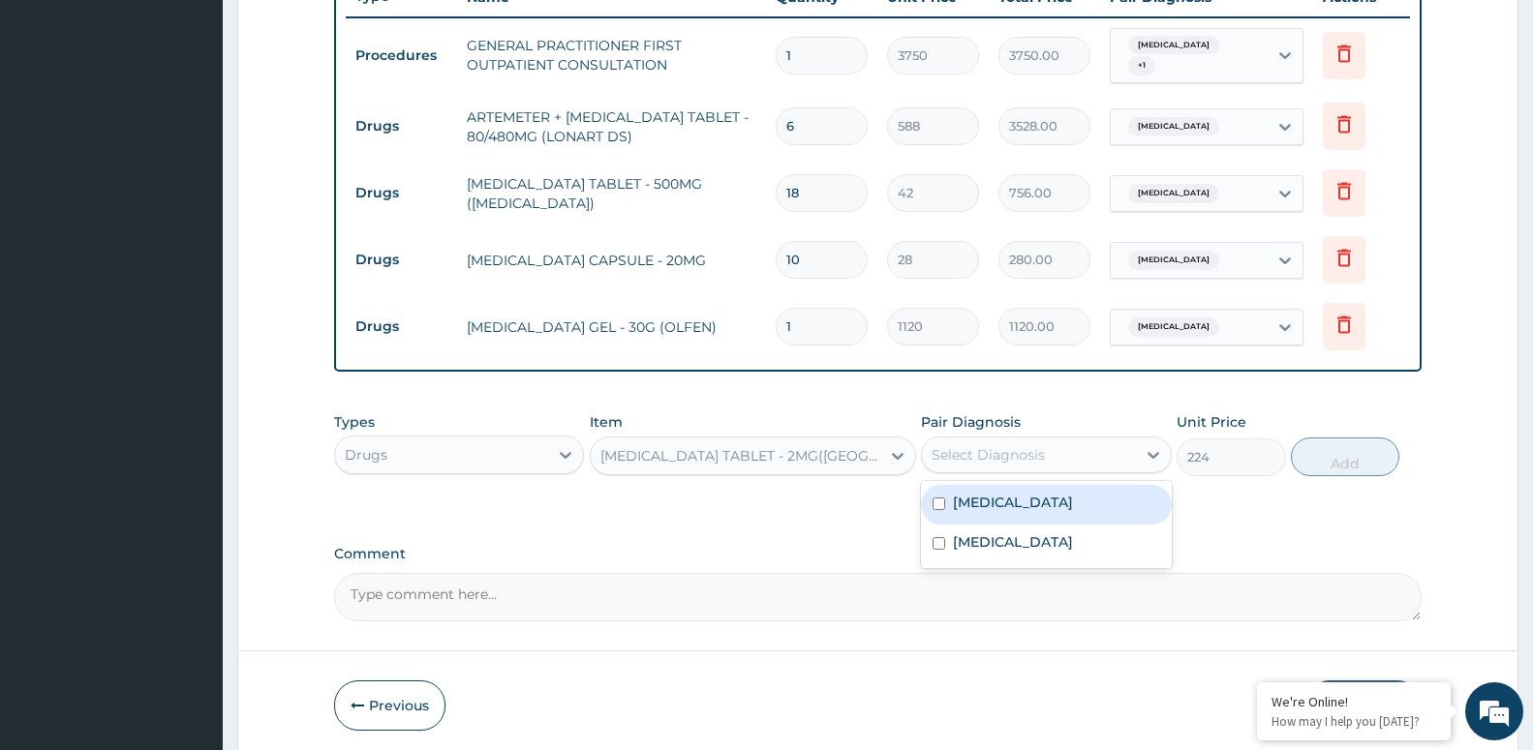
click at [1044, 444] on div "Select Diagnosis" at bounding box center [1028, 455] width 213 height 31
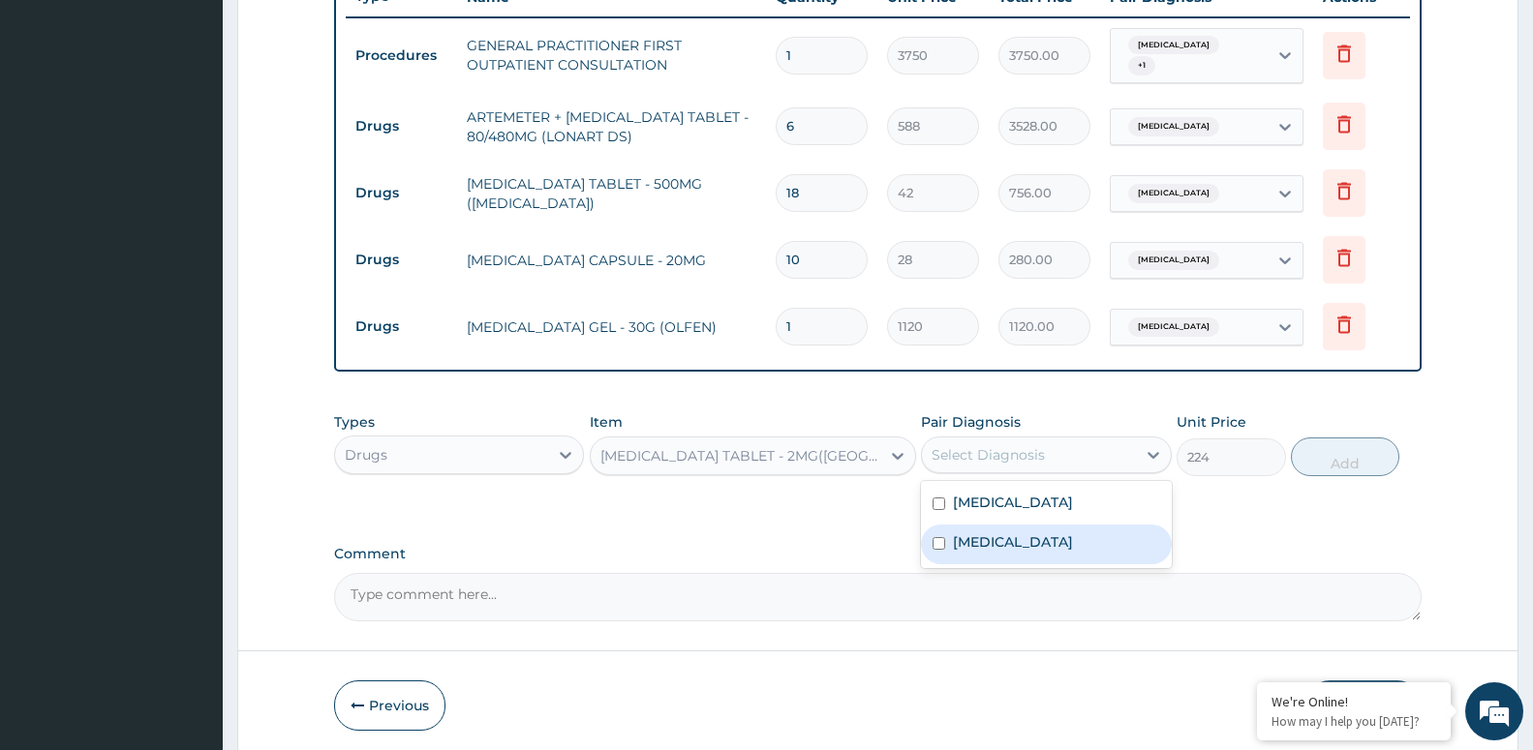
click at [1013, 536] on label "Lumbar spondylosis" at bounding box center [1013, 542] width 120 height 19
checkbox input "true"
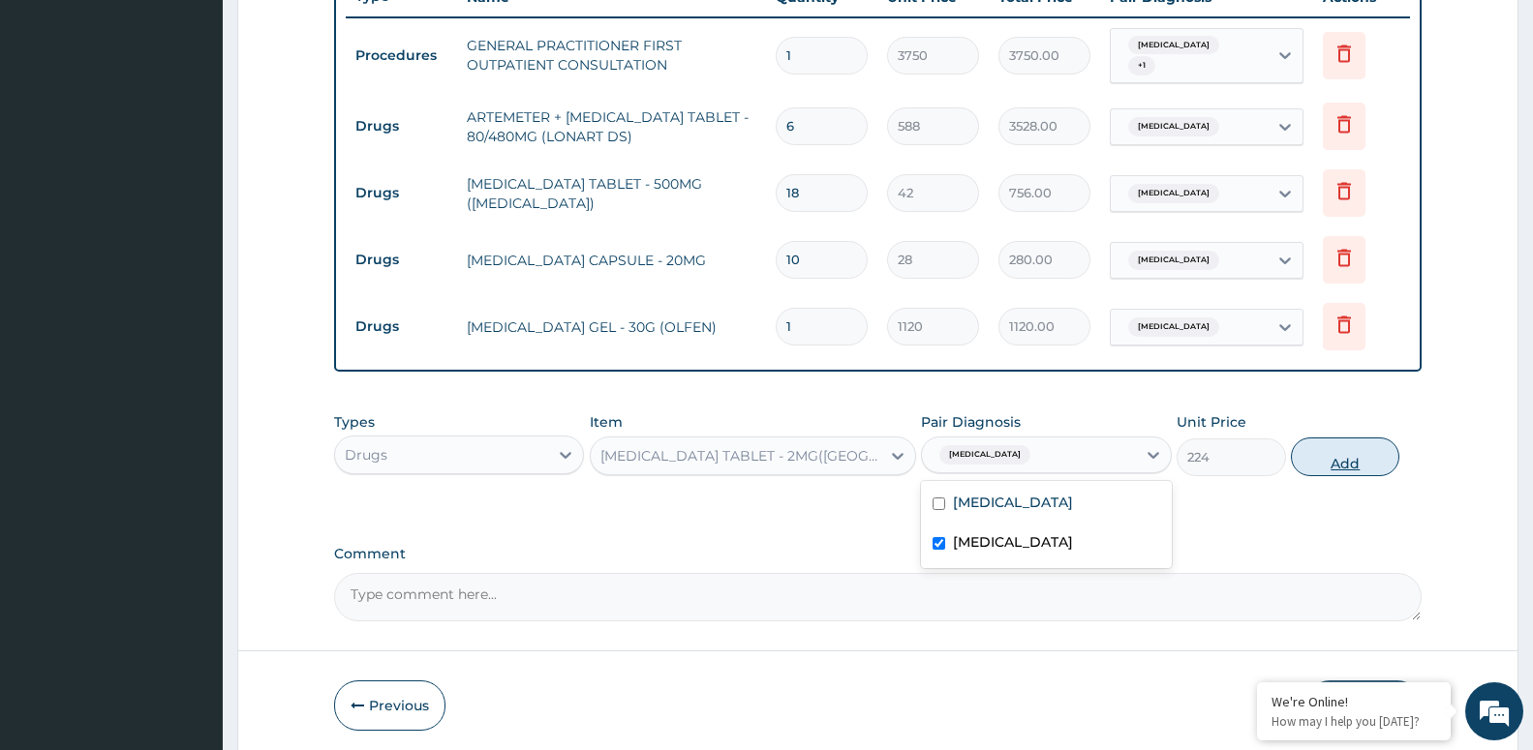
click at [1358, 448] on button "Add" at bounding box center [1345, 457] width 108 height 39
type input "0"
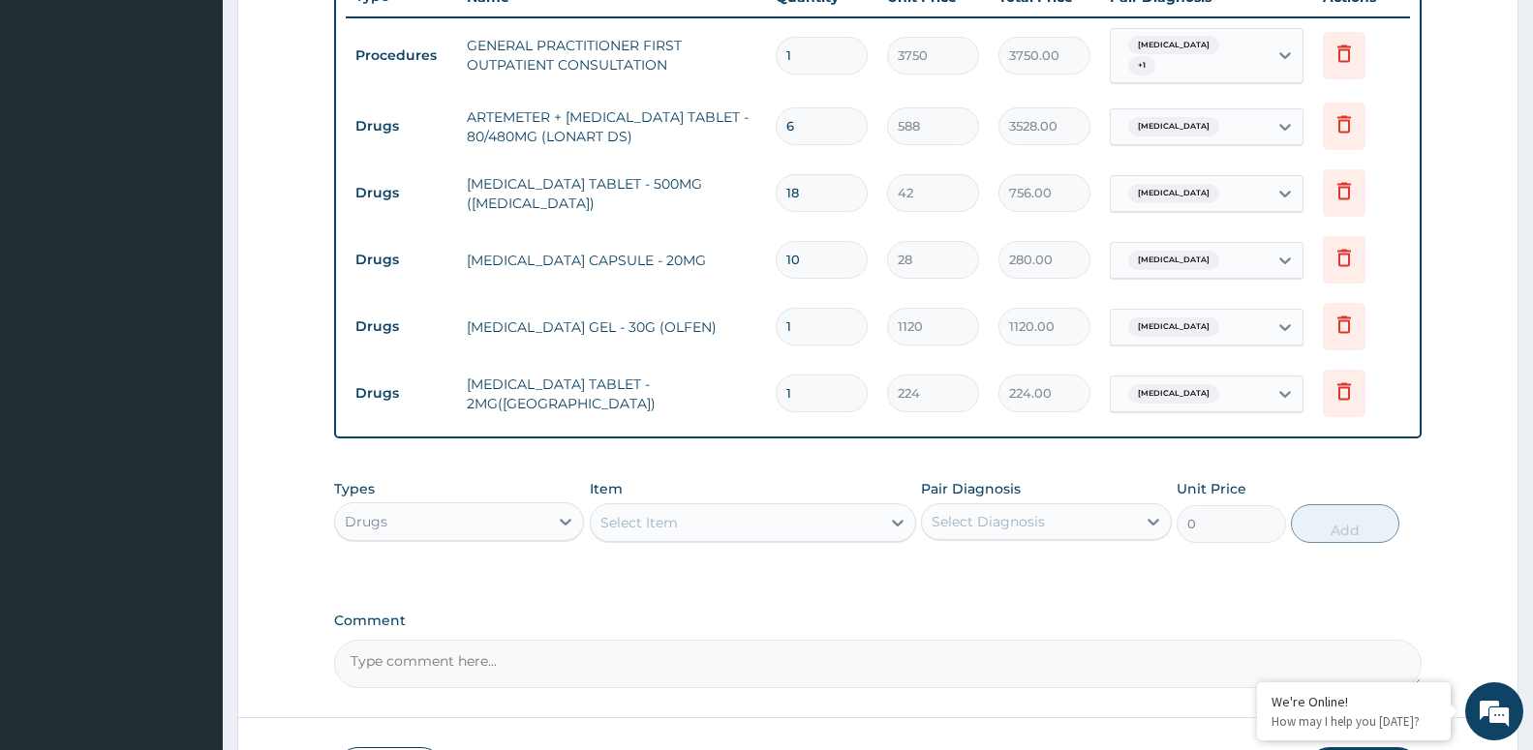
type input "10"
type input "2240.00"
click at [826, 391] on input "10" at bounding box center [822, 394] width 92 height 38
click at [804, 391] on input "10" at bounding box center [822, 394] width 92 height 38
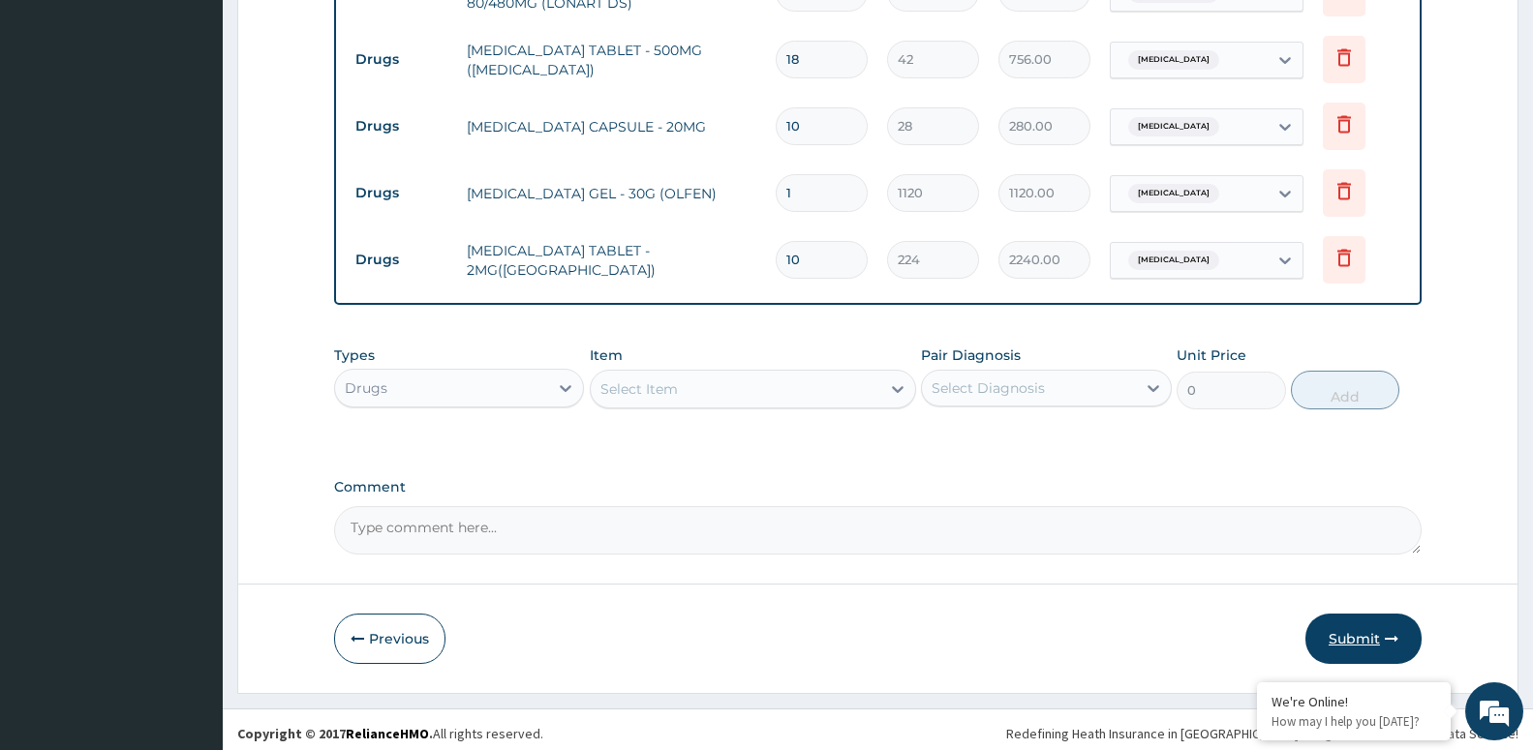
type input "10"
click at [1342, 627] on button "Submit" at bounding box center [1363, 639] width 116 height 50
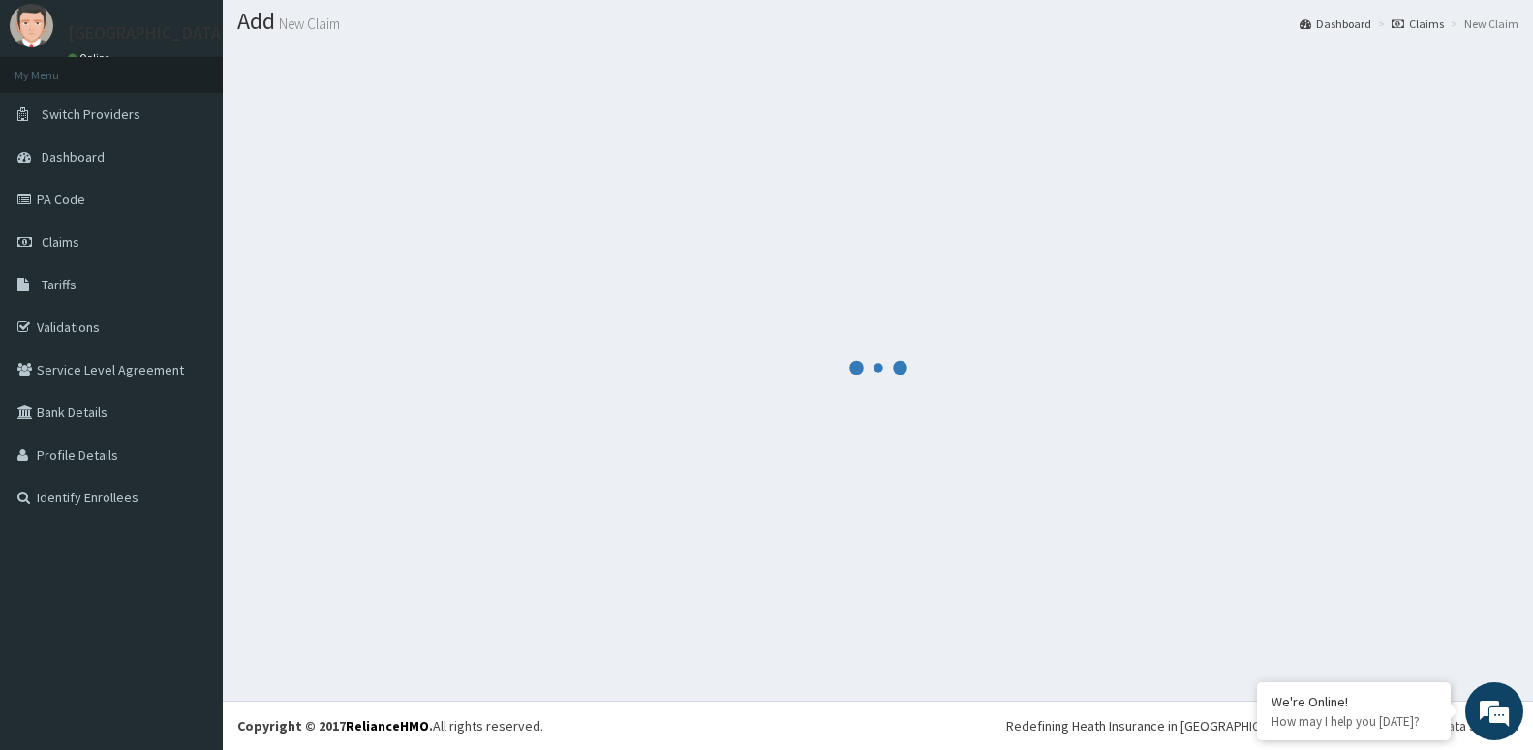
scroll to position [54, 0]
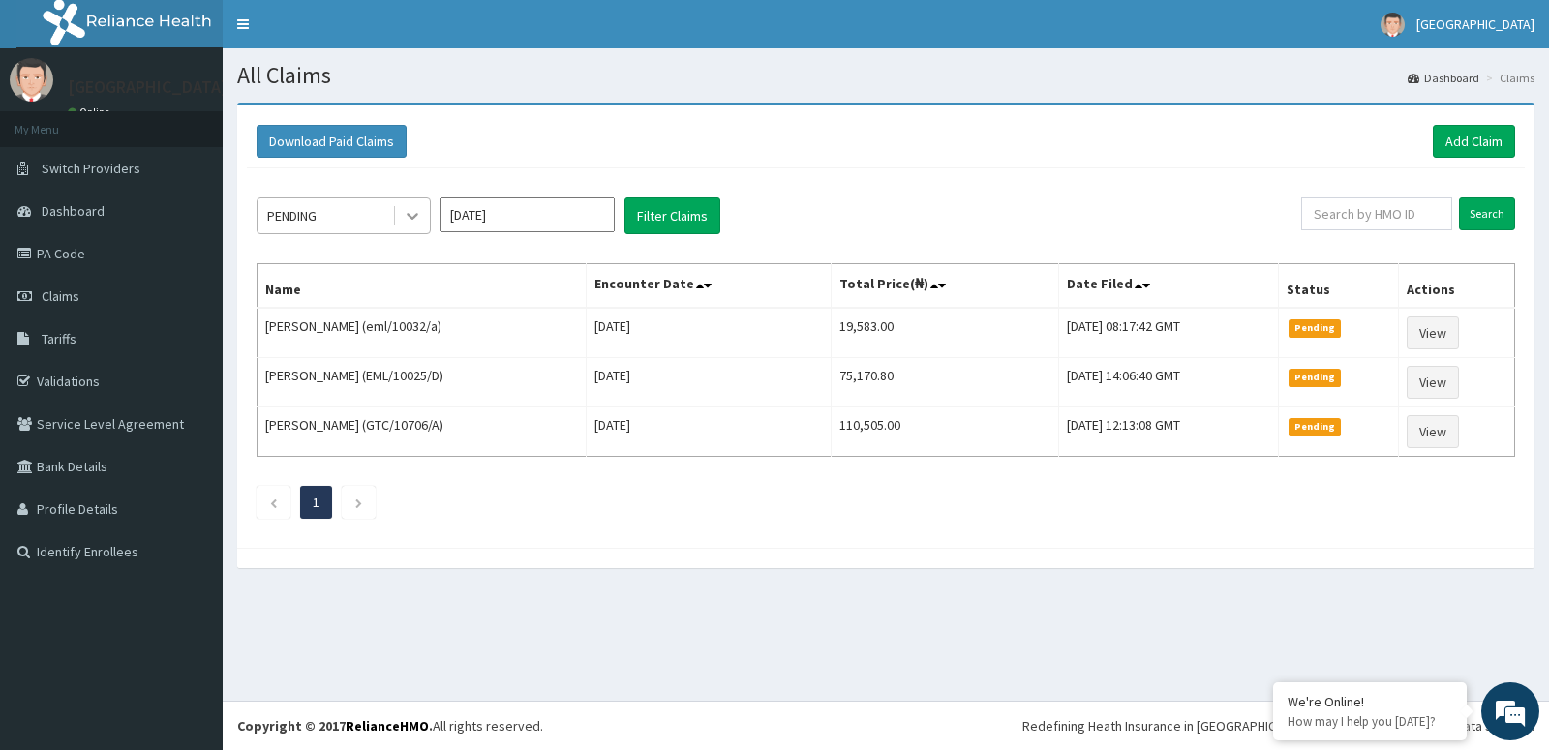
click at [414, 214] on icon at bounding box center [412, 215] width 19 height 19
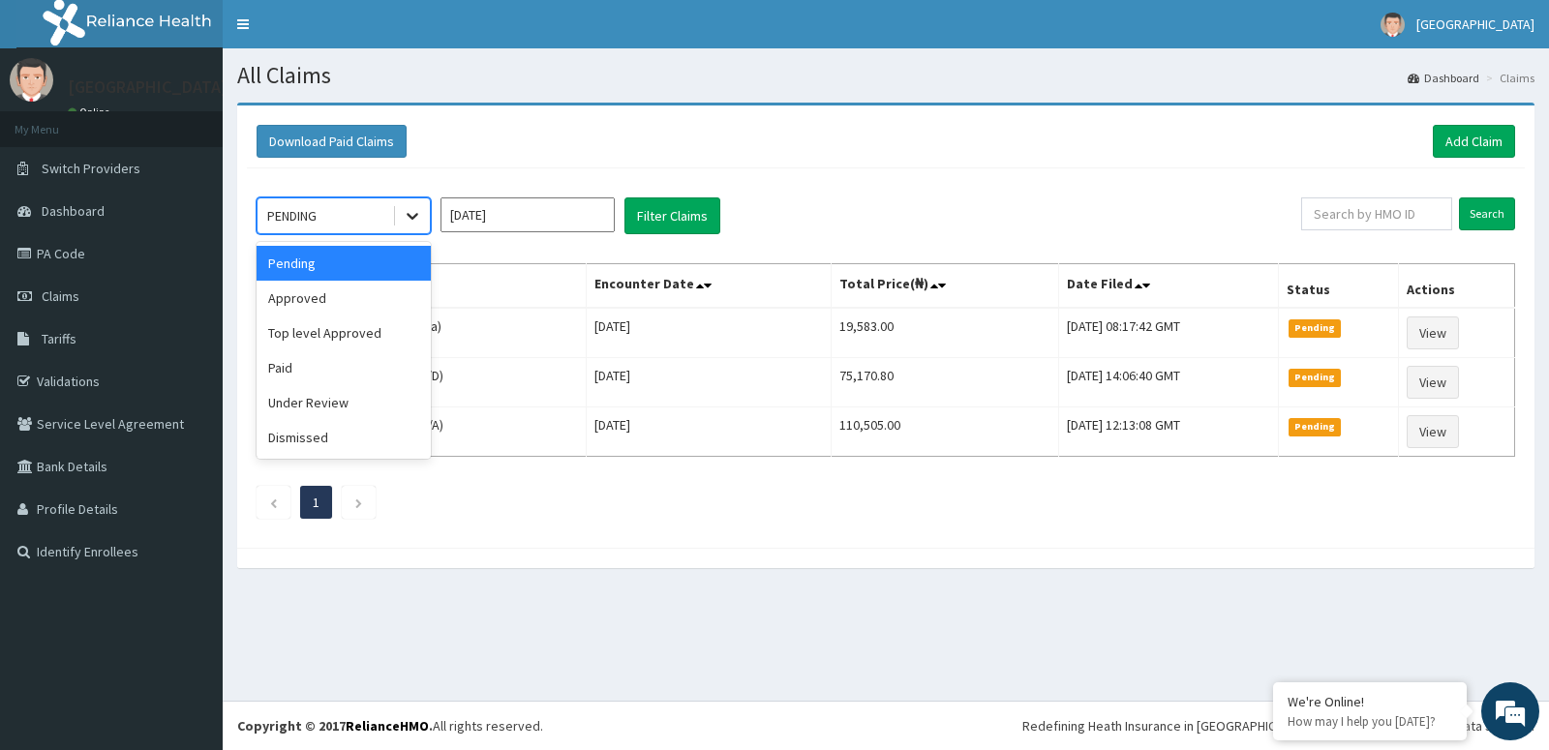
click at [413, 214] on icon at bounding box center [412, 215] width 19 height 19
click at [405, 211] on icon at bounding box center [412, 215] width 19 height 19
click at [409, 211] on icon at bounding box center [412, 215] width 19 height 19
click at [386, 304] on div "Approved" at bounding box center [344, 298] width 174 height 35
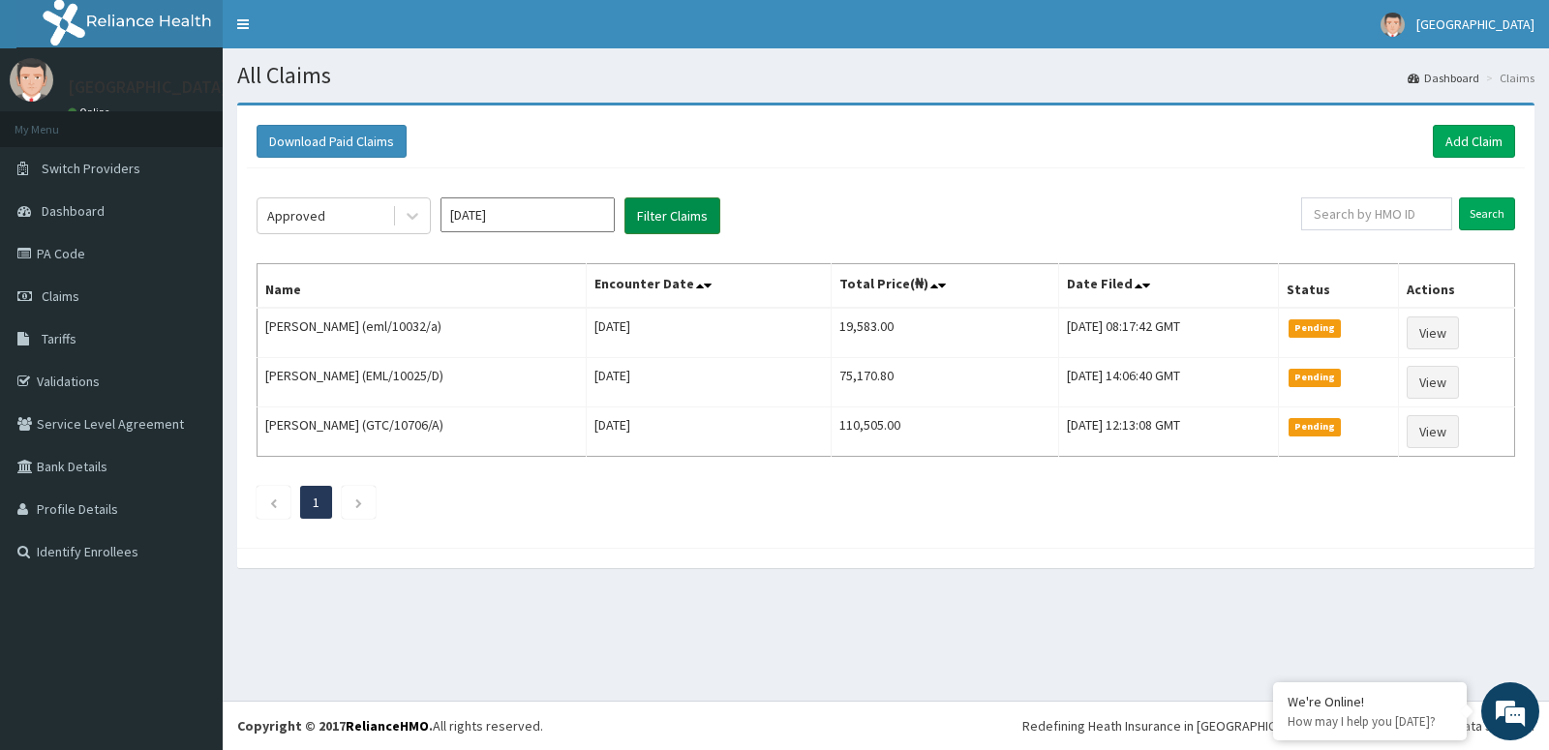
click at [683, 208] on button "Filter Claims" at bounding box center [673, 216] width 96 height 37
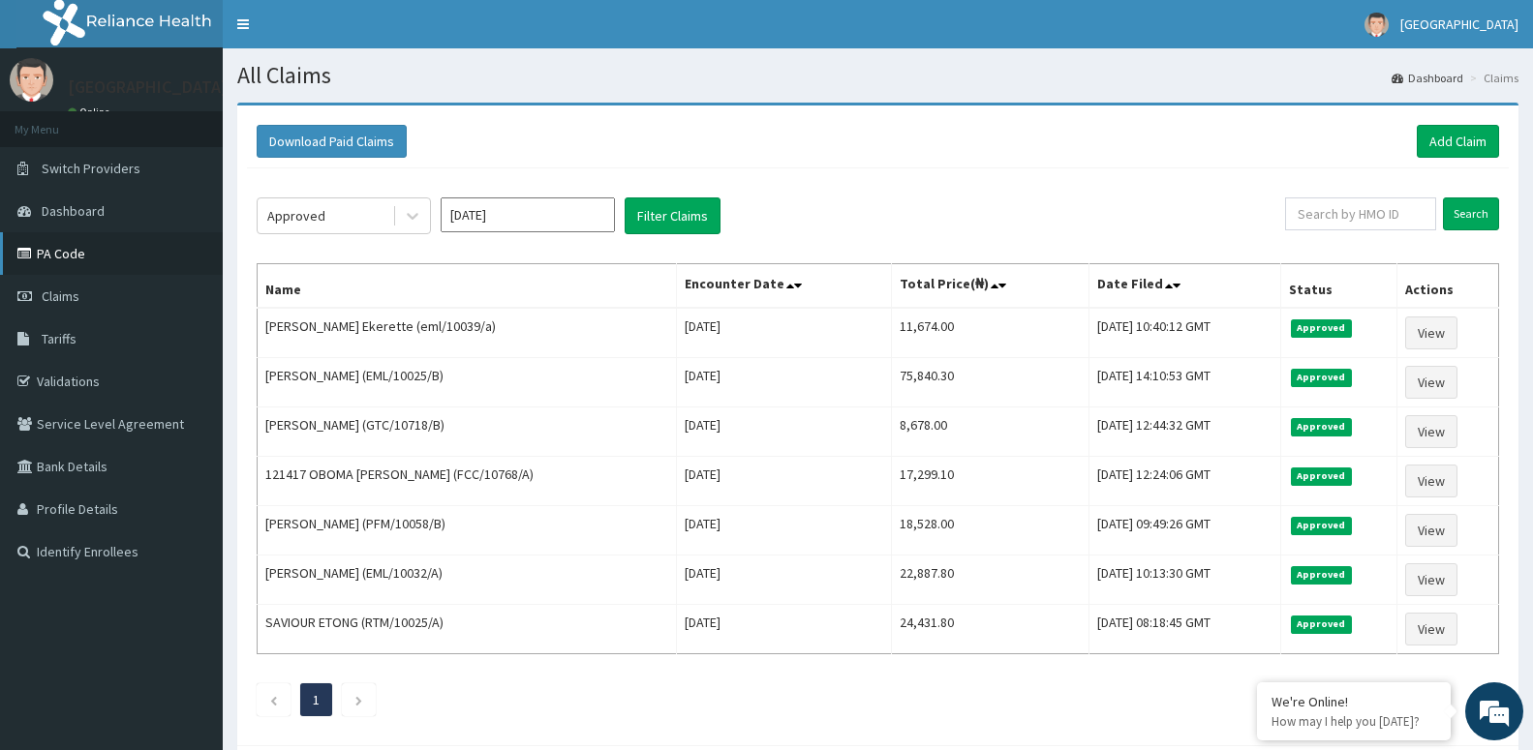
click at [100, 255] on link "PA Code" at bounding box center [111, 253] width 223 height 43
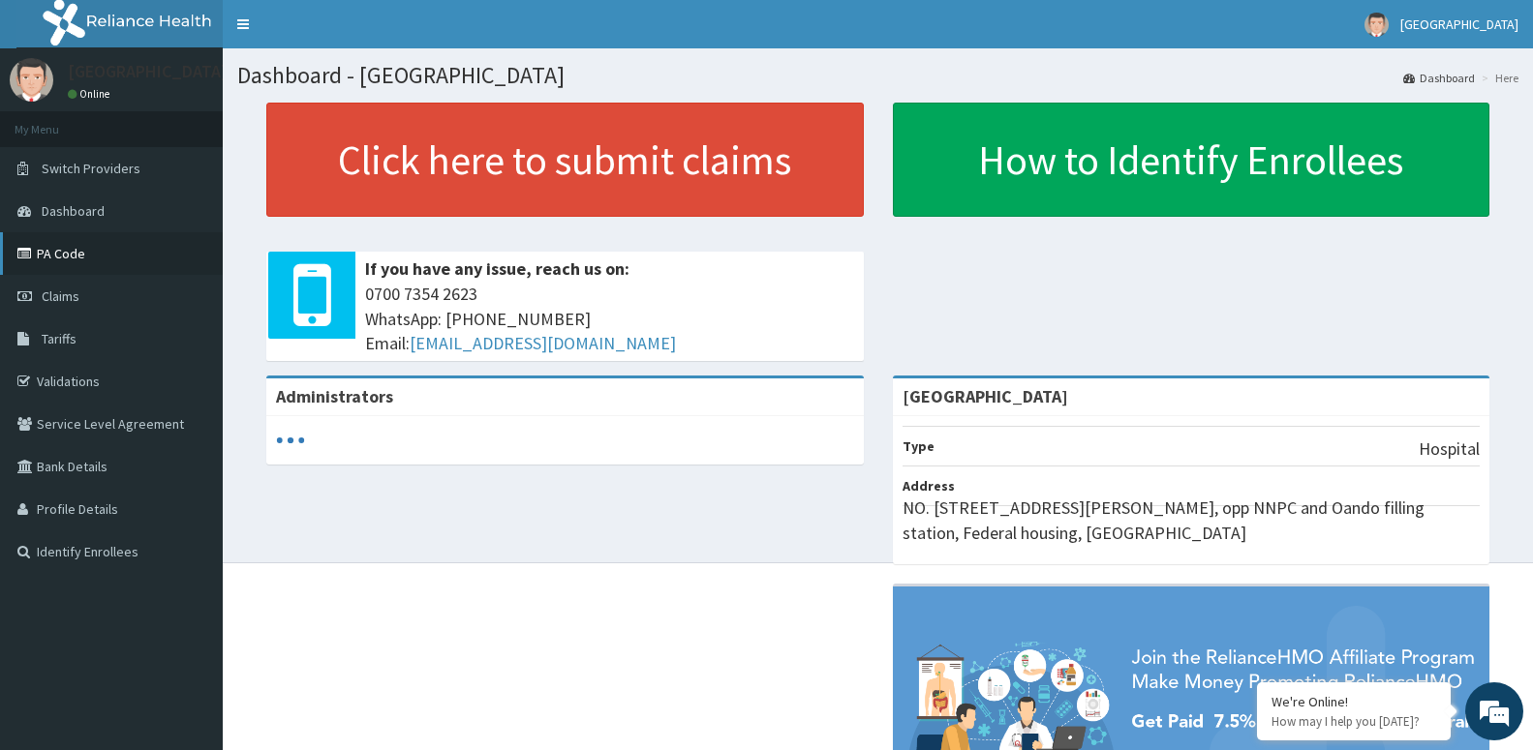
click at [115, 257] on link "PA Code" at bounding box center [111, 253] width 223 height 43
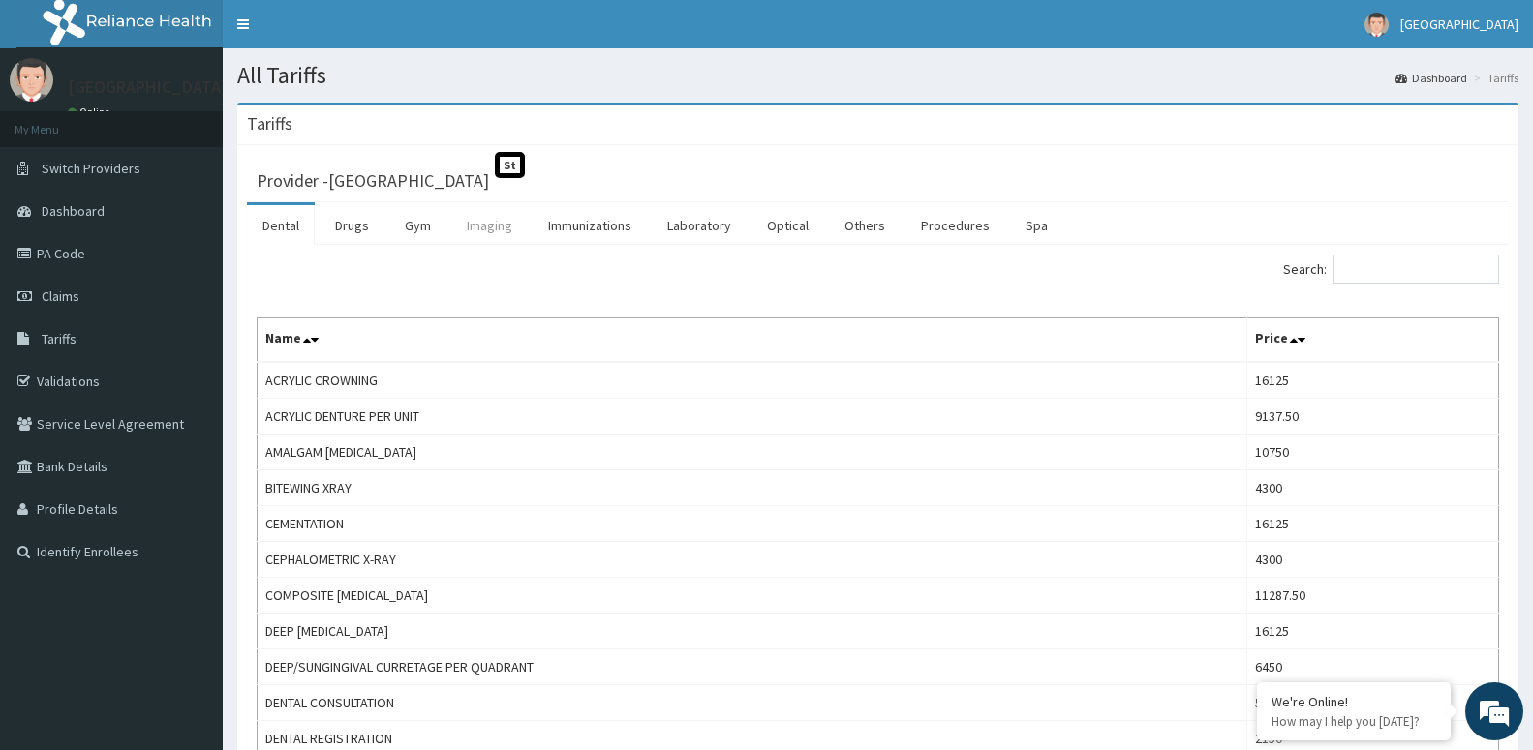
click at [486, 227] on link "Imaging" at bounding box center [489, 225] width 76 height 41
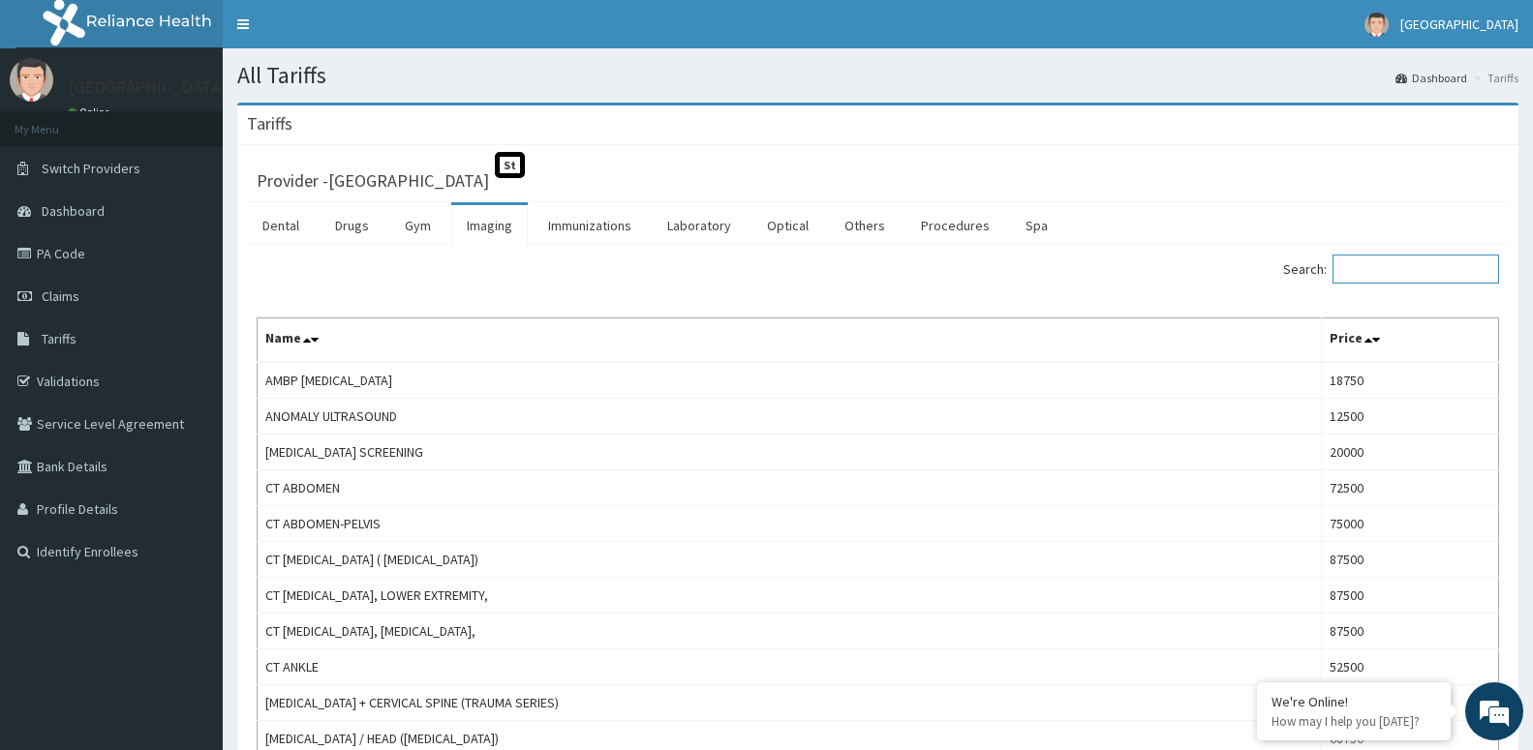
click at [1404, 273] on input "Search:" at bounding box center [1415, 269] width 167 height 29
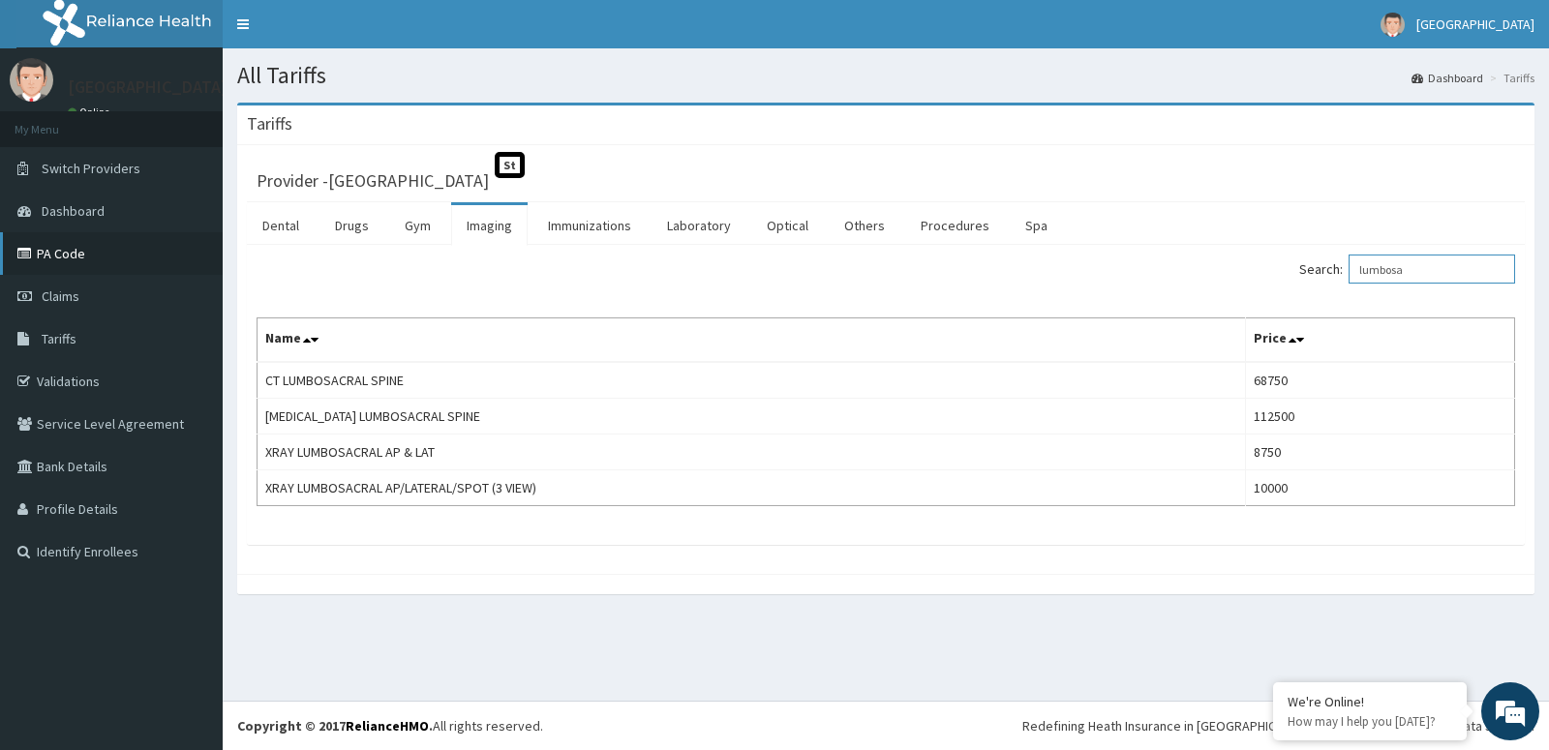
type input "lumbosa"
click at [879, 570] on div "Provider - [GEOGRAPHIC_DATA] St Dental Drugs Gym Imaging Immunizations Laborato…" at bounding box center [885, 359] width 1297 height 429
click at [119, 250] on link "PA Code" at bounding box center [111, 253] width 223 height 43
click at [75, 250] on link "PA Code" at bounding box center [111, 253] width 223 height 43
click at [47, 251] on link "PA Code" at bounding box center [111, 253] width 223 height 43
